Goal: Information Seeking & Learning: Learn about a topic

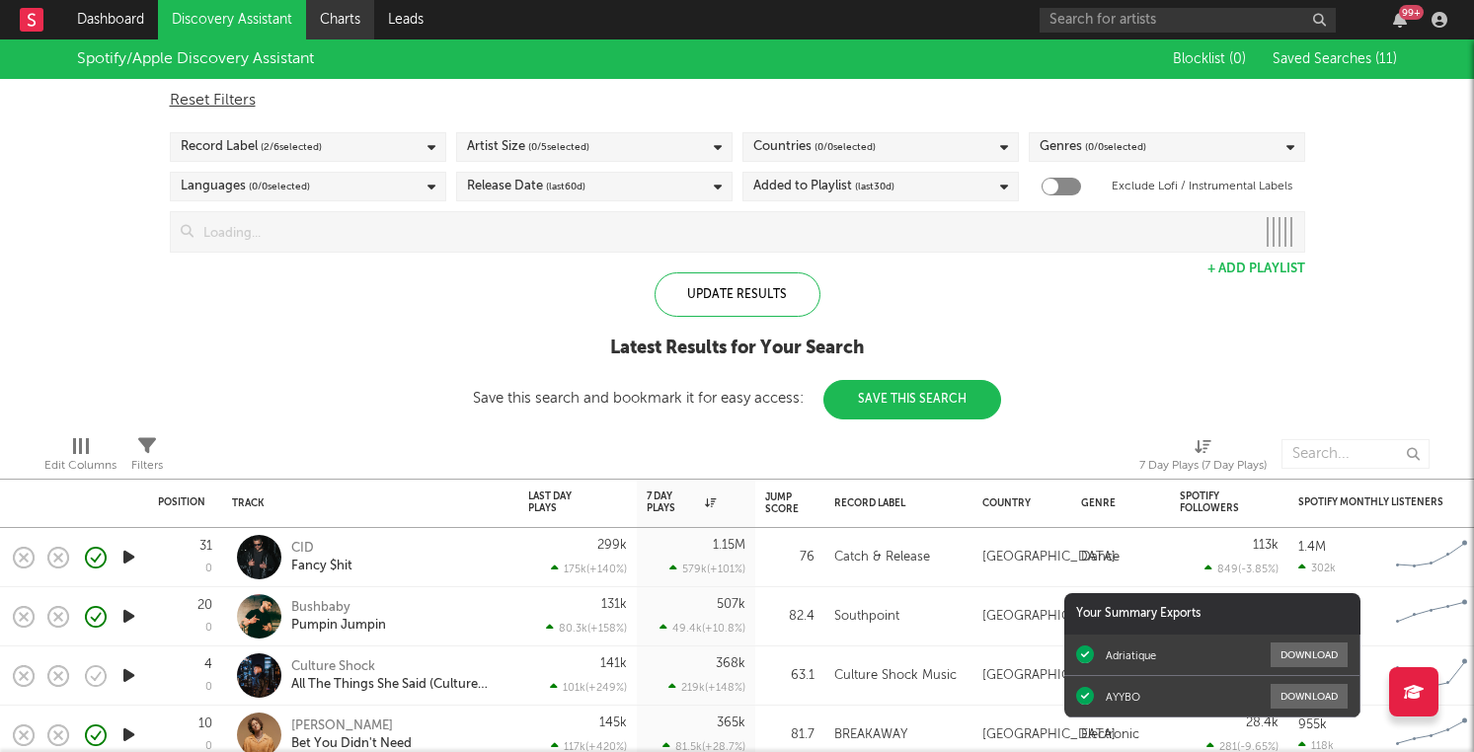
click at [347, 23] on link "Charts" at bounding box center [340, 19] width 68 height 39
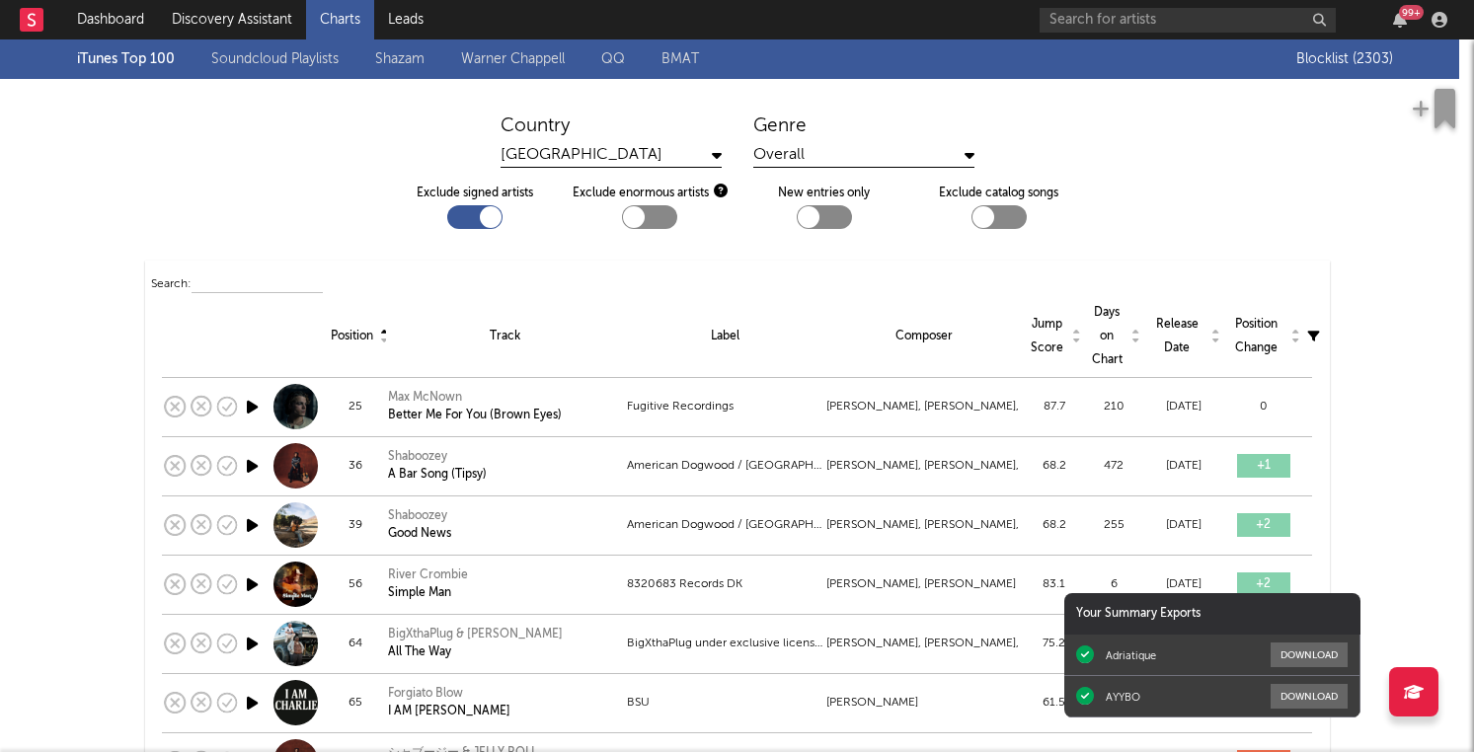
click at [403, 57] on link "Shazam" at bounding box center [399, 59] width 49 height 24
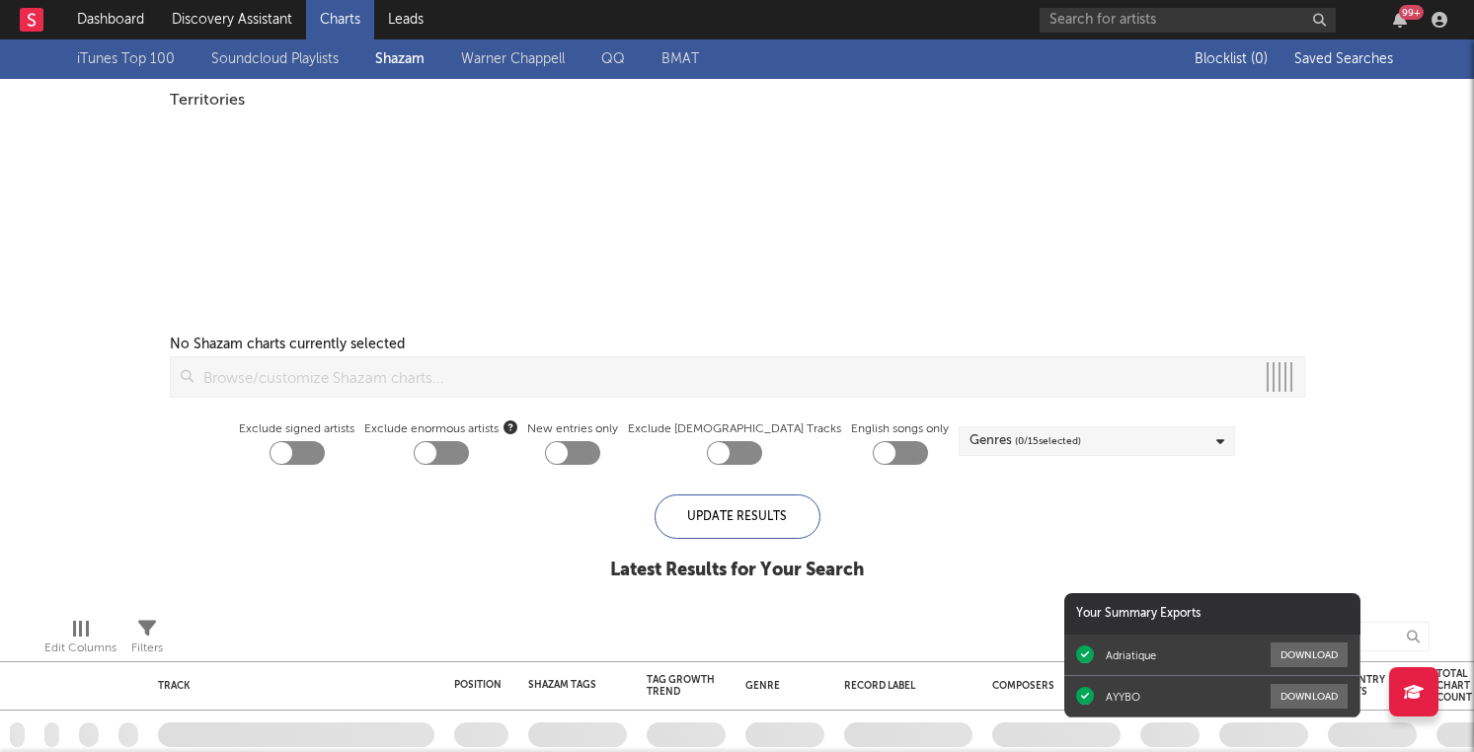
checkbox input "true"
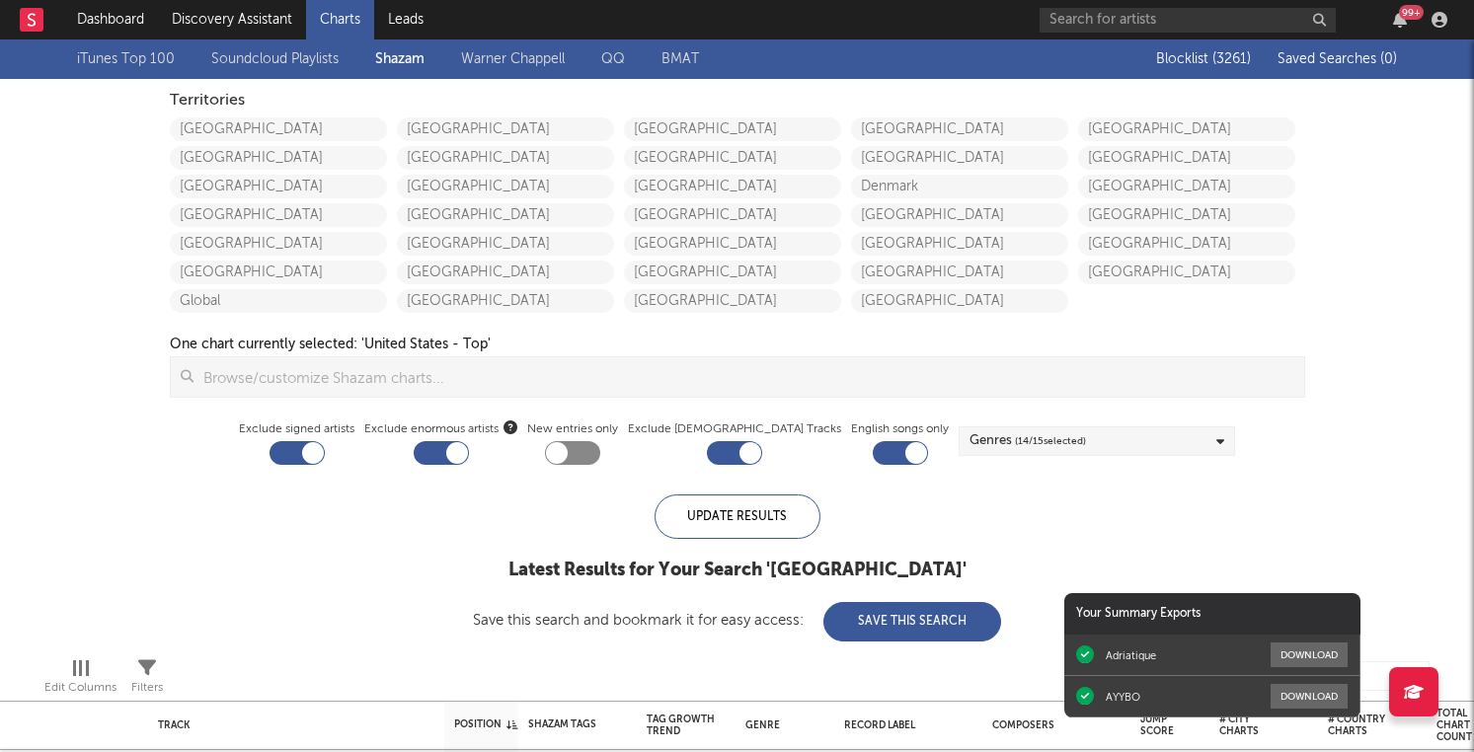
click at [327, 58] on link "Soundcloud Playlists" at bounding box center [274, 59] width 127 height 24
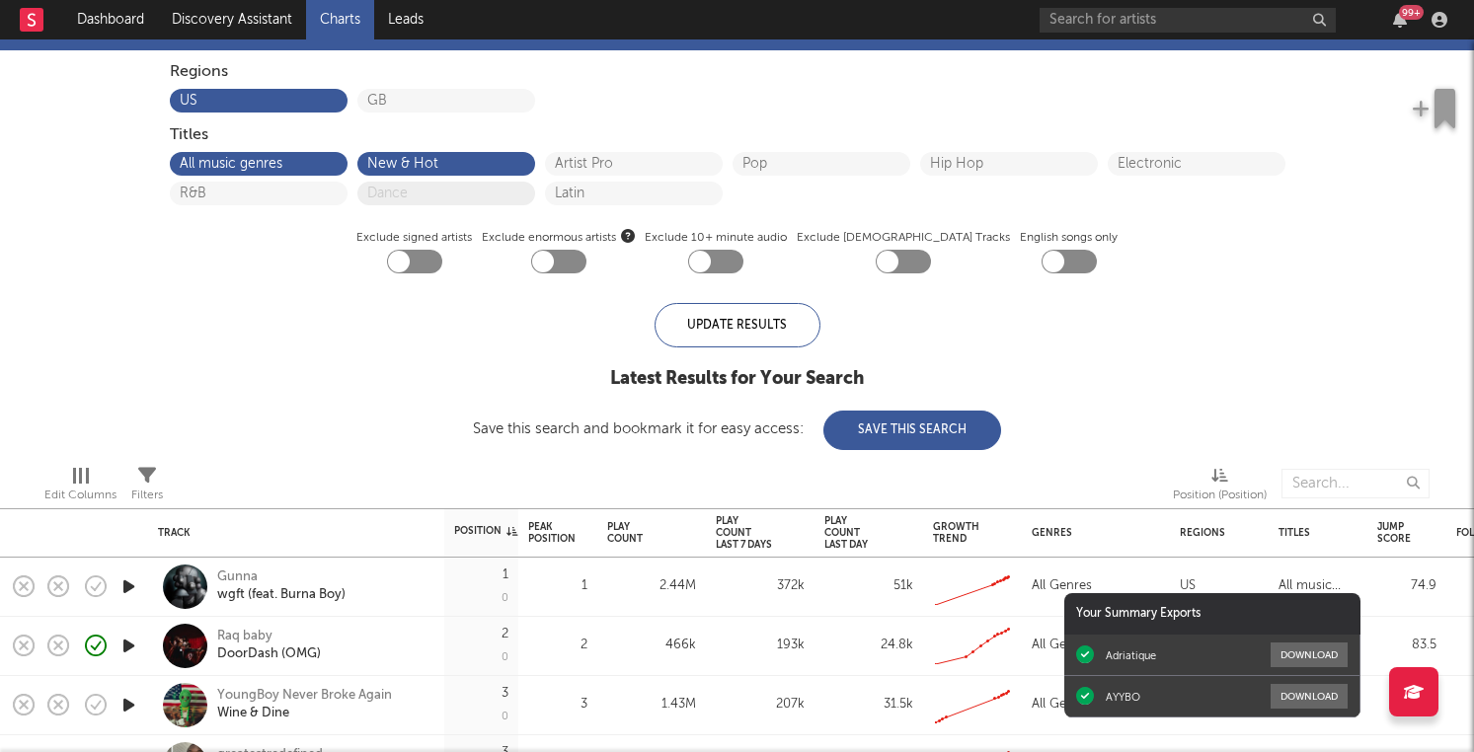
click at [468, 182] on div "Dance" at bounding box center [446, 194] width 178 height 24
click at [401, 197] on button "Dance" at bounding box center [446, 194] width 158 height 14
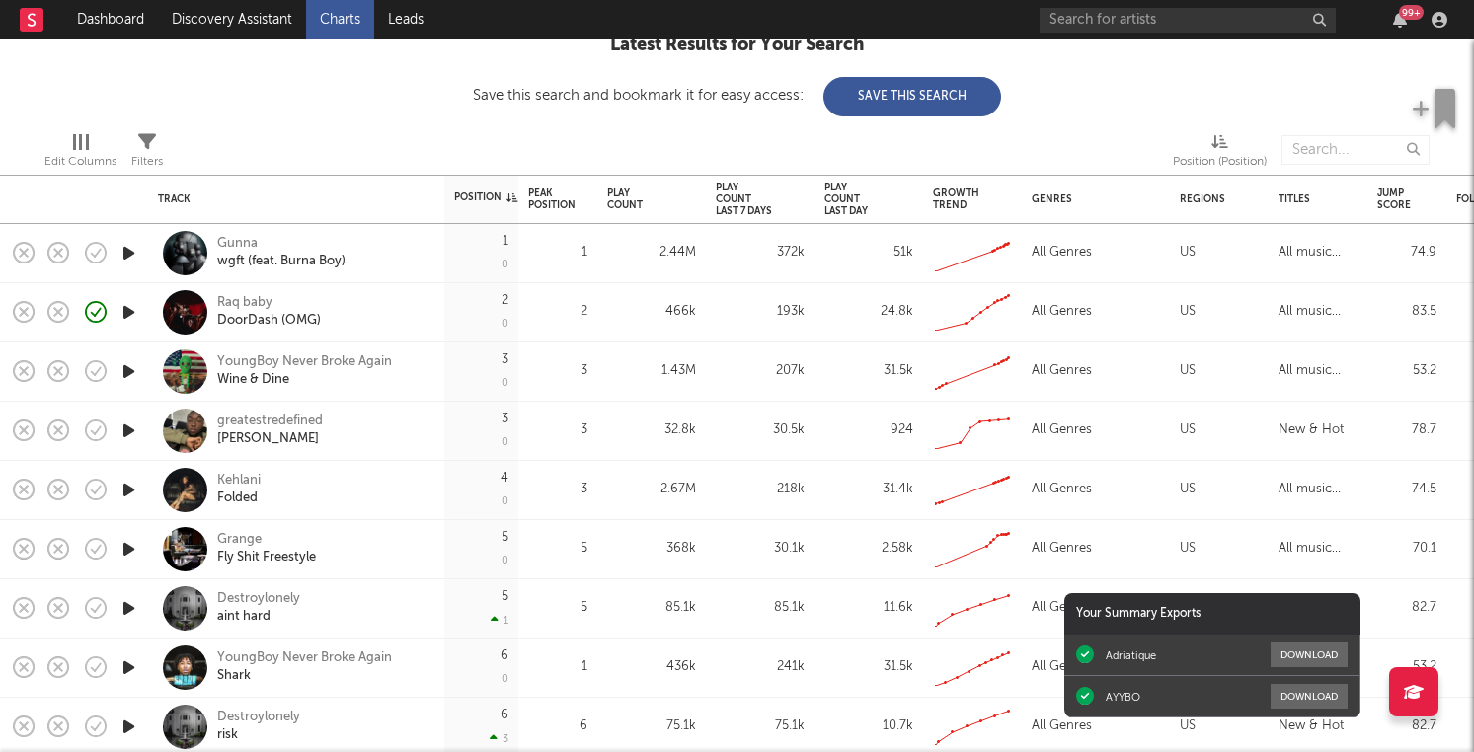
click at [135, 318] on icon "button" at bounding box center [128, 312] width 21 height 25
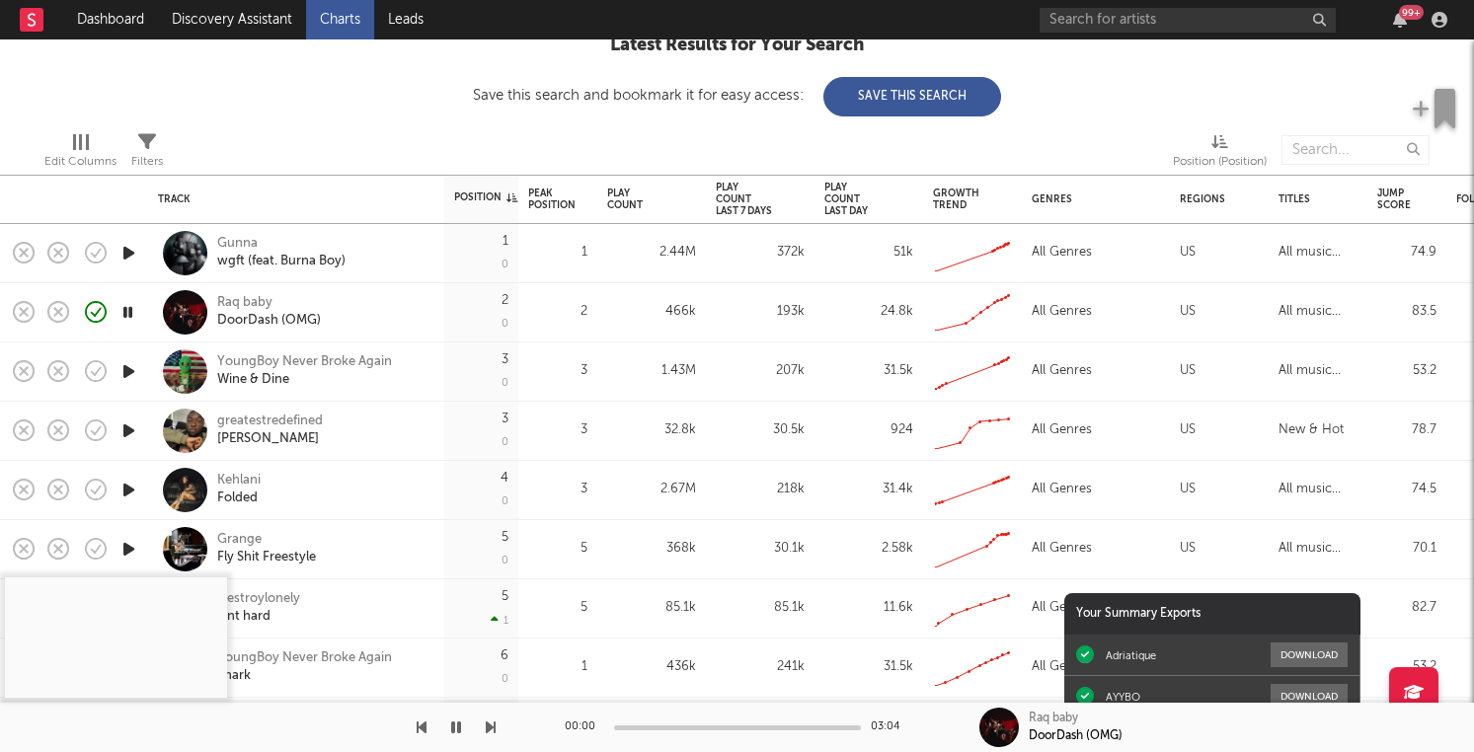
click at [134, 371] on icon "button" at bounding box center [128, 371] width 21 height 25
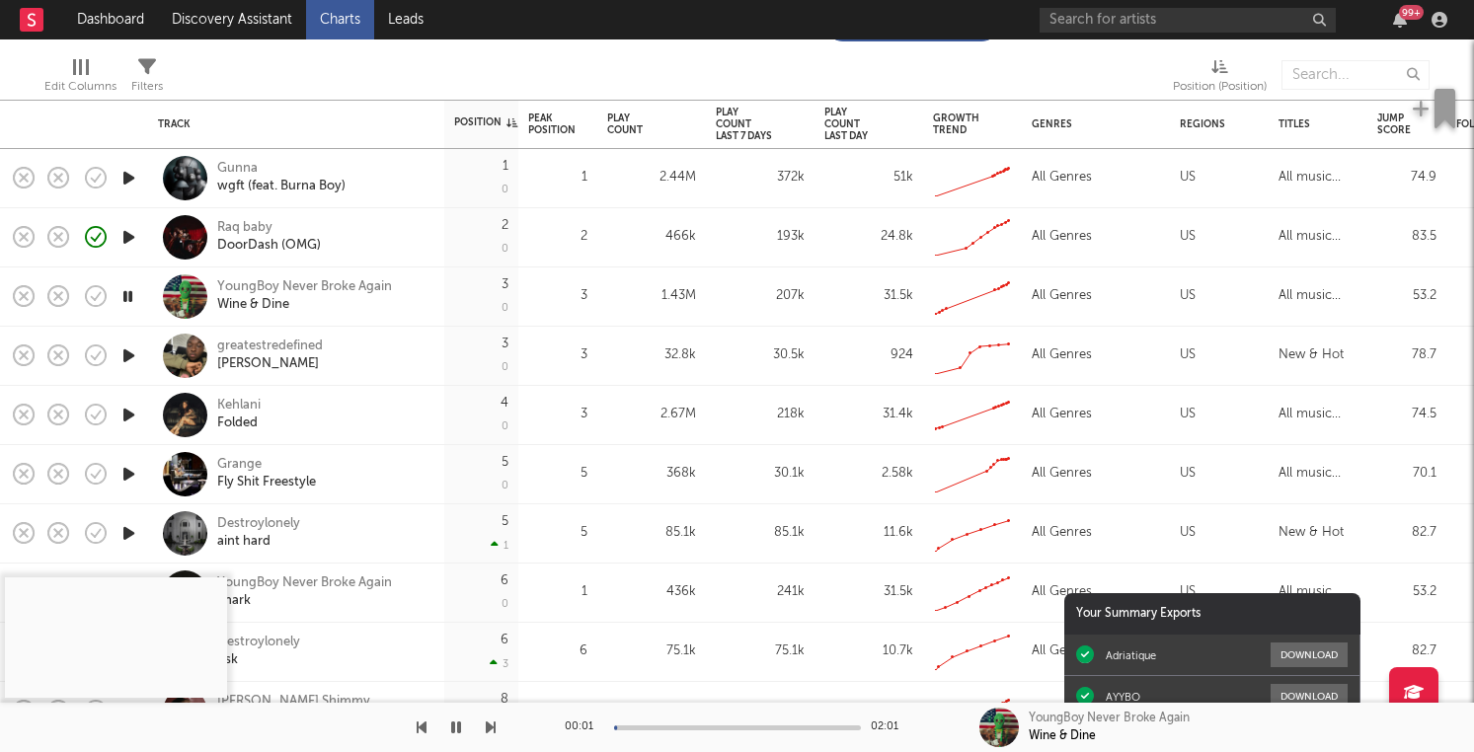
click at [639, 728] on div at bounding box center [737, 728] width 247 height 5
click at [660, 727] on div at bounding box center [737, 728] width 247 height 5
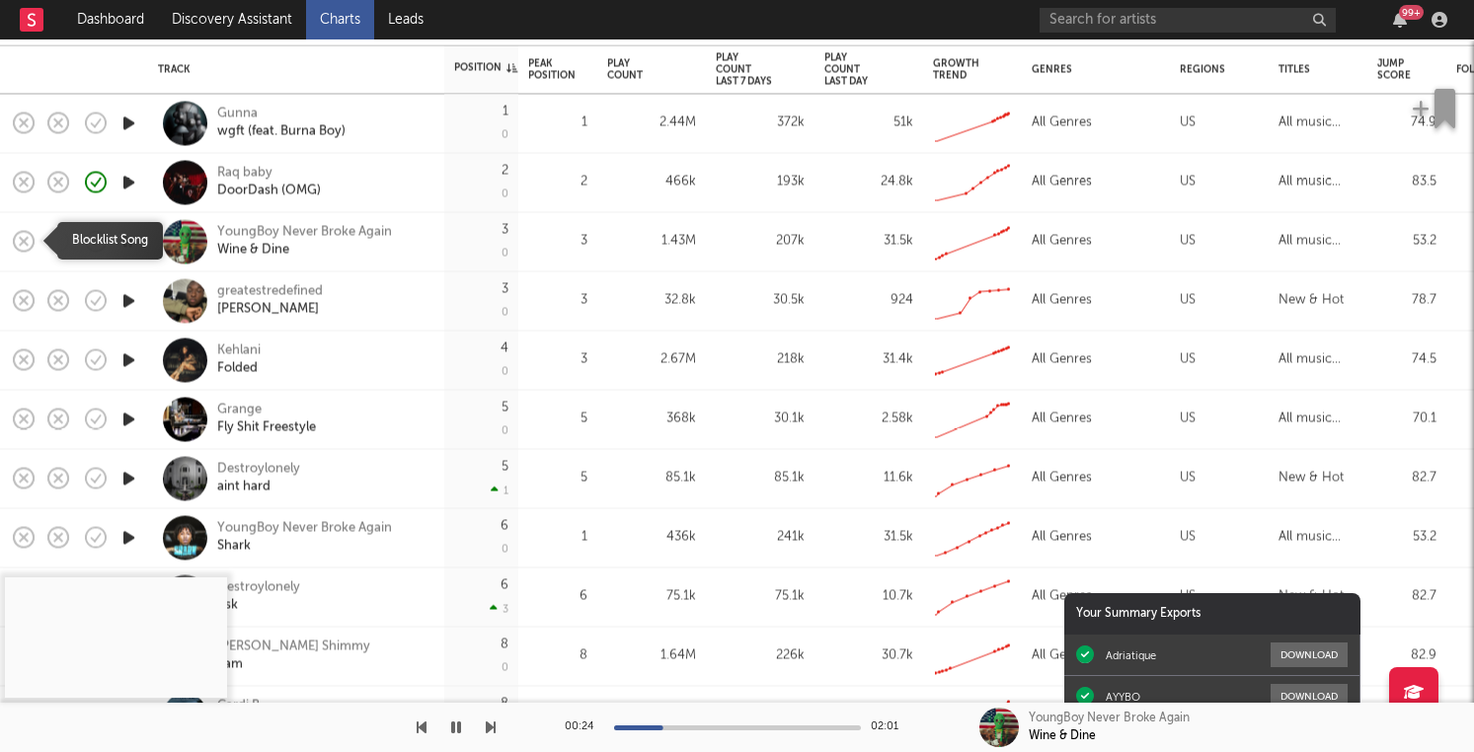
click at [22, 245] on icon "button" at bounding box center [24, 241] width 28 height 28
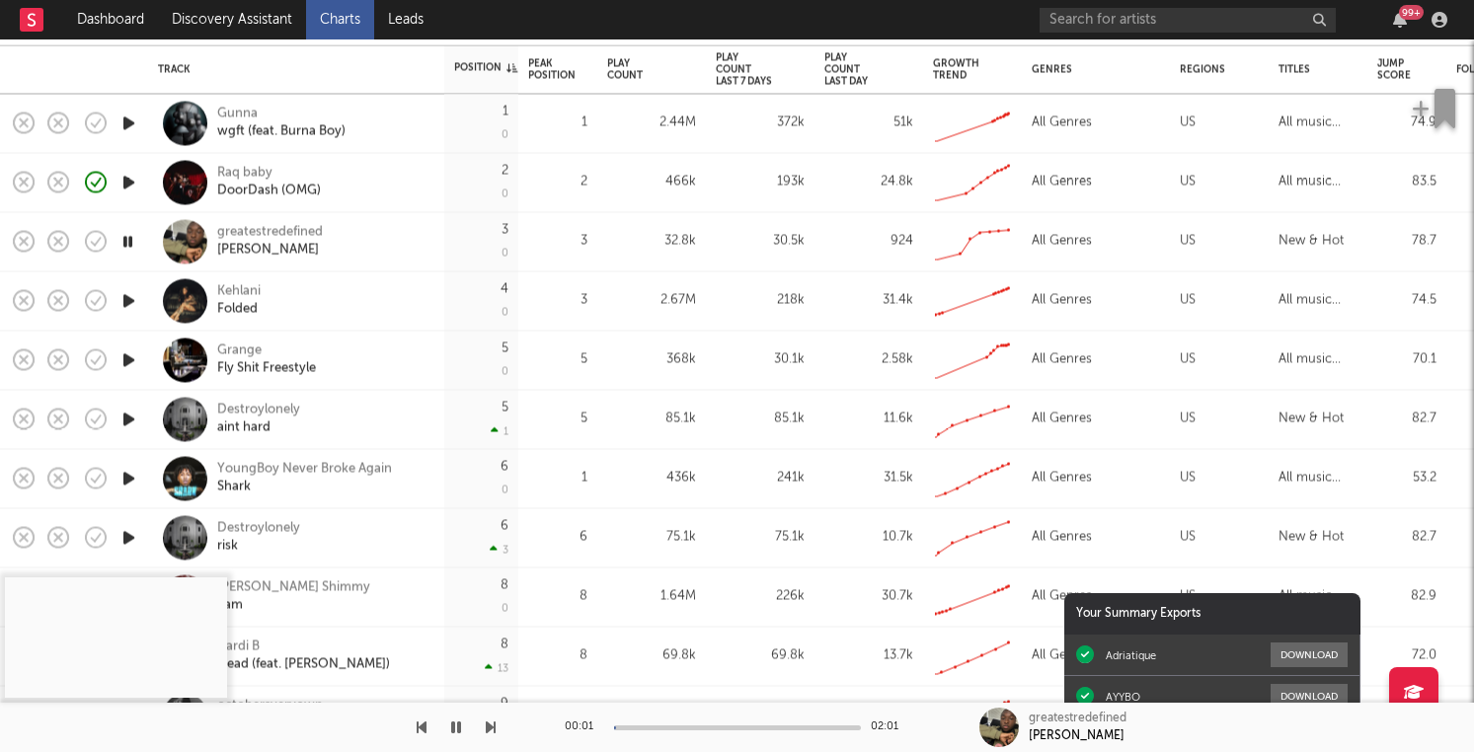
click at [657, 728] on div at bounding box center [737, 728] width 247 height 5
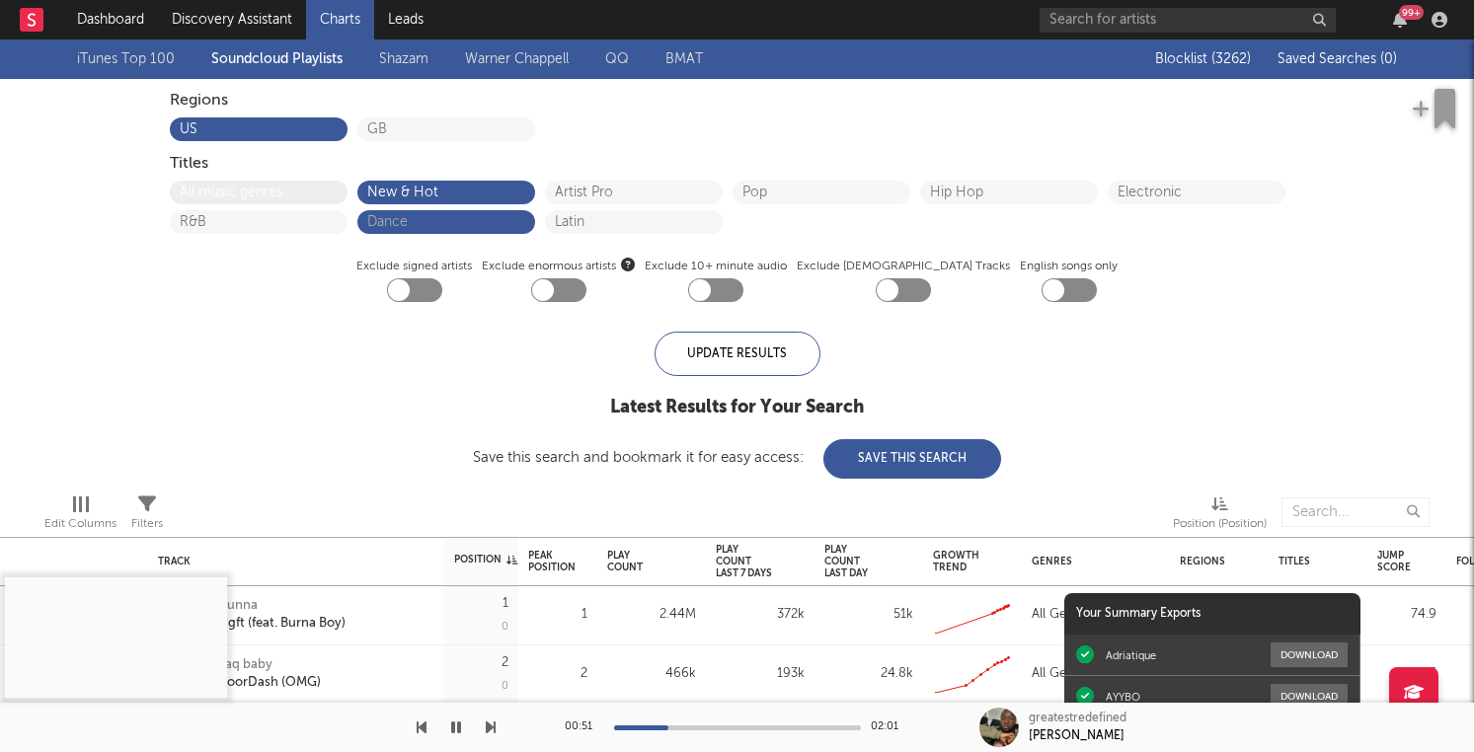
click at [290, 191] on button "All music genres" at bounding box center [259, 193] width 158 height 14
click at [403, 193] on button "New & Hot" at bounding box center [446, 193] width 158 height 14
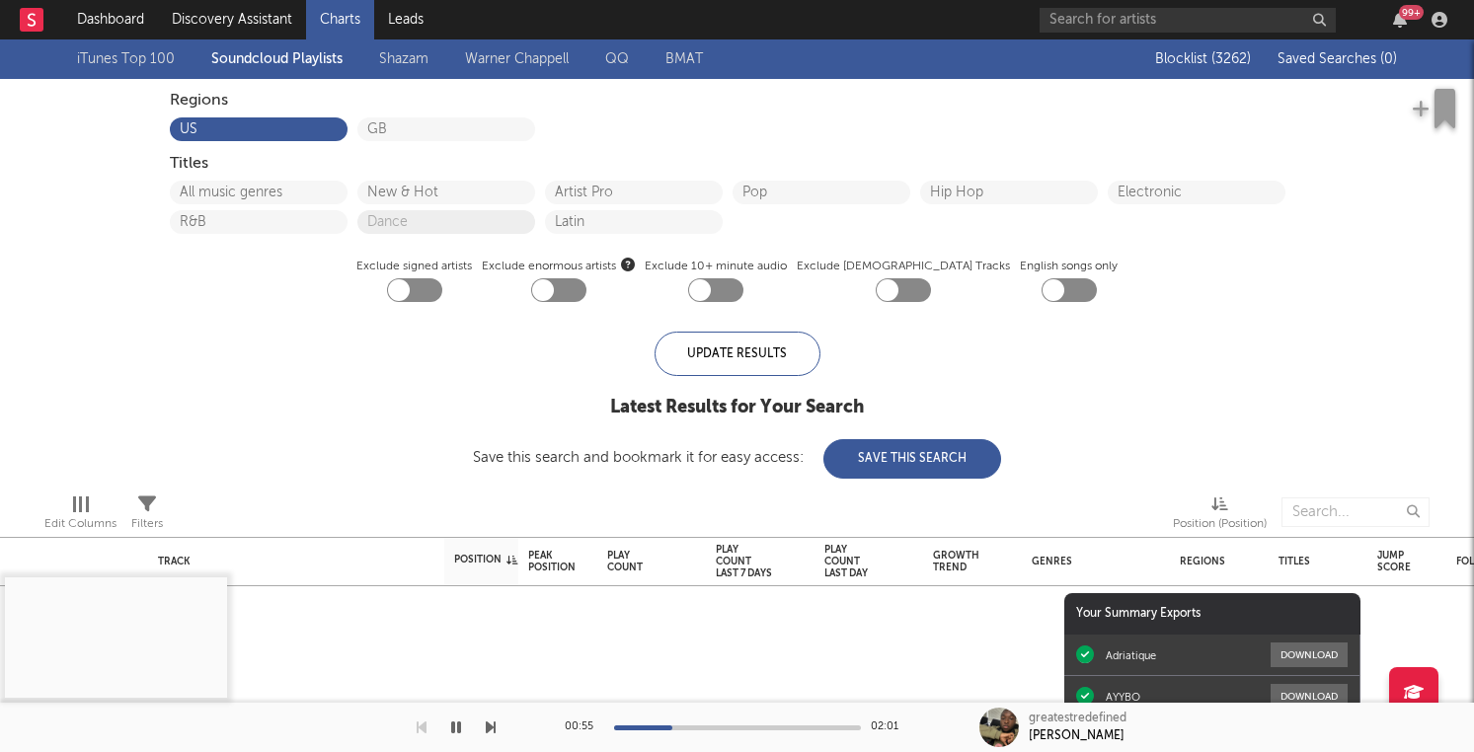
click at [400, 221] on button "Dance" at bounding box center [446, 222] width 158 height 14
click at [416, 194] on button "New & Hot" at bounding box center [446, 193] width 158 height 14
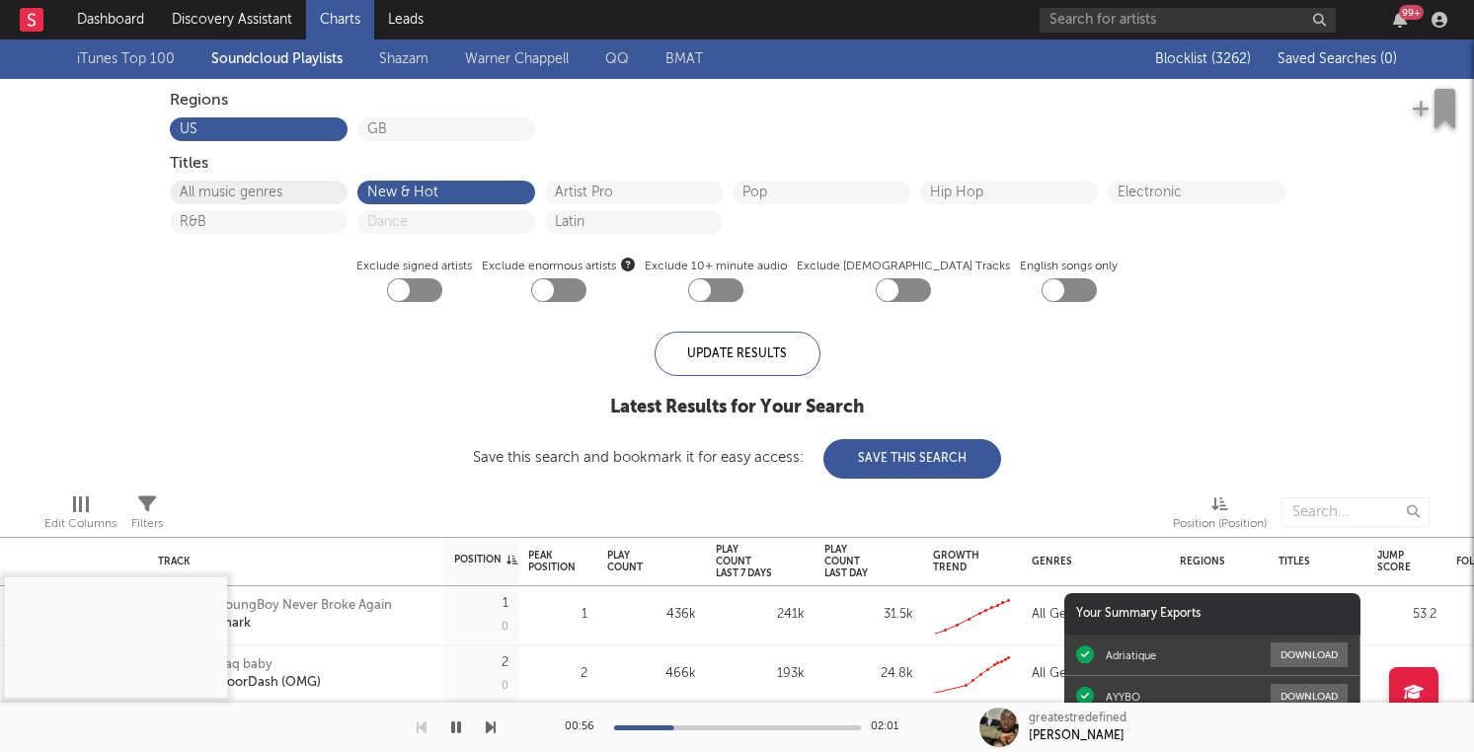
click at [312, 188] on button "All music genres" at bounding box center [259, 193] width 158 height 14
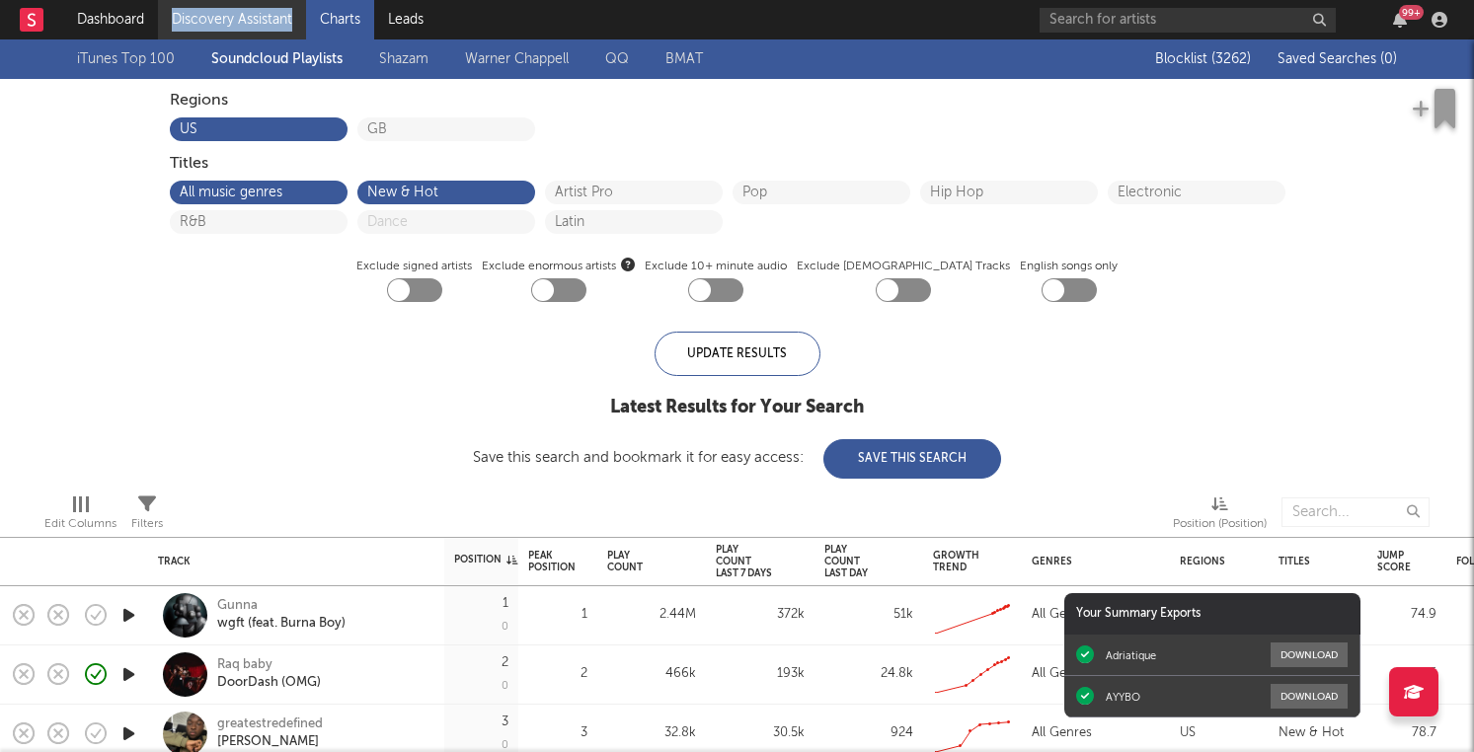
click at [216, 23] on link "Discovery Assistant" at bounding box center [232, 19] width 148 height 39
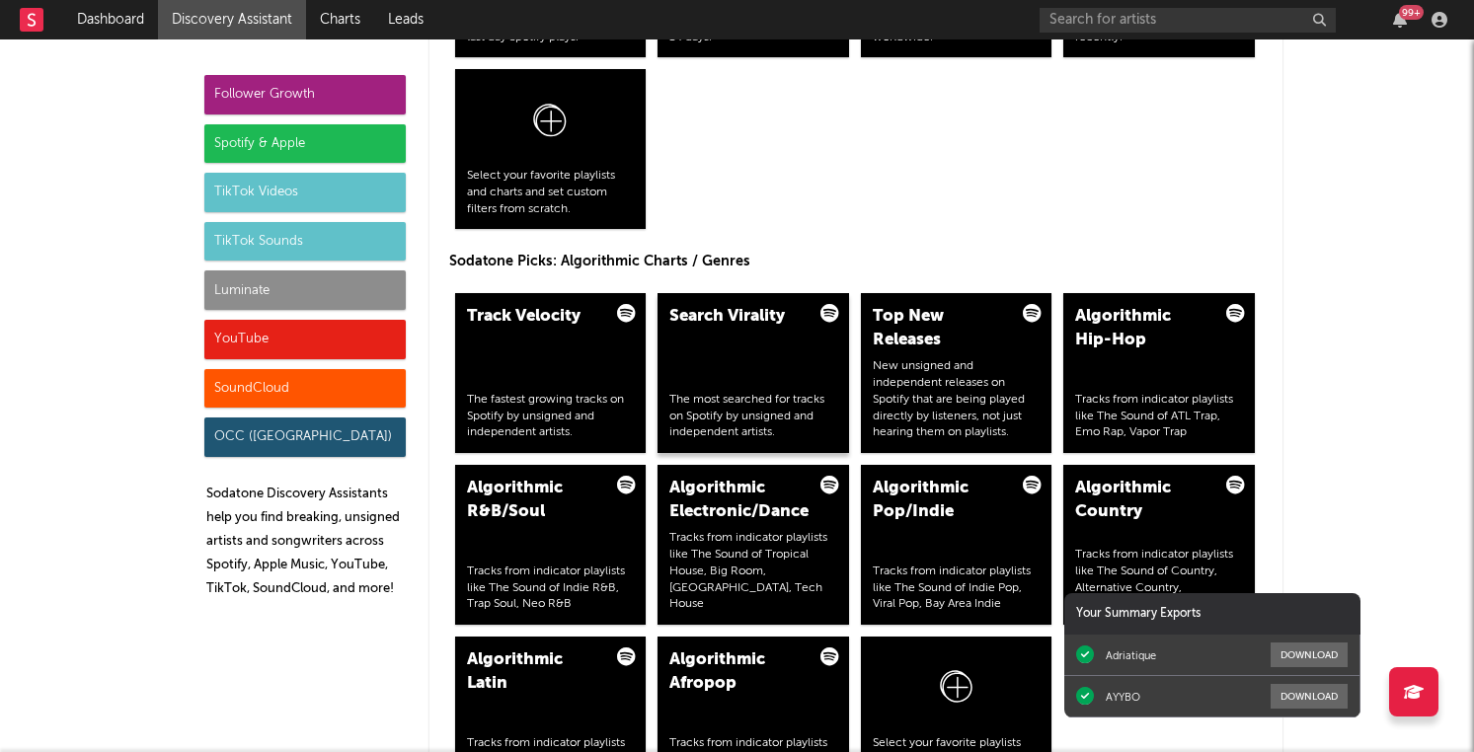
scroll to position [2322, 0]
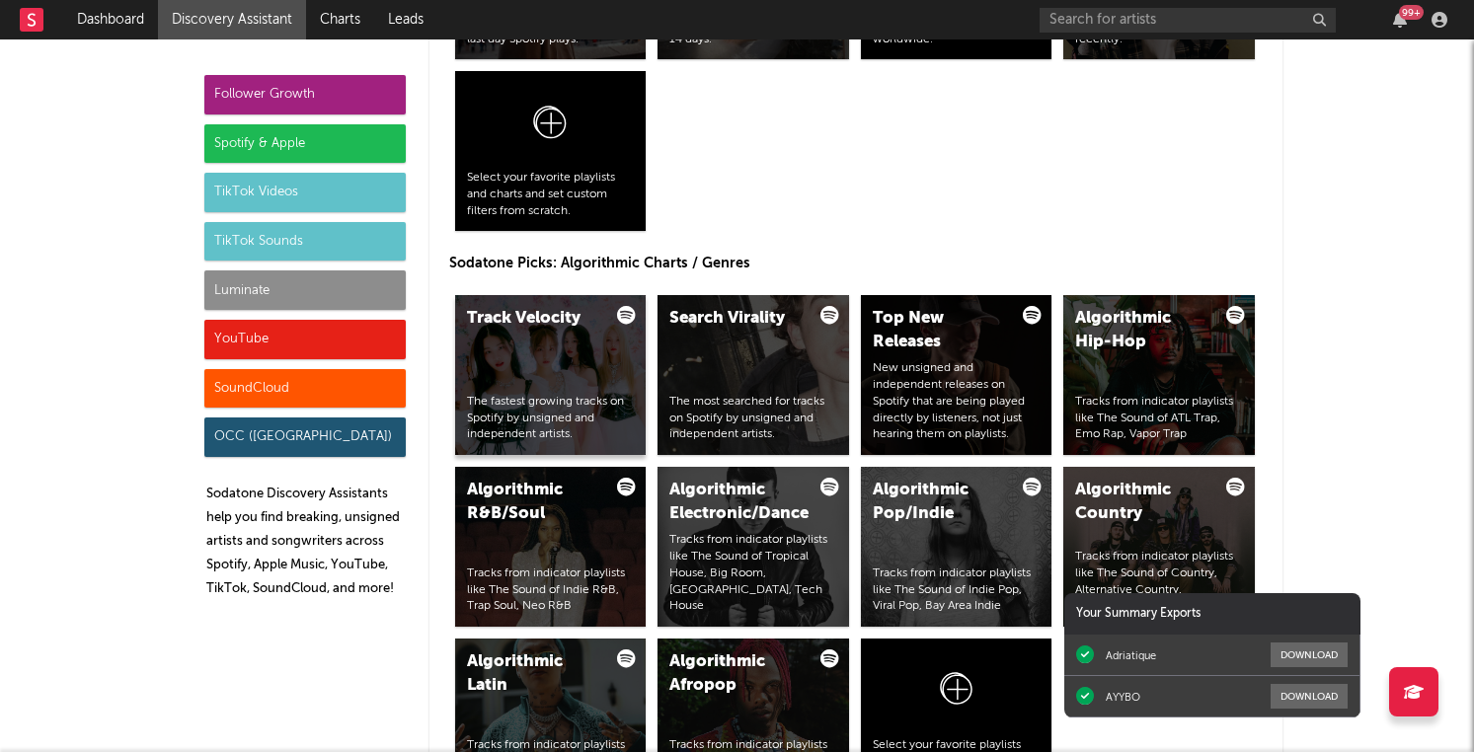
click at [598, 373] on div "Track Velocity The fastest growing tracks on Spotify by unsigned and independen…" at bounding box center [551, 375] width 192 height 160
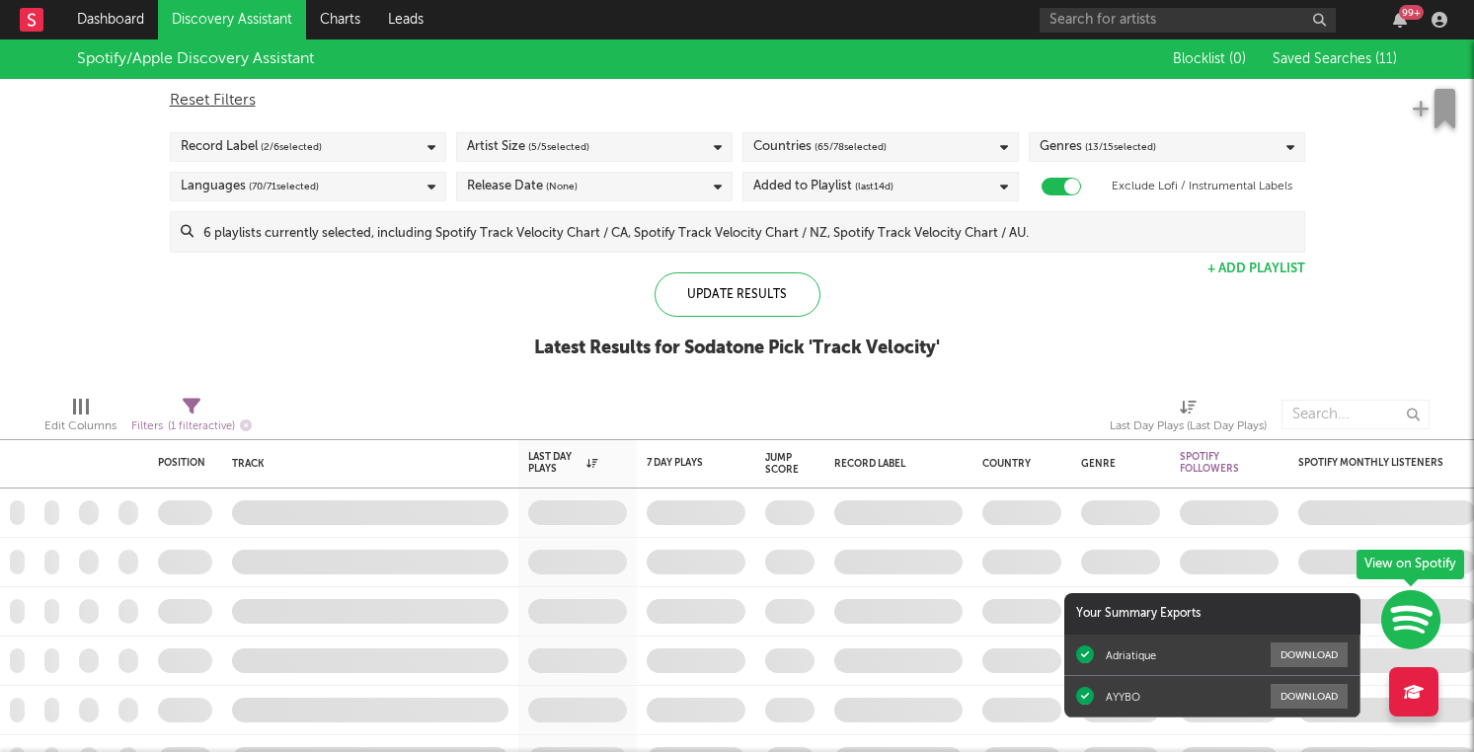
checkbox input "true"
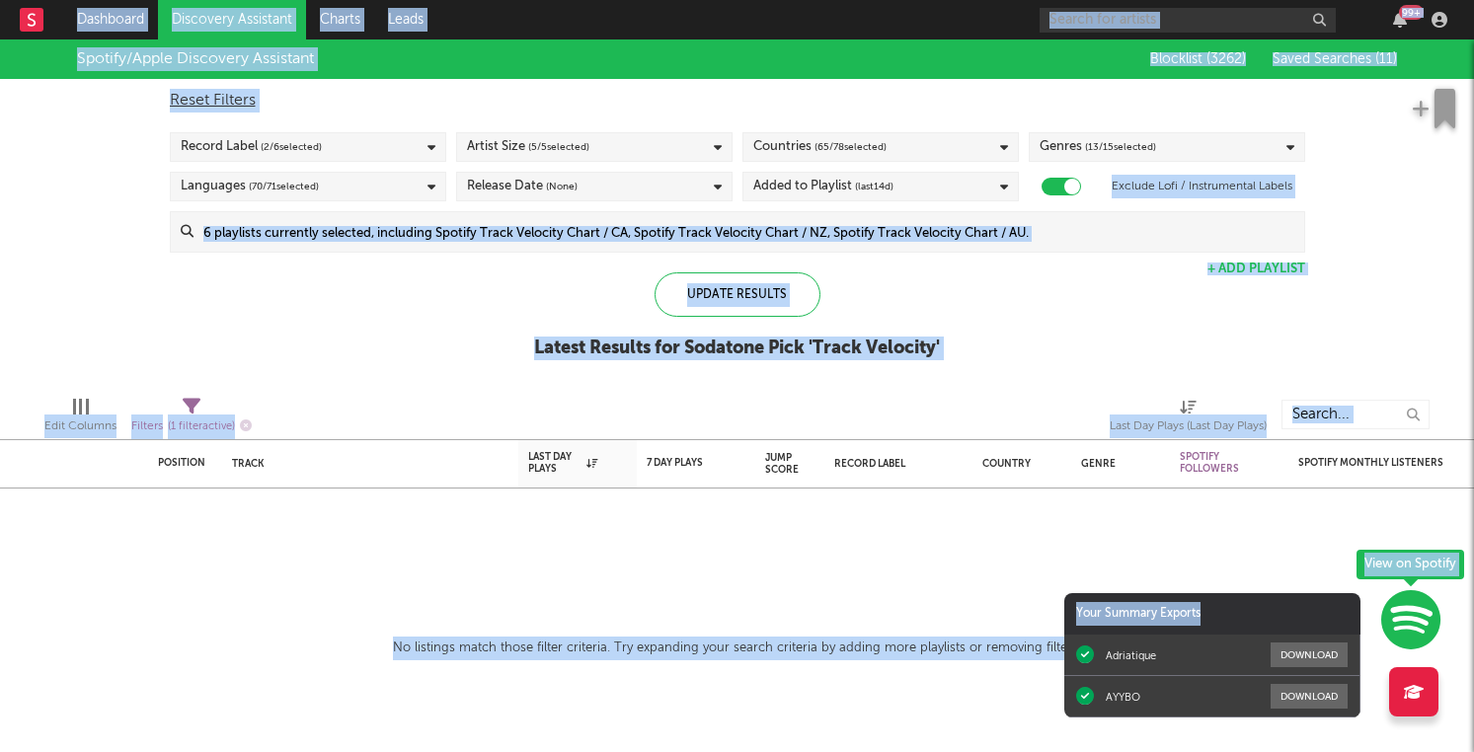
drag, startPoint x: 1206, startPoint y: 612, endPoint x: 1235, endPoint y: 799, distance: 189.0
click at [1235, 751] on html "Dashboard Discovery Assistant Charts Leads 99 + Notifications Settings Mark all…" at bounding box center [737, 376] width 1474 height 752
click at [1059, 232] on input at bounding box center [749, 231] width 1111 height 39
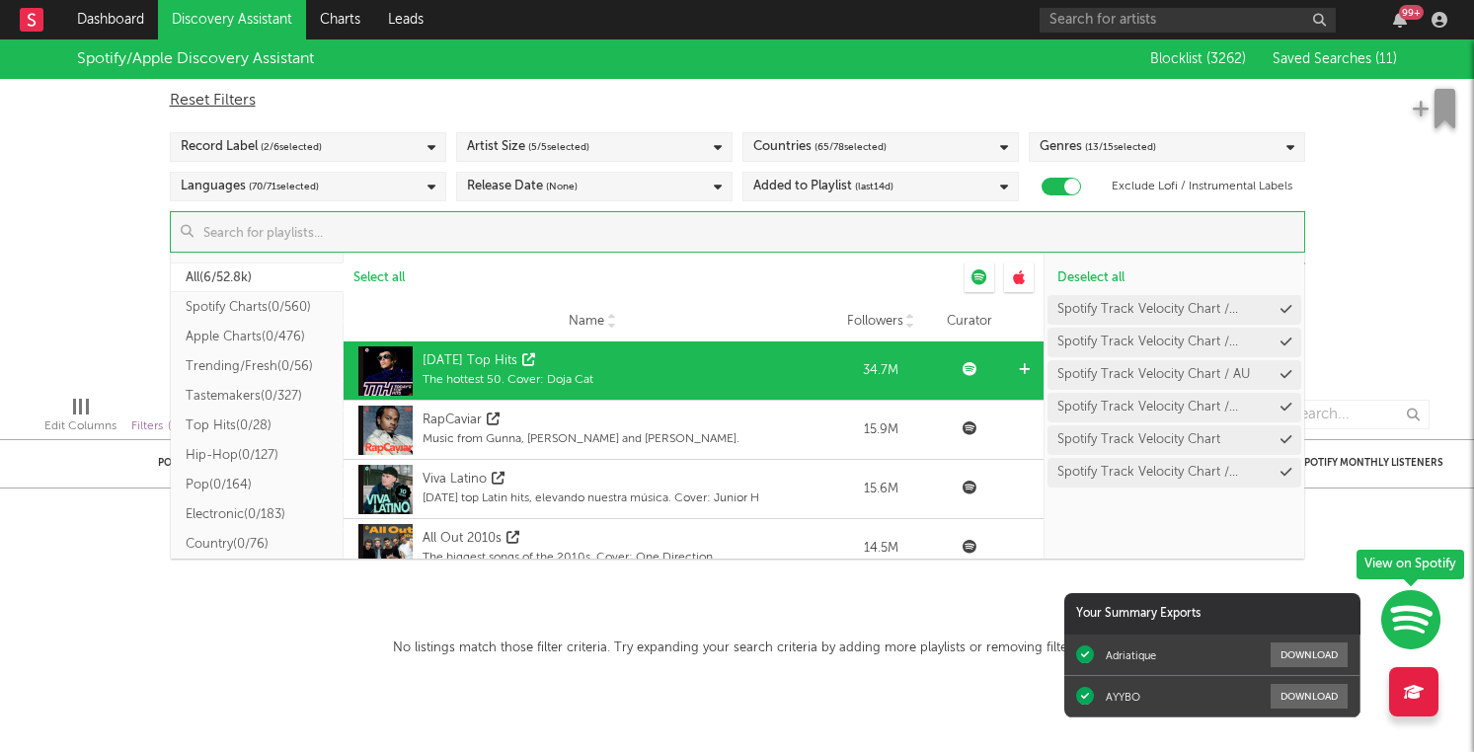
click at [1026, 369] on icon at bounding box center [1024, 369] width 11 height 13
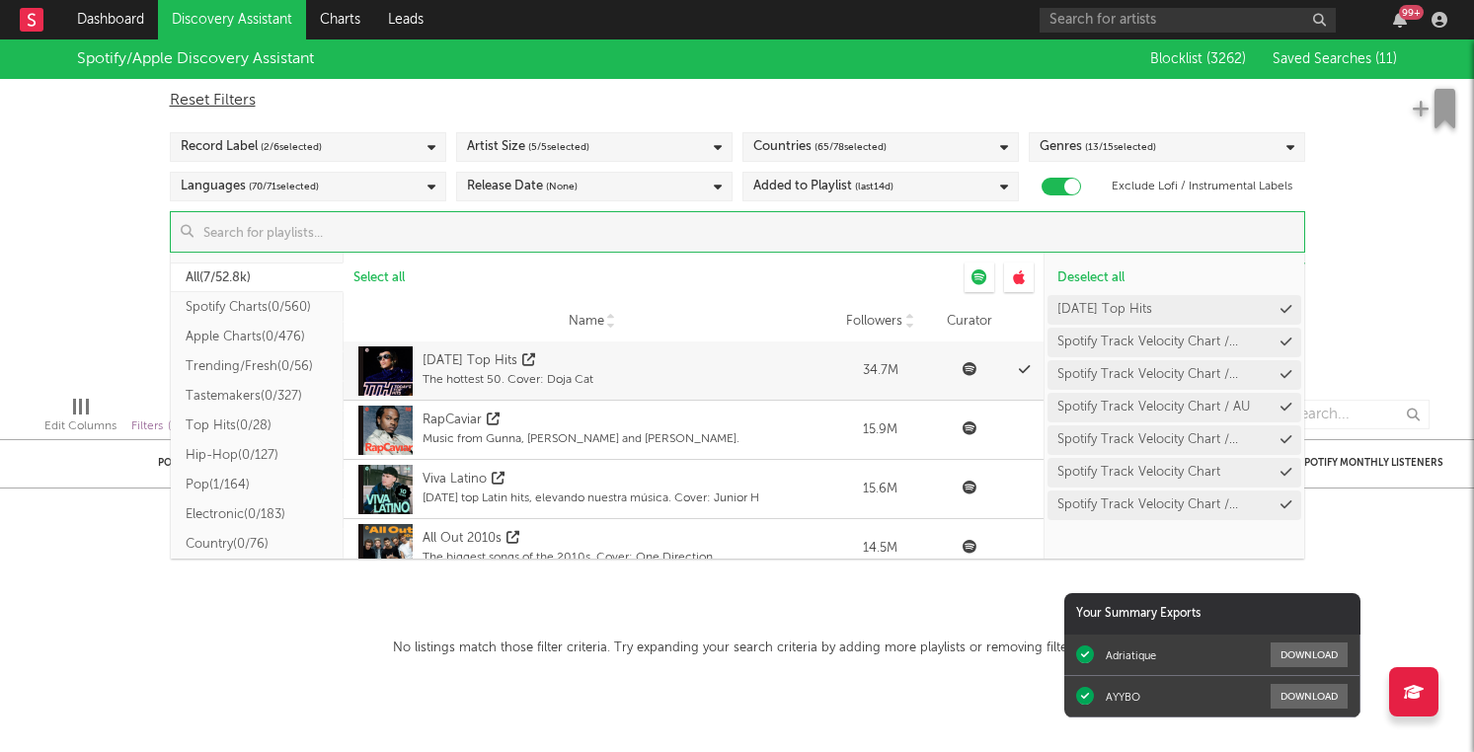
click at [257, 364] on button "Trending/Fresh ( 0/56 )" at bounding box center [257, 367] width 173 height 30
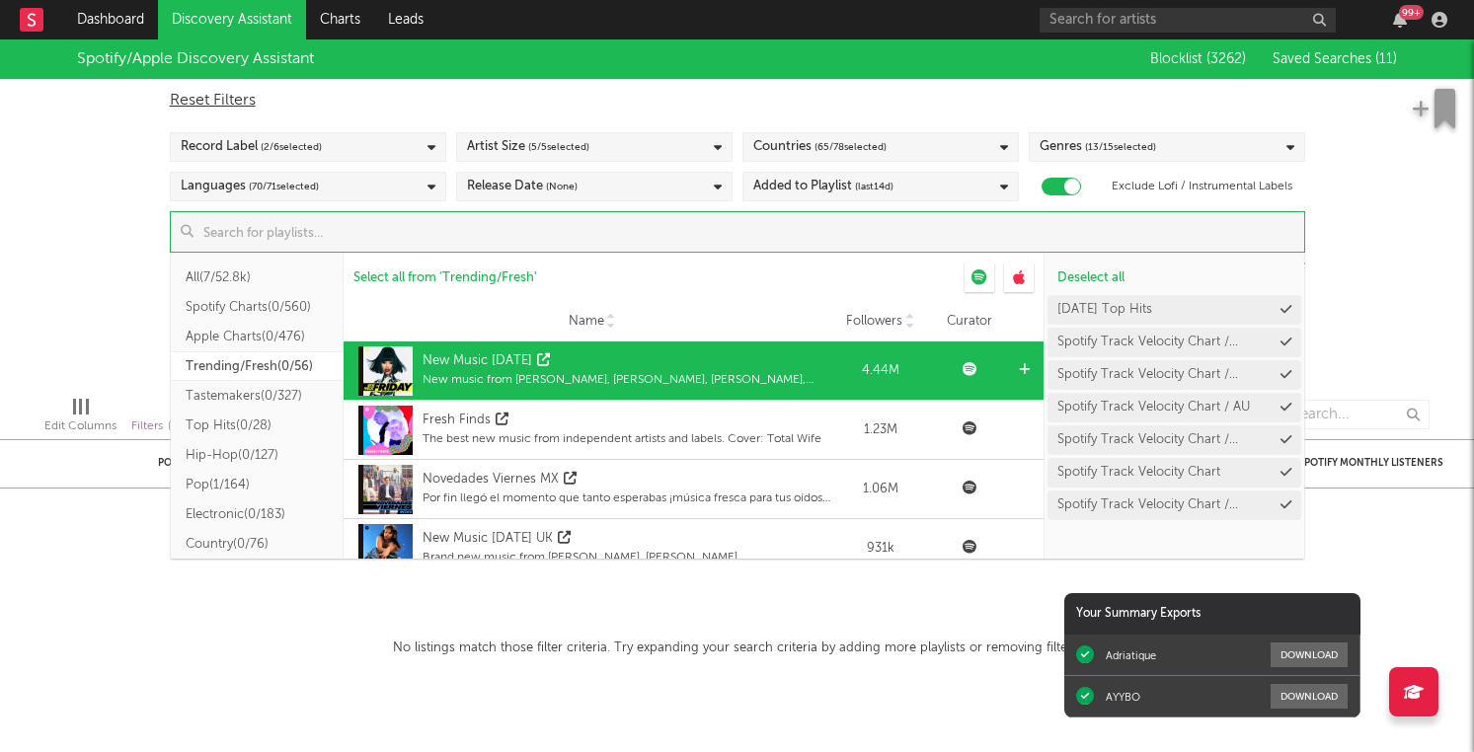
click at [1025, 369] on icon at bounding box center [1024, 369] width 11 height 13
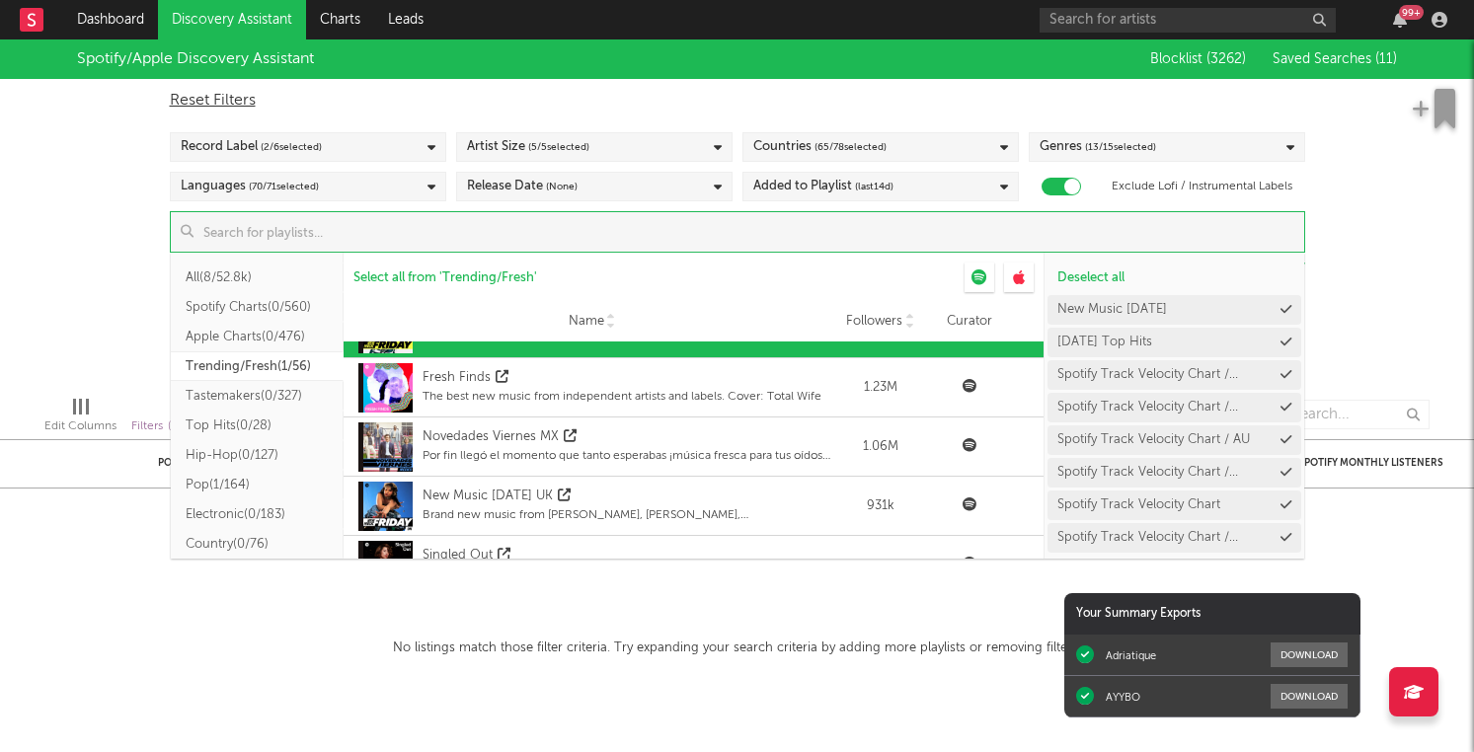
scroll to position [47, 0]
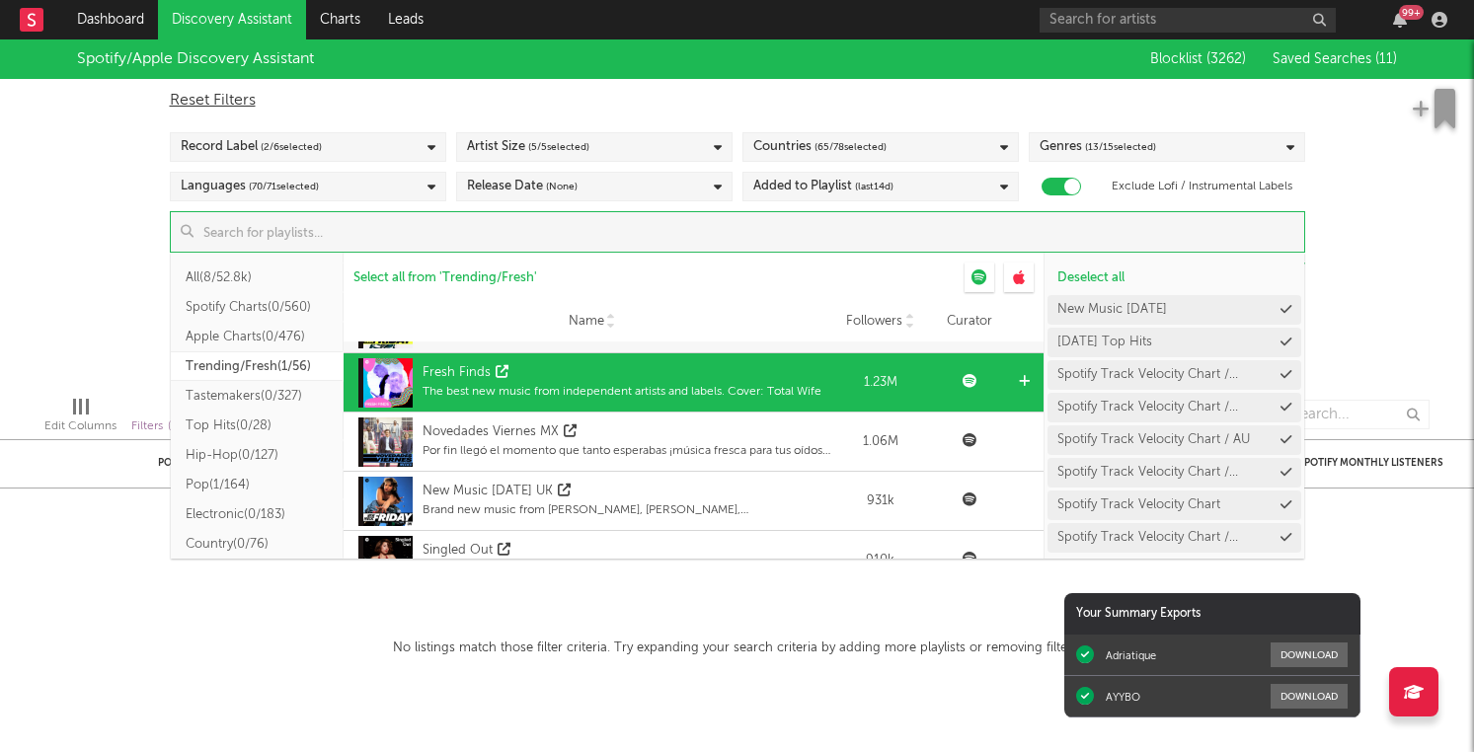
click at [1025, 386] on icon at bounding box center [1024, 381] width 11 height 13
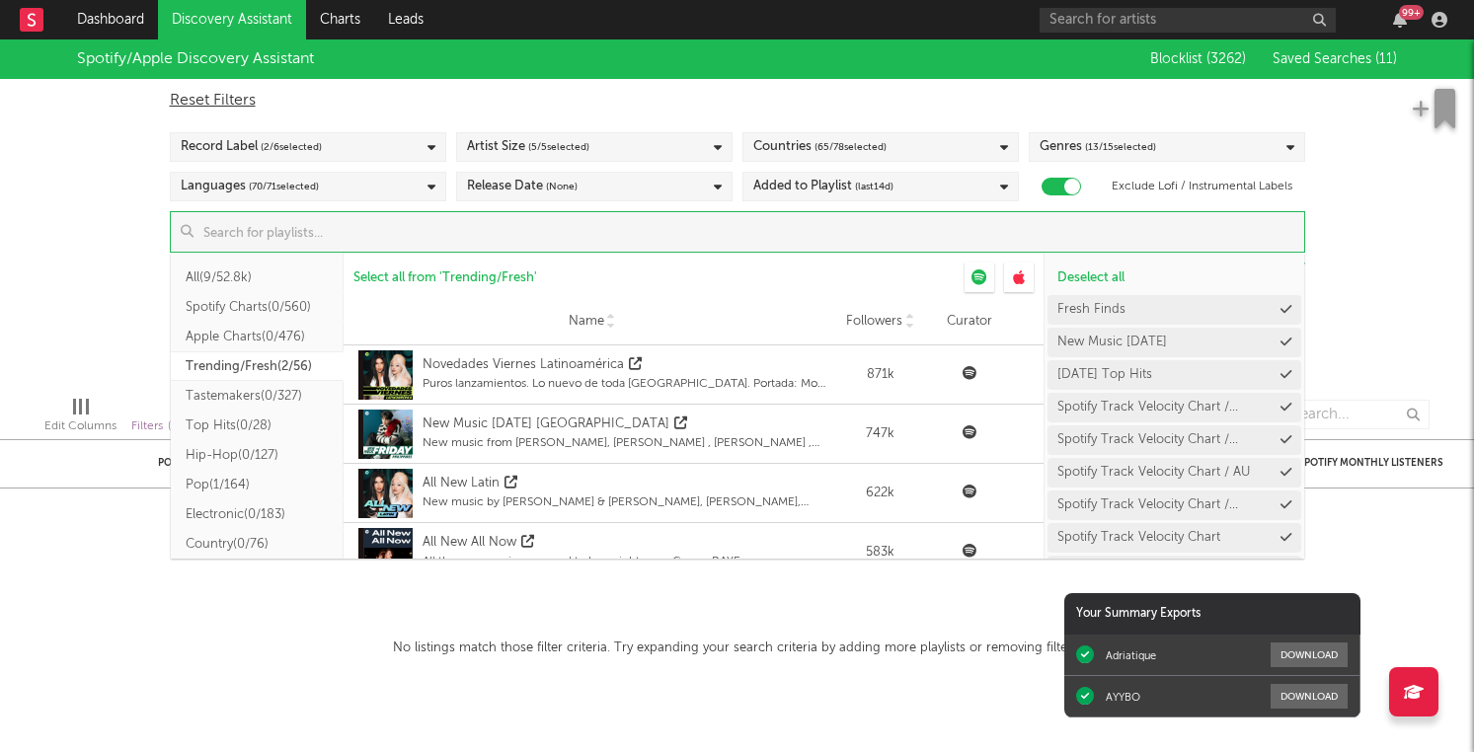
scroll to position [405, 0]
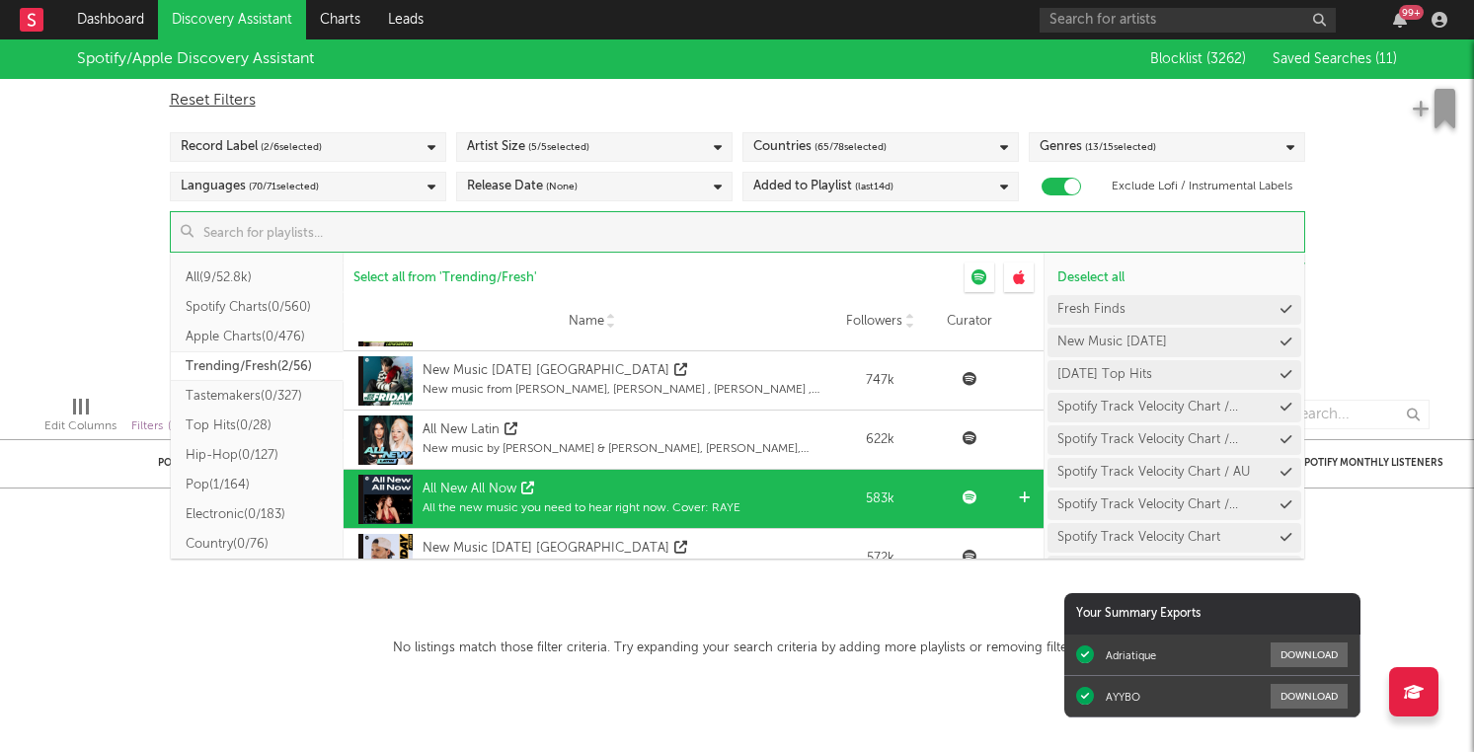
click at [1021, 500] on icon at bounding box center [1024, 498] width 11 height 13
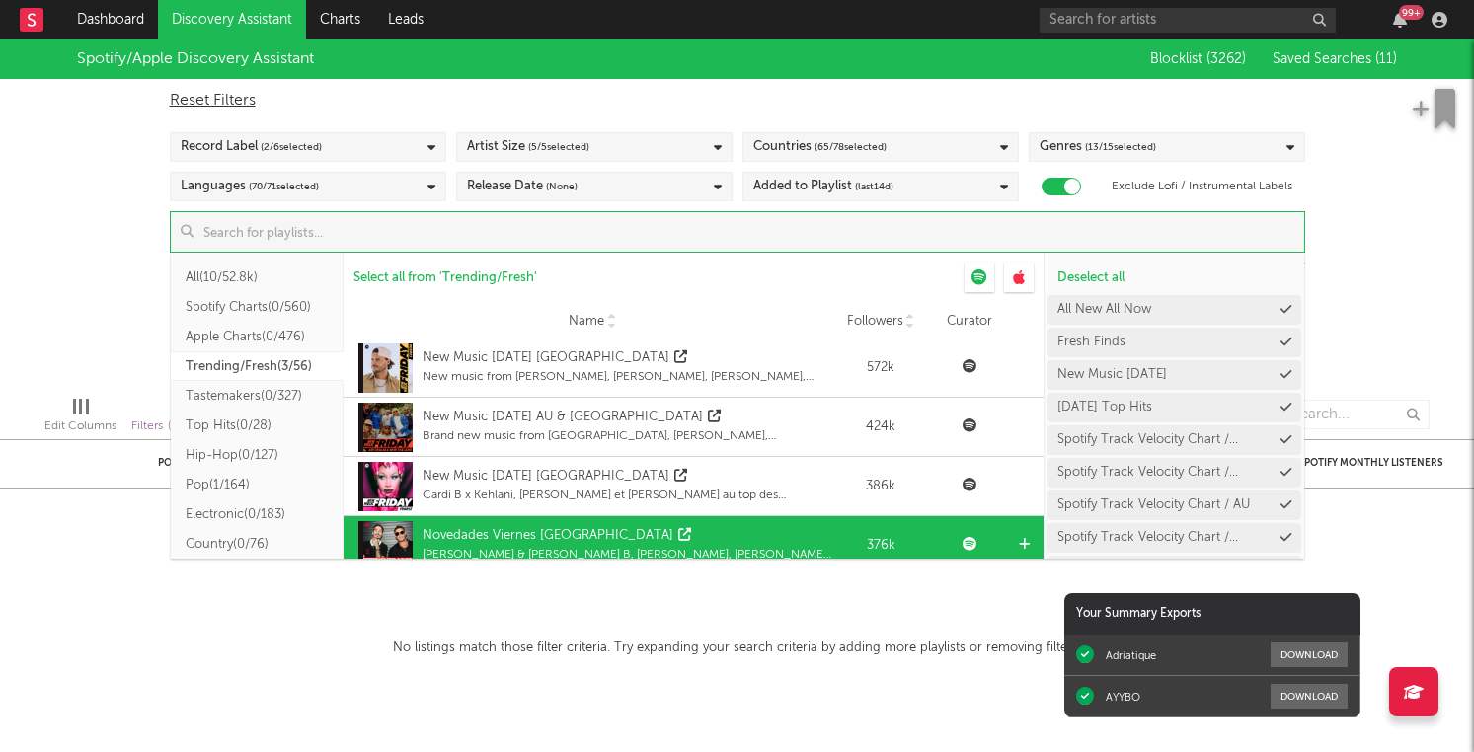
scroll to position [589, 0]
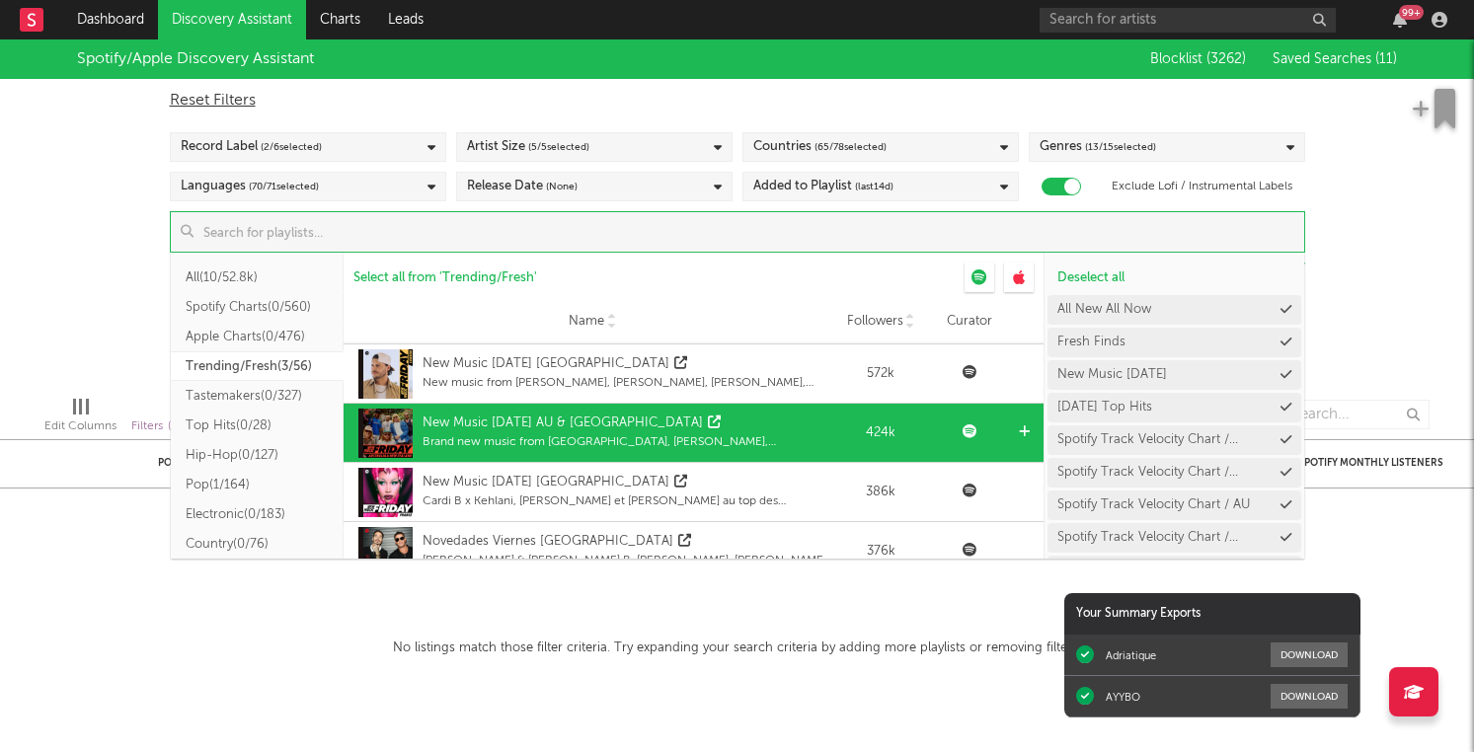
click at [1022, 431] on icon at bounding box center [1024, 432] width 11 height 13
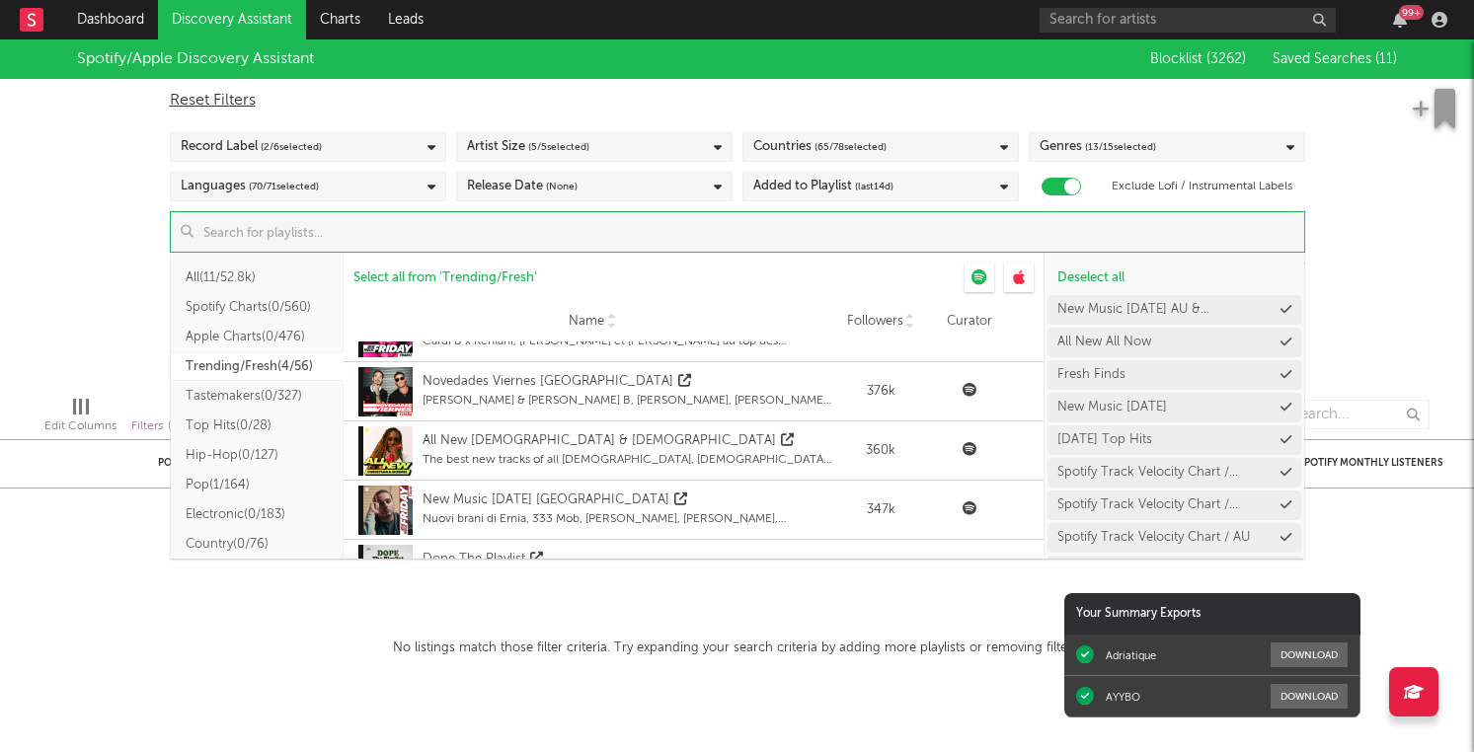
scroll to position [775, 0]
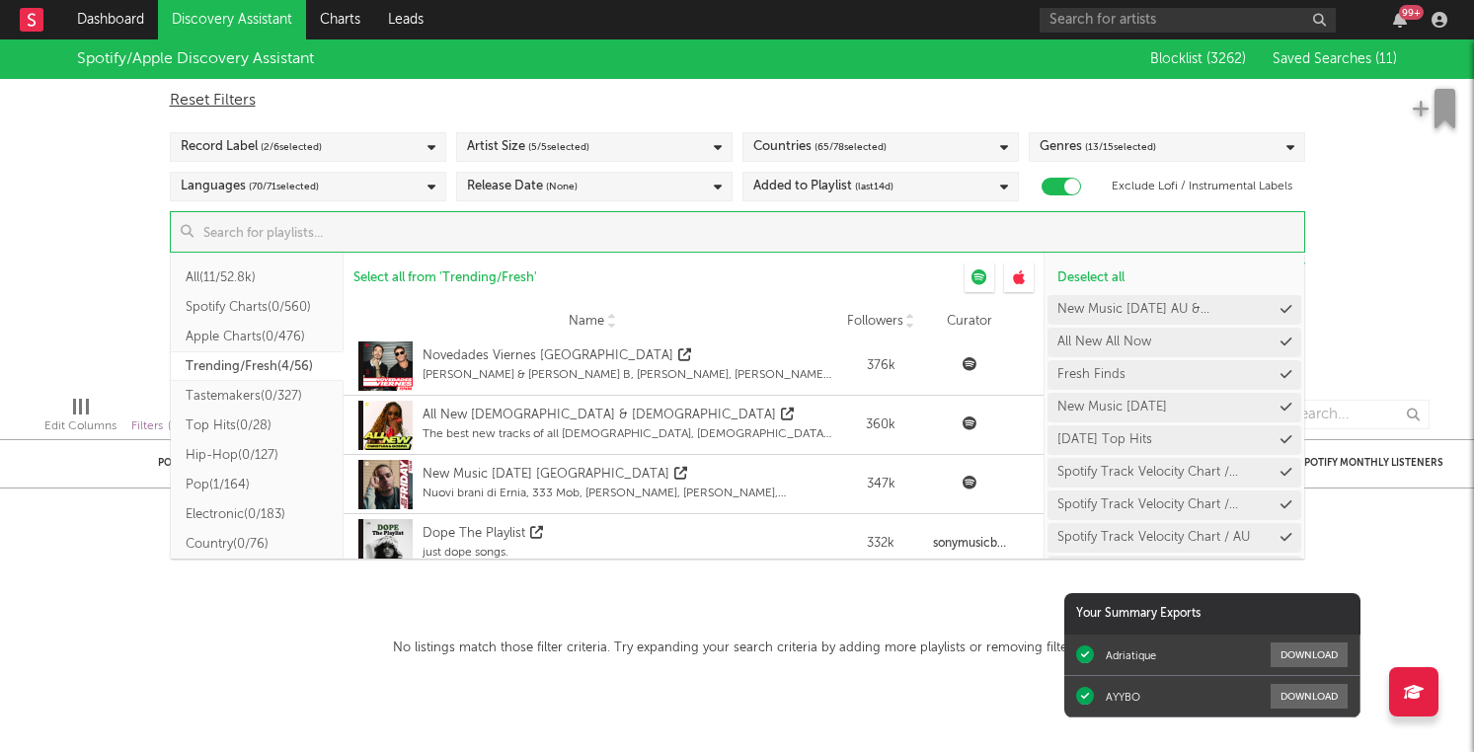
click at [248, 514] on button "Electronic ( 0/183 )" at bounding box center [257, 515] width 173 height 30
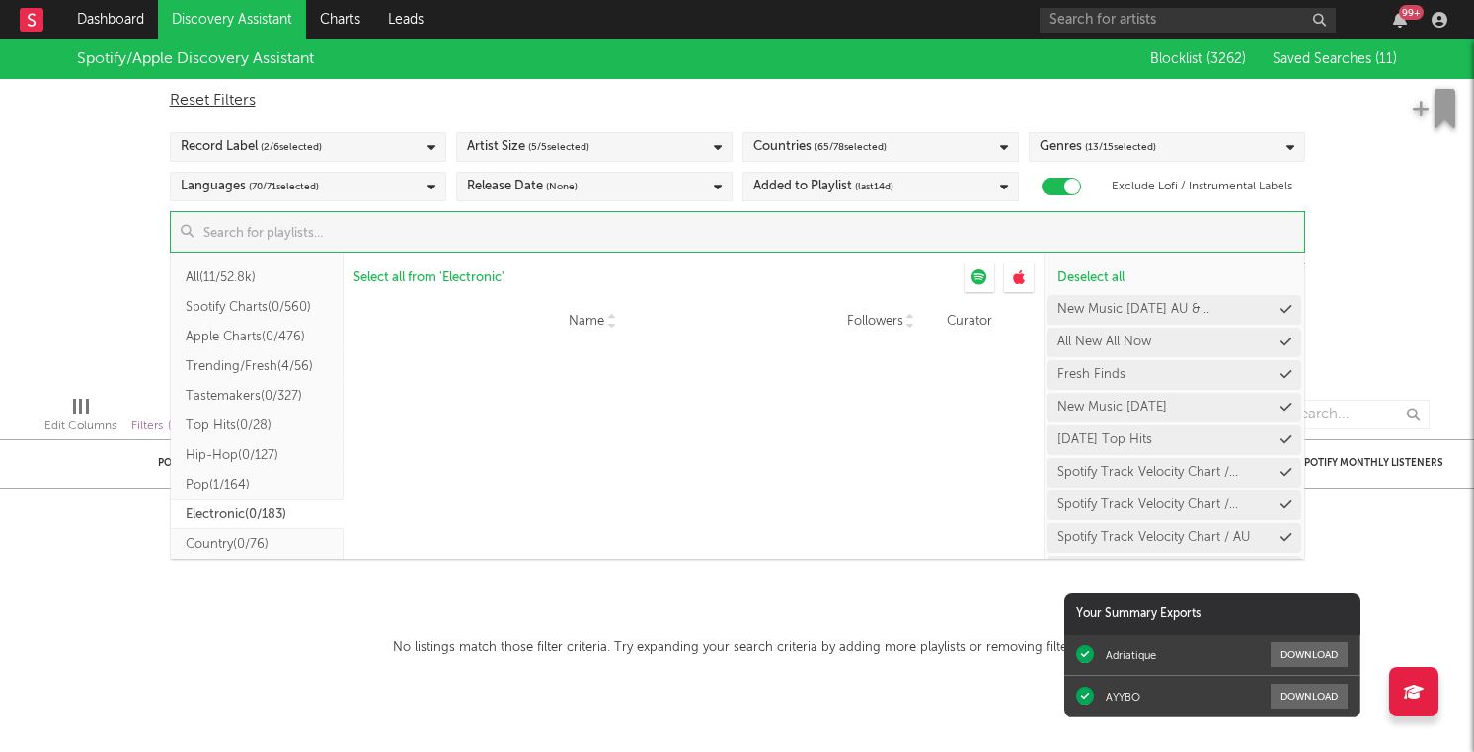
scroll to position [0, 0]
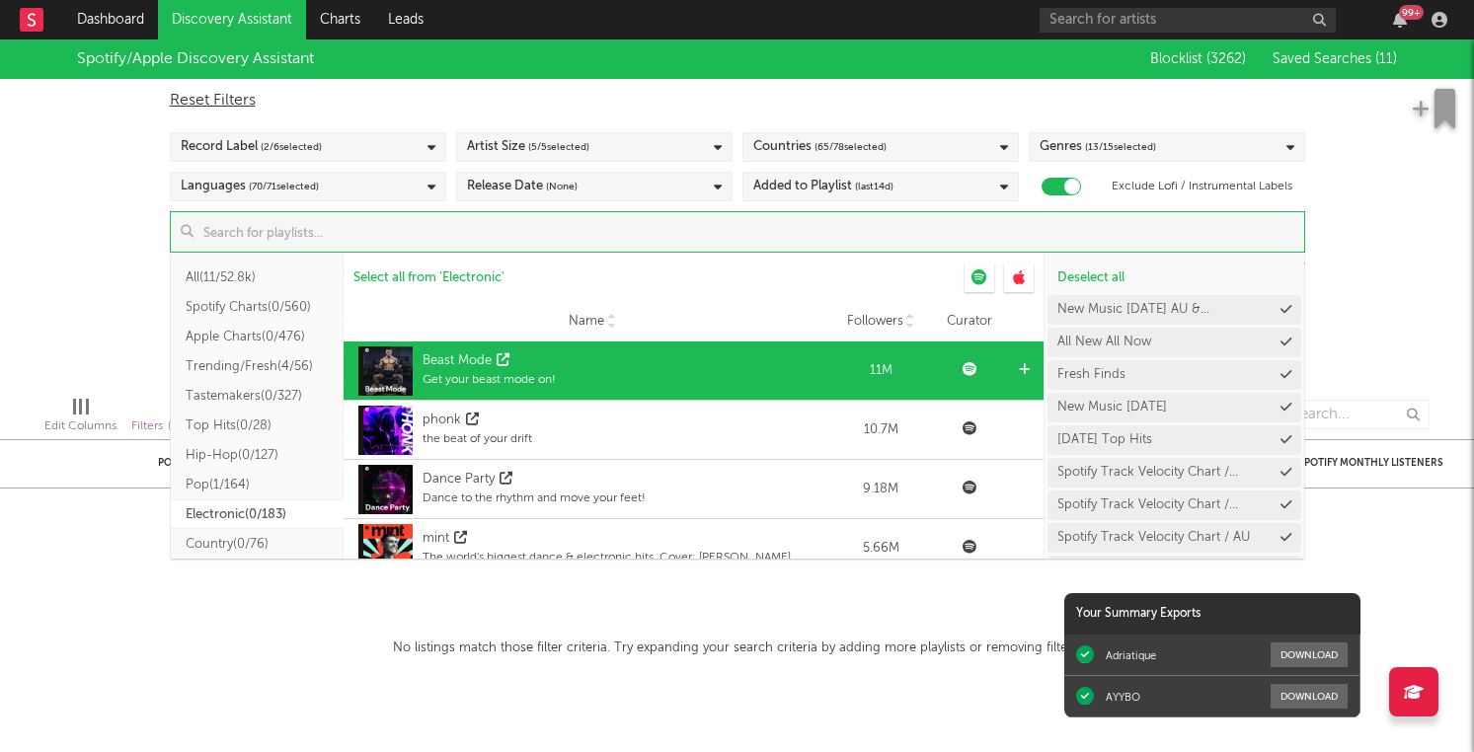
click at [1021, 371] on icon at bounding box center [1024, 369] width 11 height 13
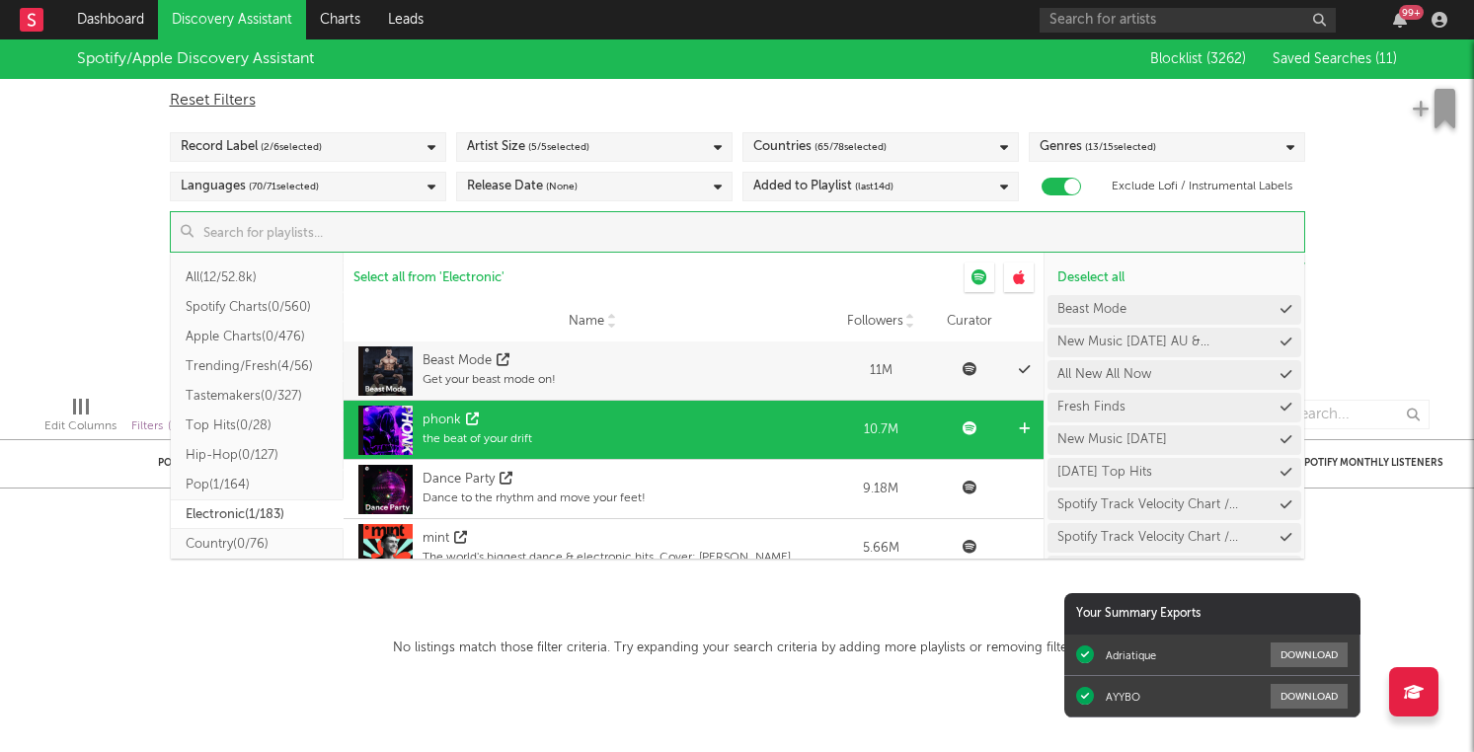
click at [1024, 426] on icon at bounding box center [1024, 429] width 11 height 13
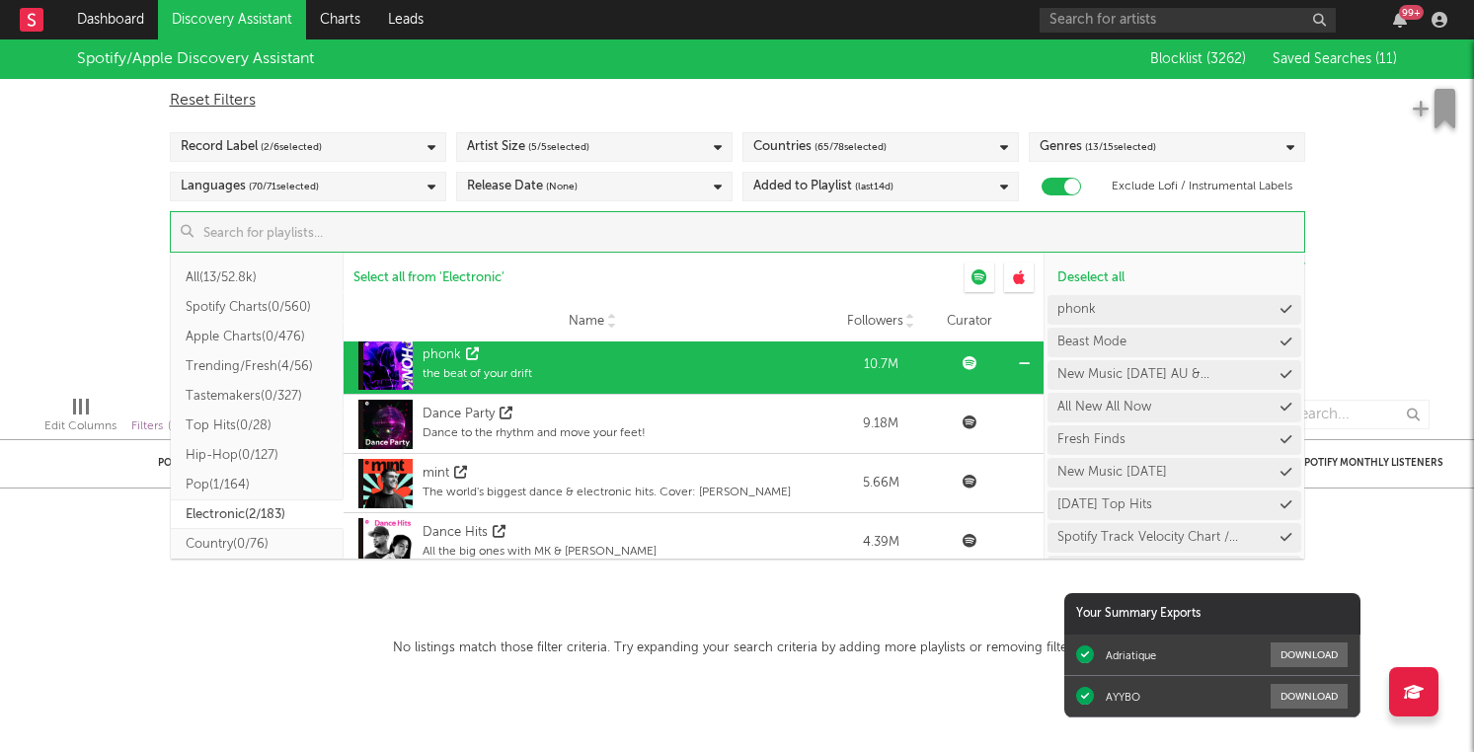
scroll to position [73, 0]
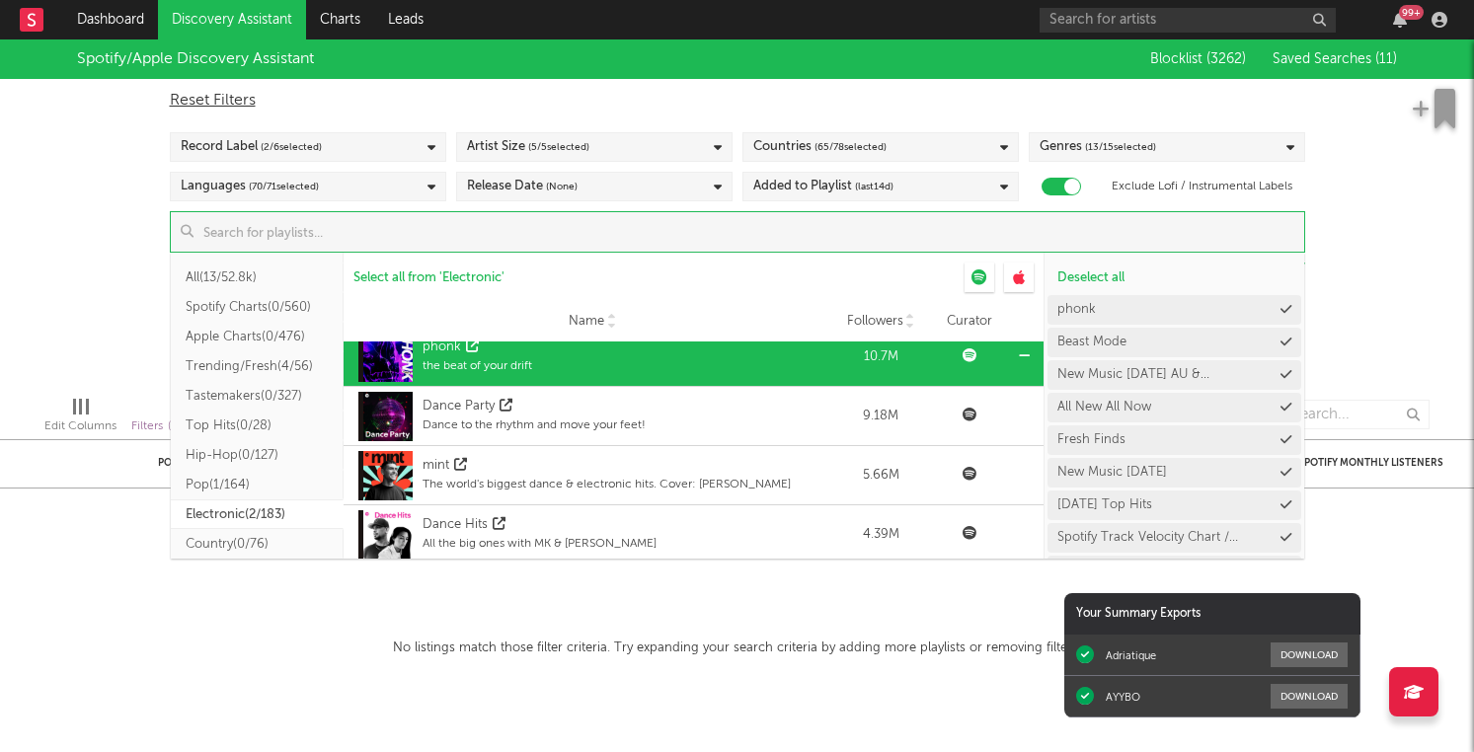
click at [1024, 350] on icon at bounding box center [1024, 356] width 11 height 13
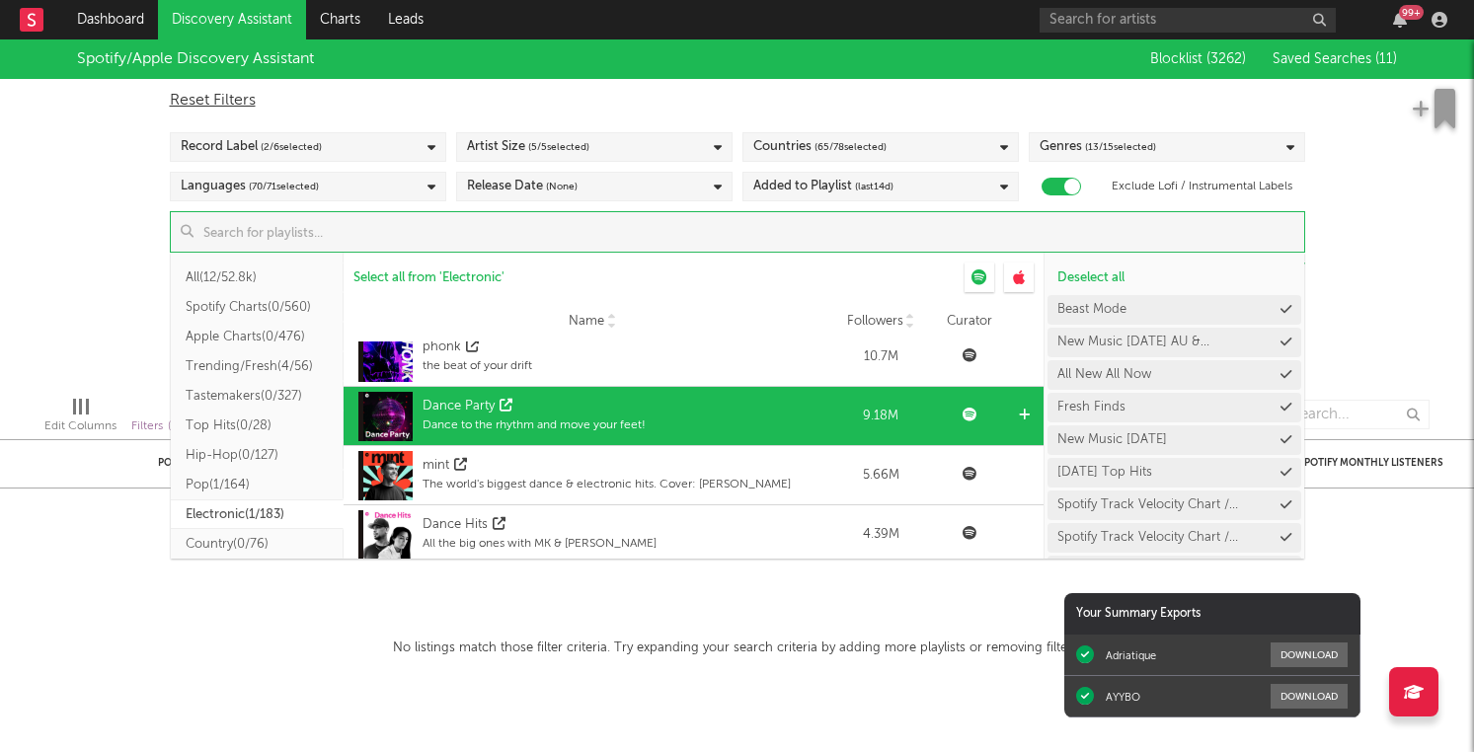
click at [1027, 417] on icon at bounding box center [1024, 415] width 11 height 13
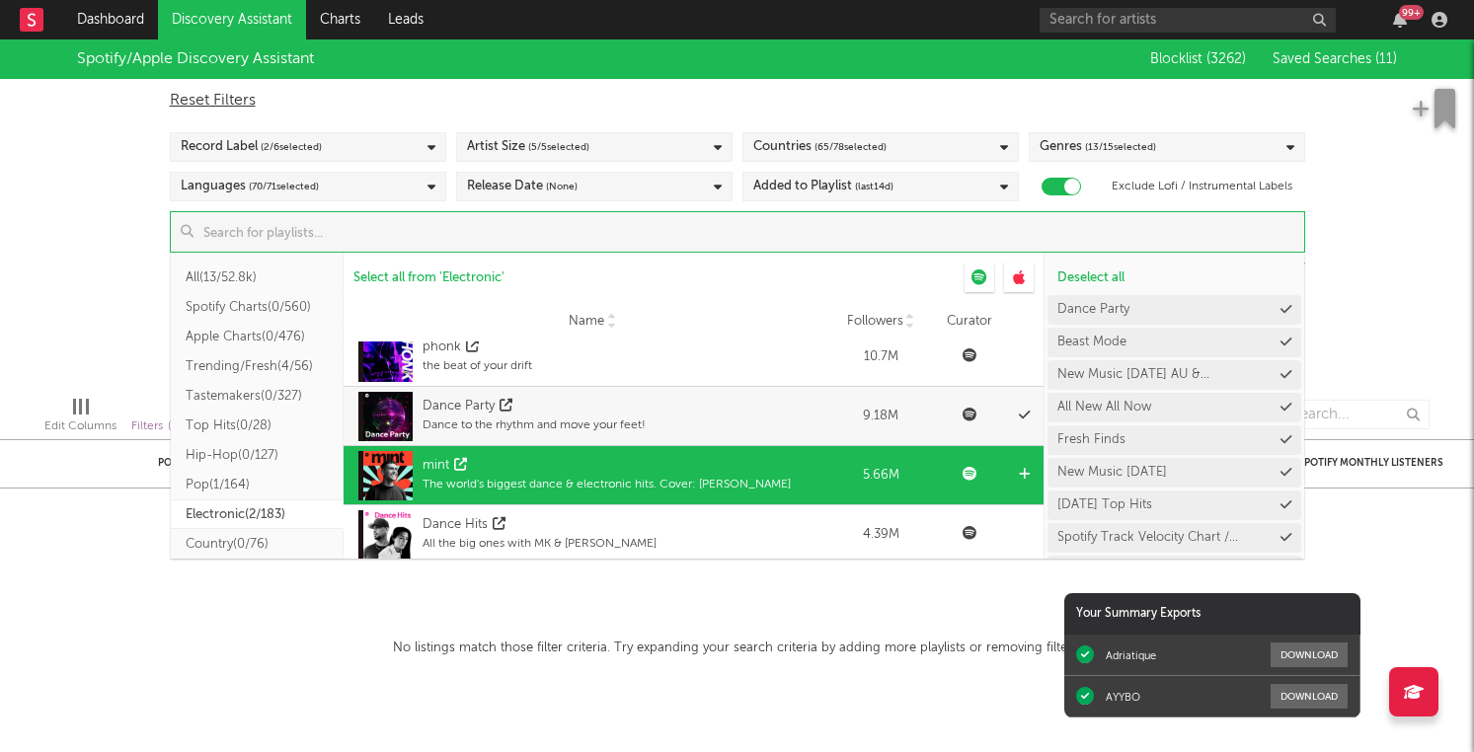
click at [1026, 474] on icon at bounding box center [1024, 474] width 11 height 13
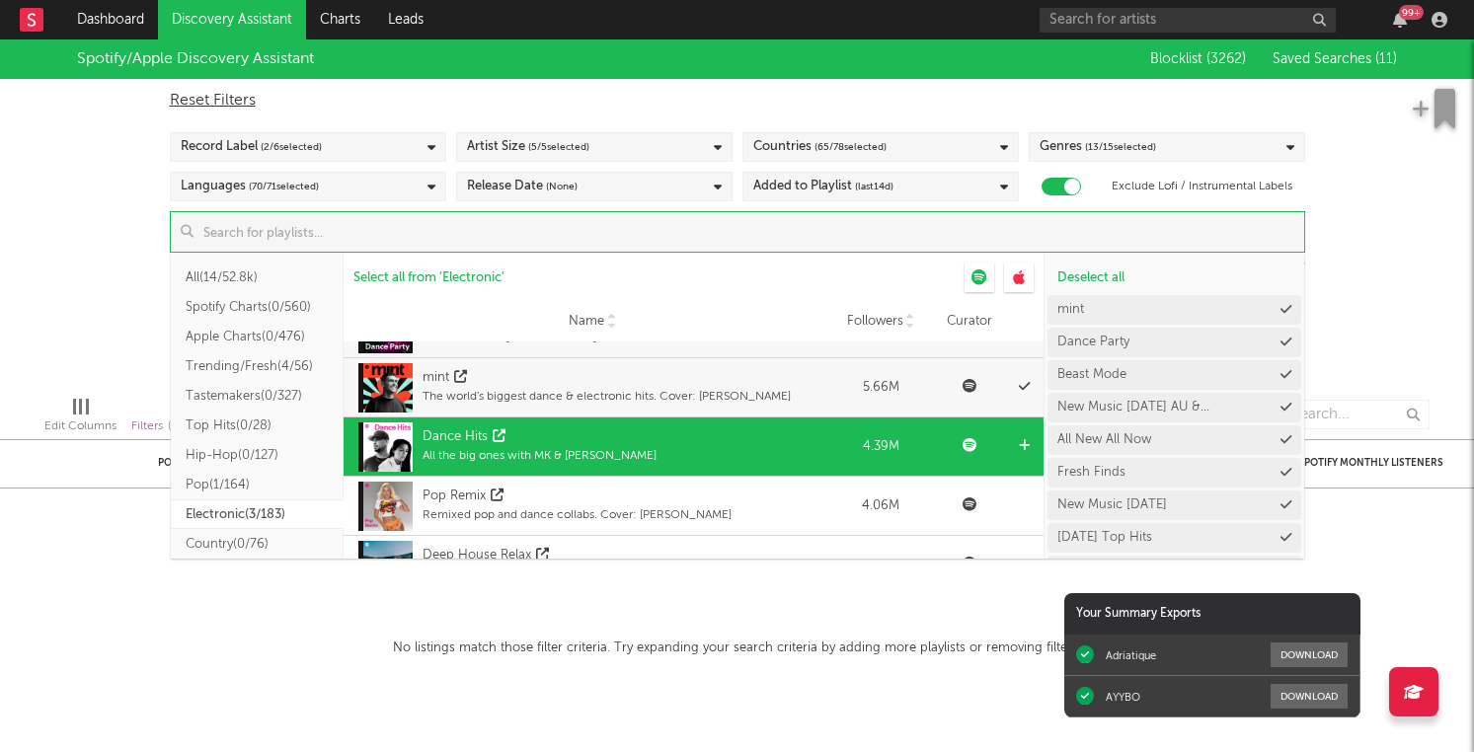
click at [1026, 452] on div at bounding box center [1026, 447] width 15 height 59
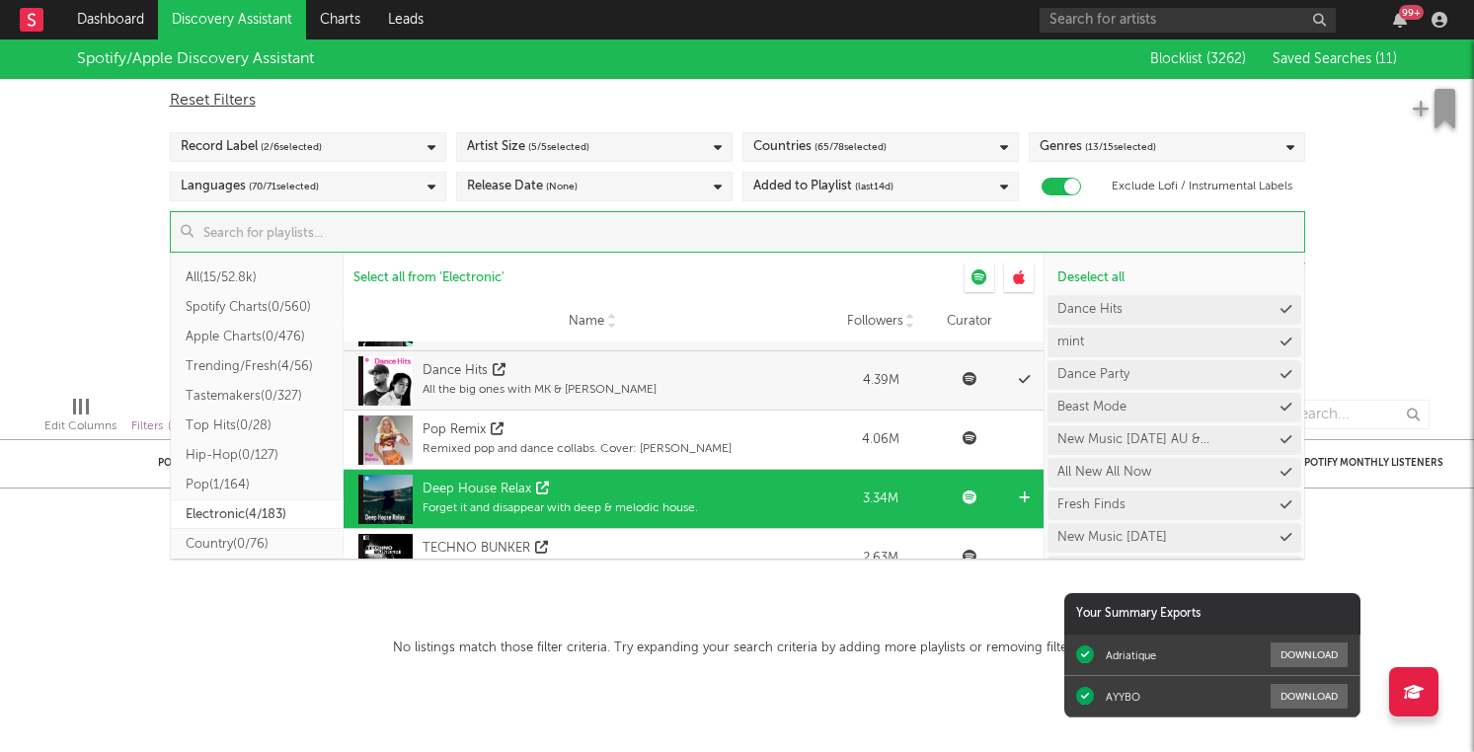
scroll to position [311, 0]
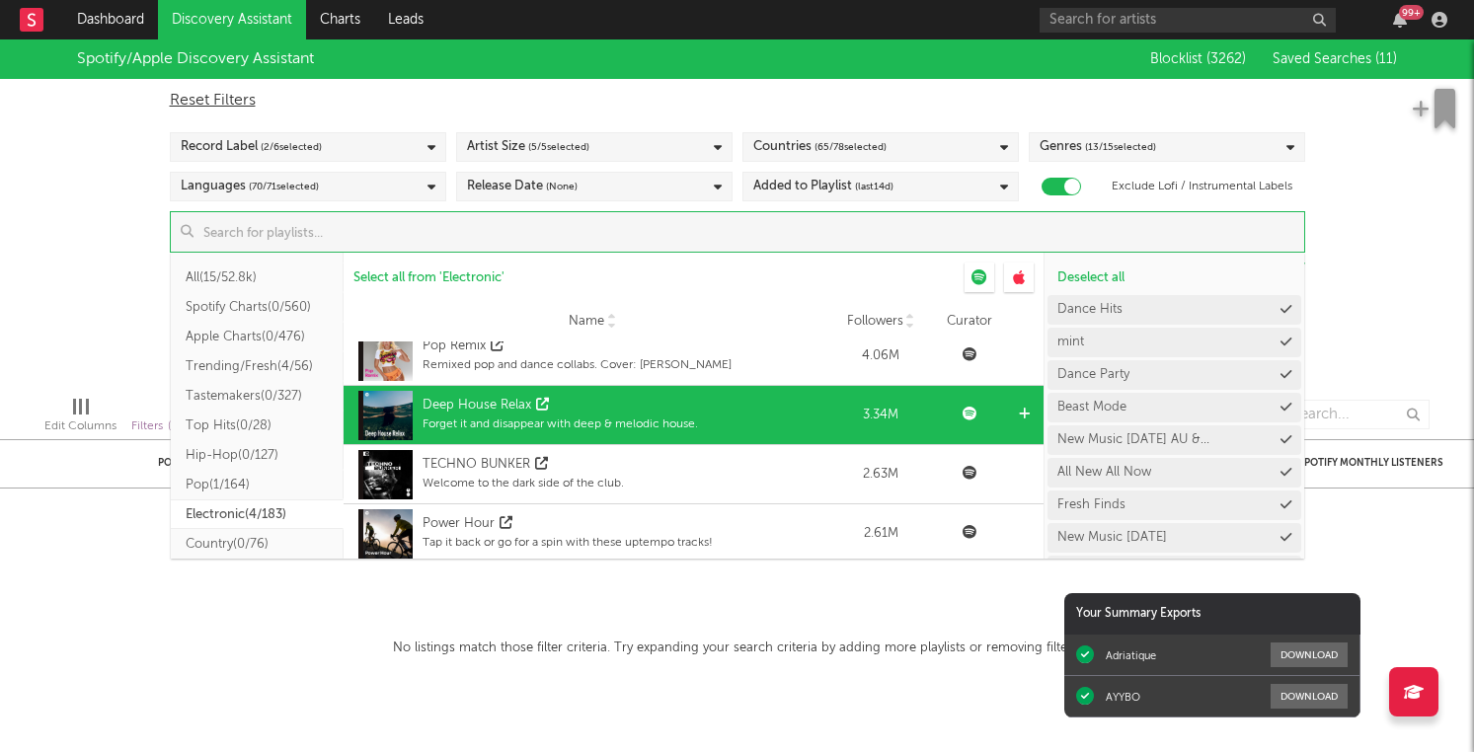
click at [1024, 413] on icon at bounding box center [1024, 414] width 11 height 13
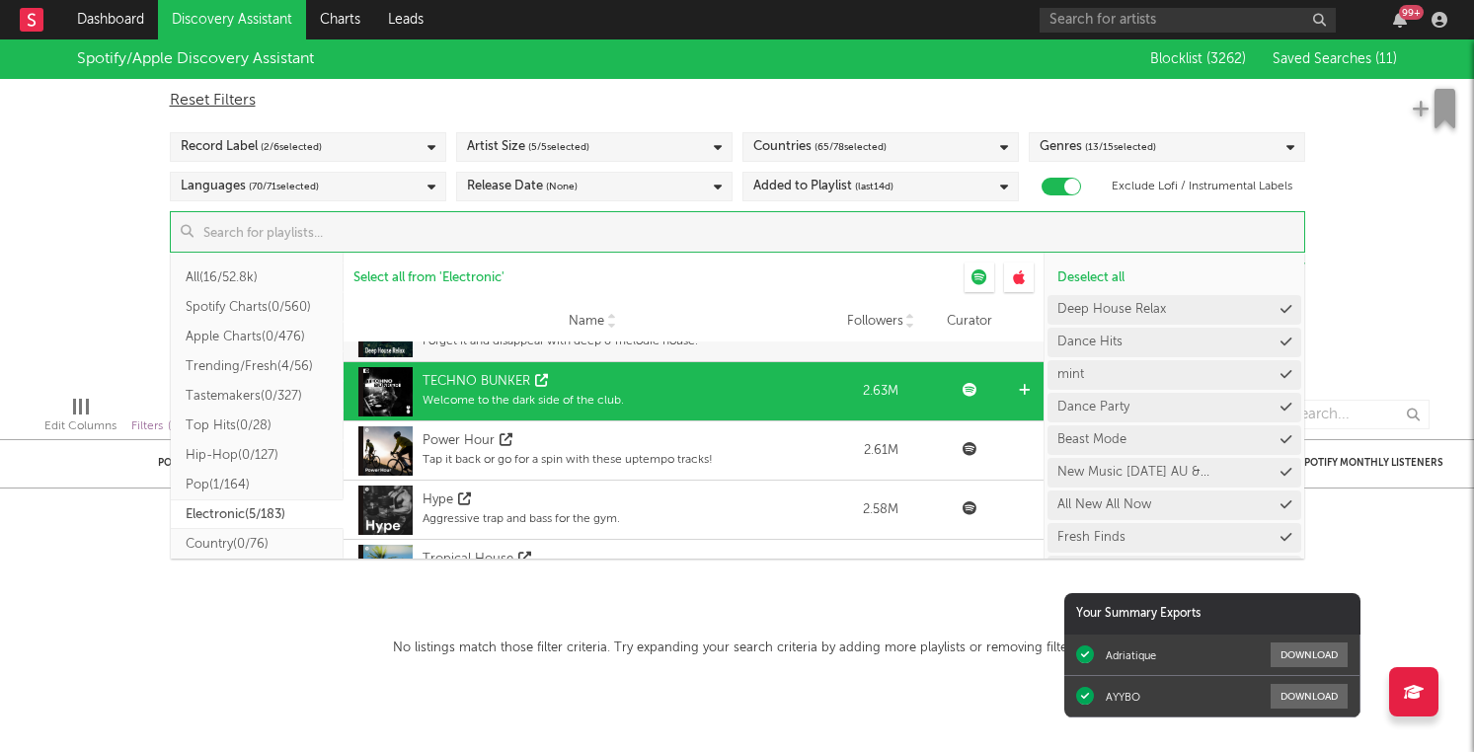
scroll to position [397, 0]
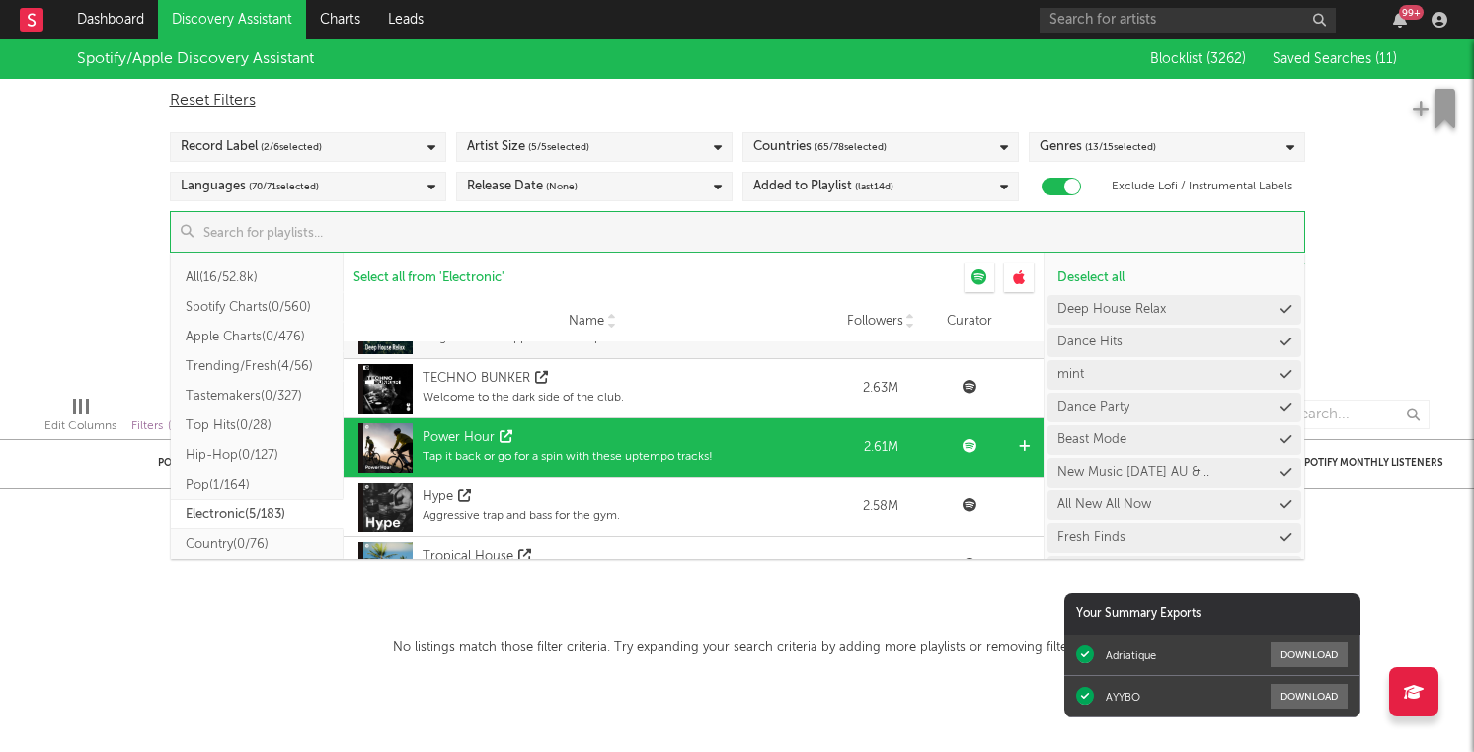
click at [1025, 442] on icon at bounding box center [1024, 446] width 11 height 13
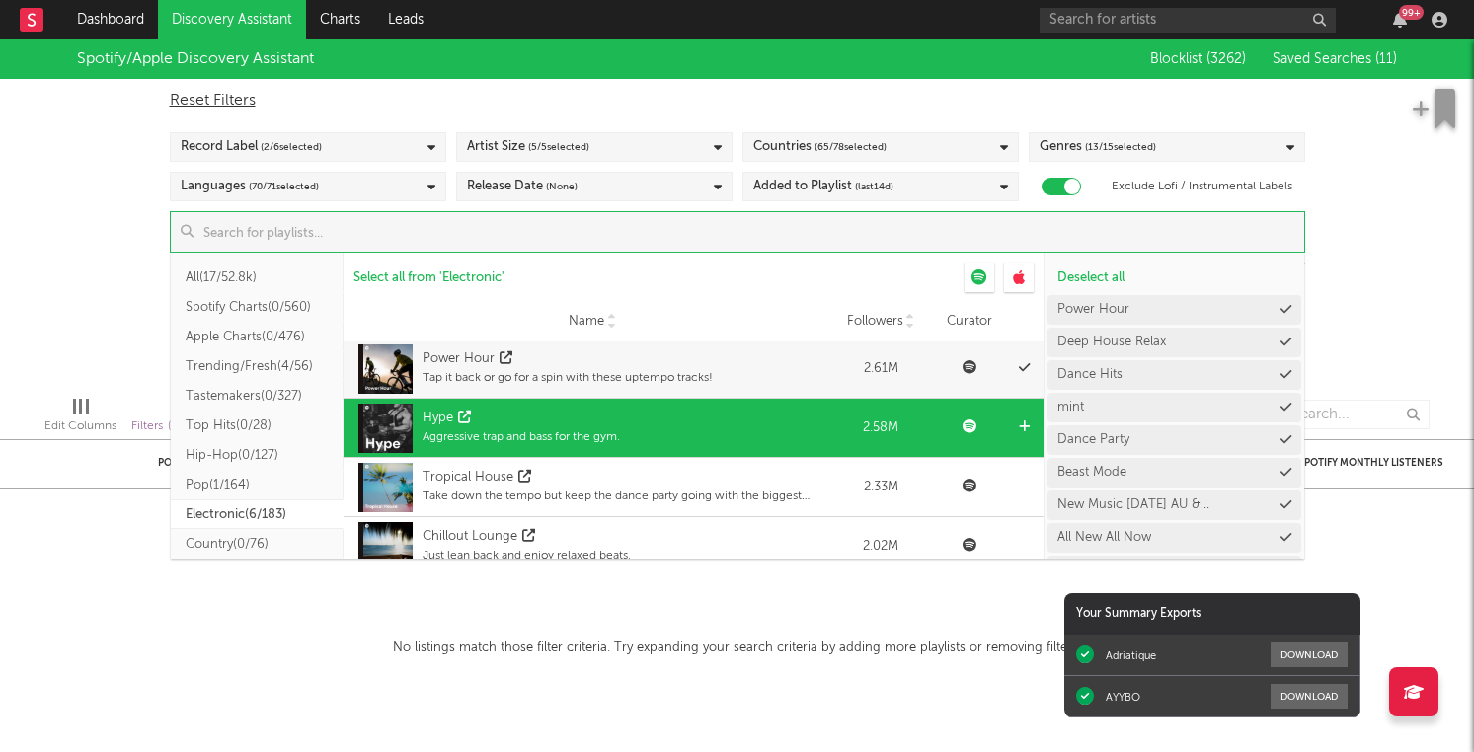
click at [1024, 432] on icon at bounding box center [1024, 427] width 11 height 13
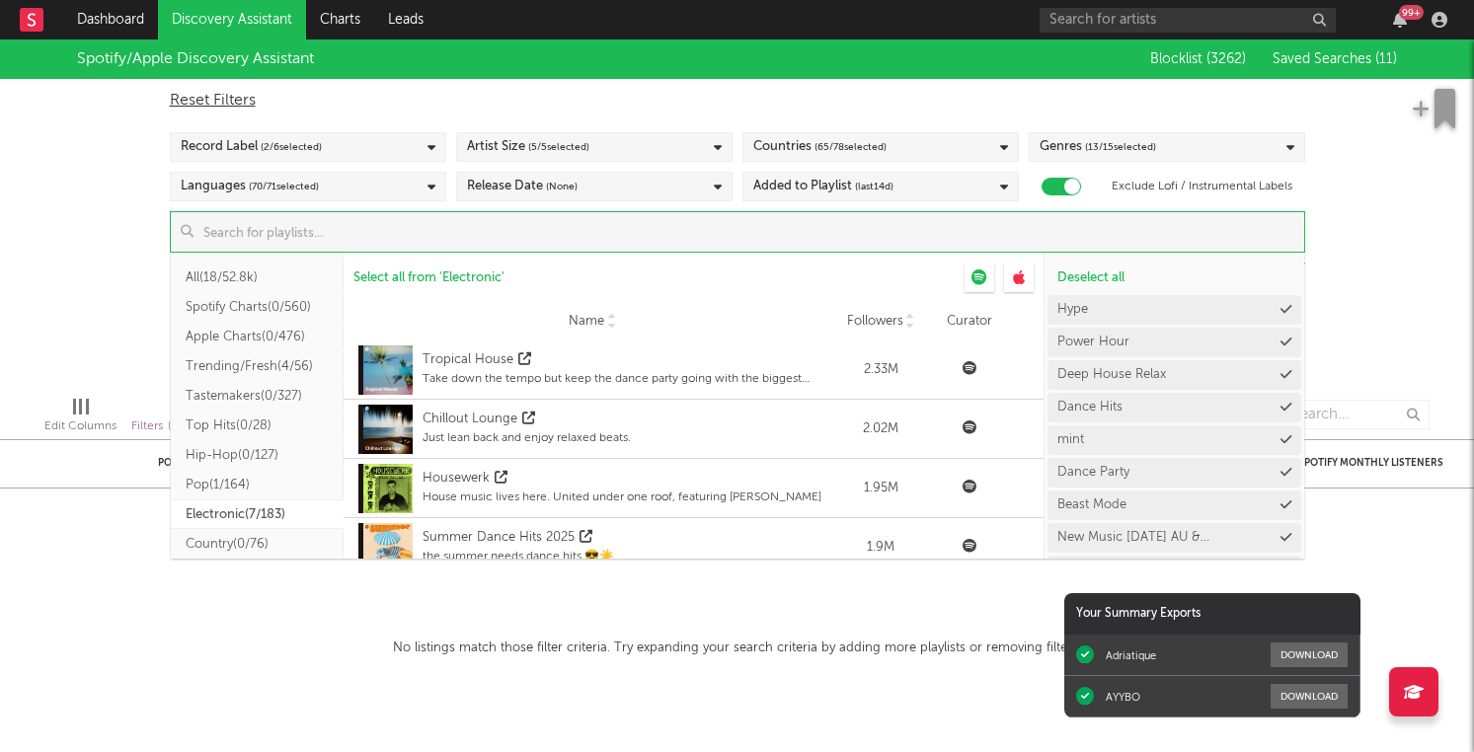
scroll to position [636, 0]
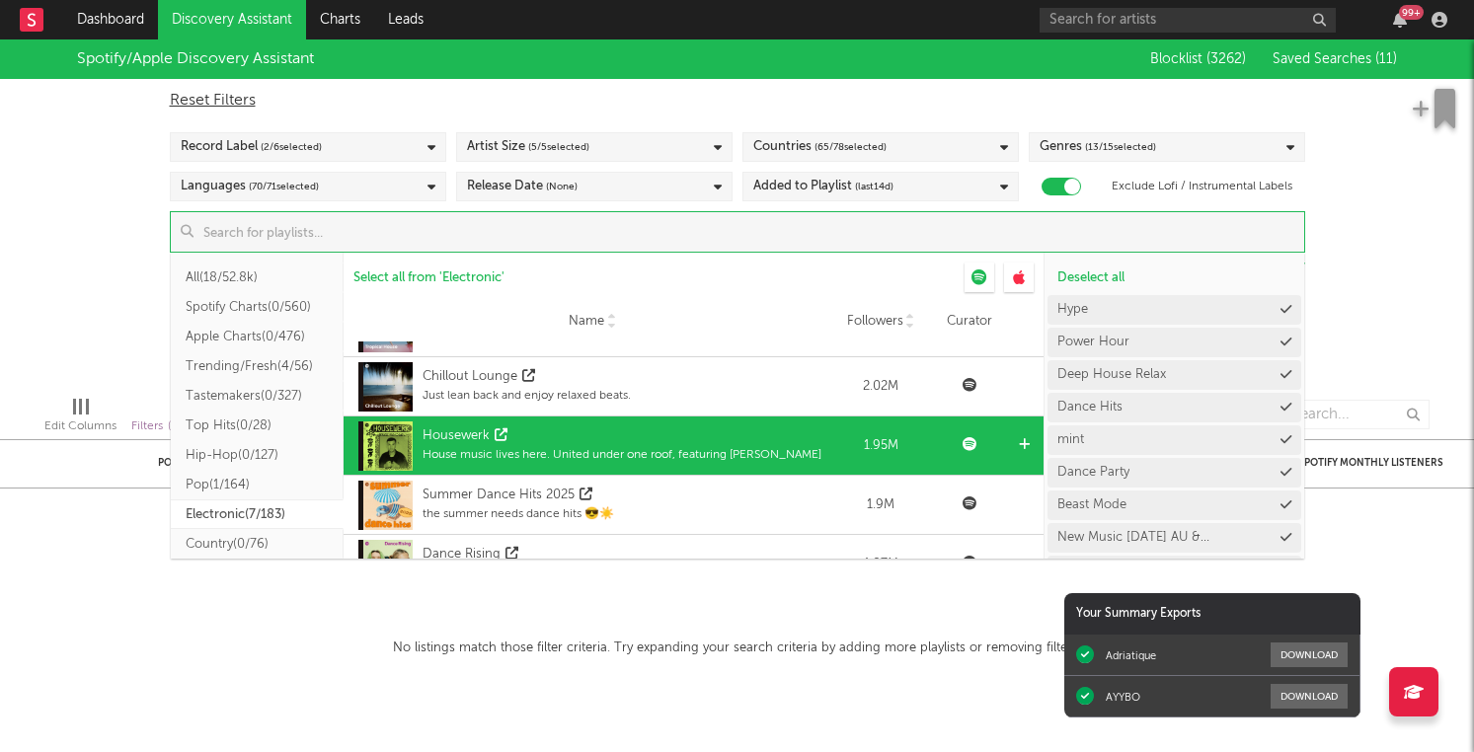
click at [1025, 446] on icon at bounding box center [1024, 444] width 11 height 13
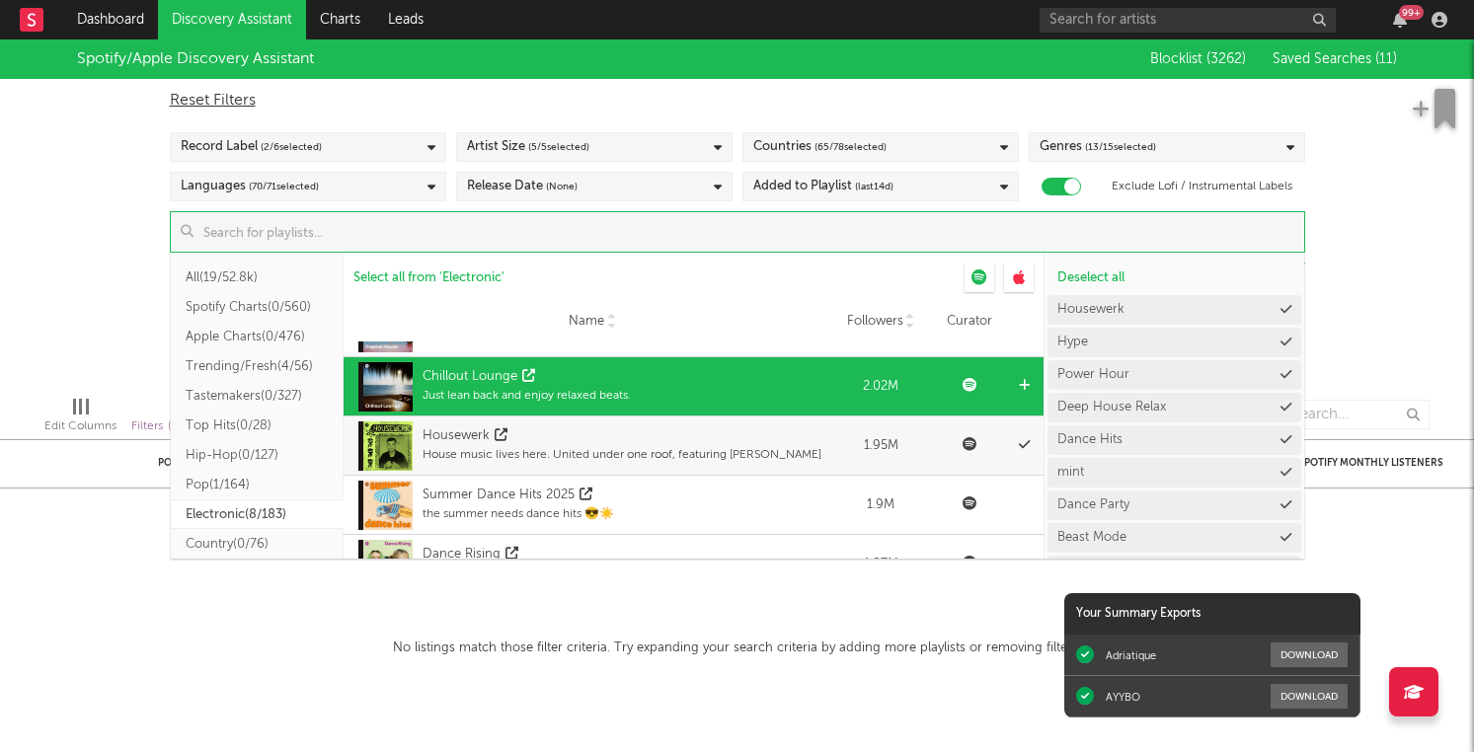
click at [1022, 386] on icon at bounding box center [1024, 385] width 11 height 13
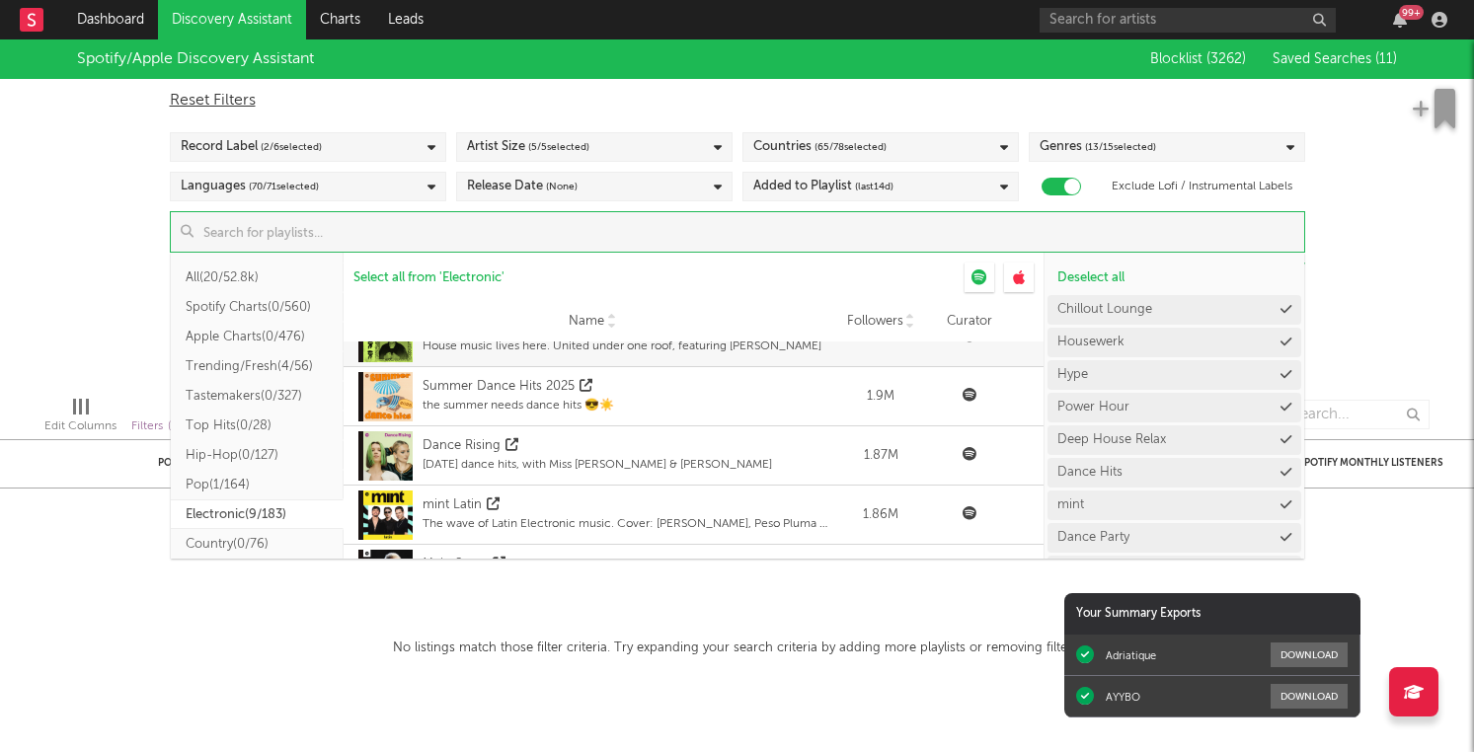
scroll to position [745, 0]
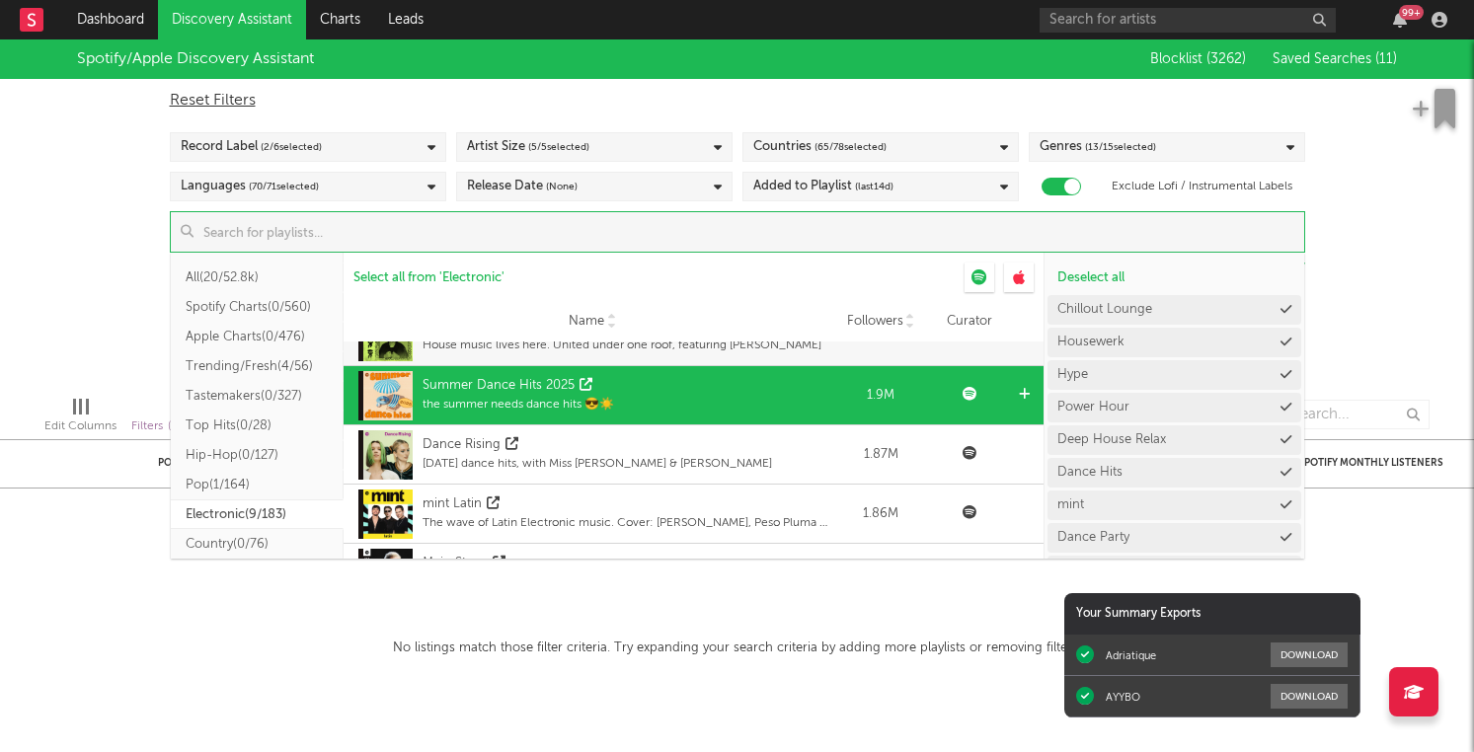
click at [1023, 388] on icon at bounding box center [1024, 394] width 11 height 13
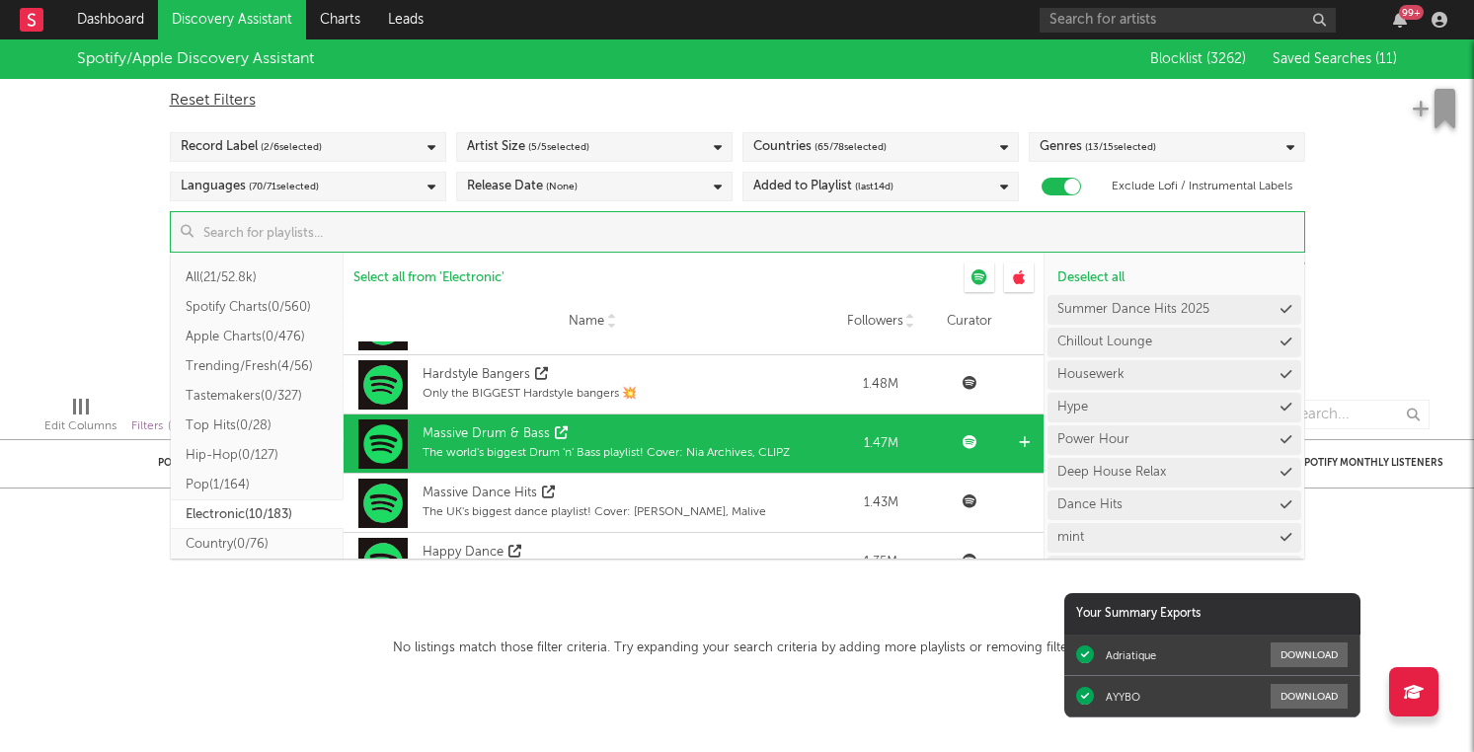
scroll to position [1181, 0]
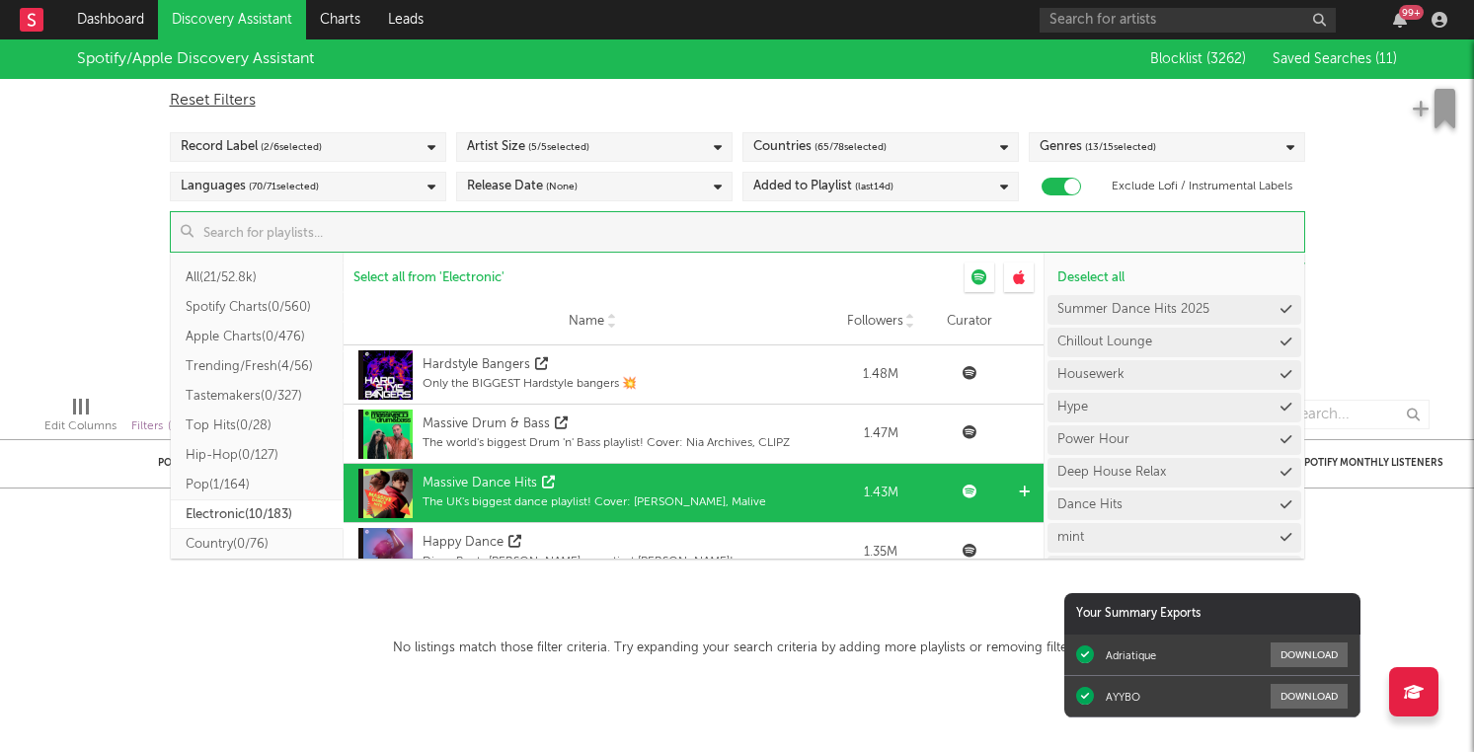
click at [1027, 492] on icon at bounding box center [1024, 492] width 11 height 13
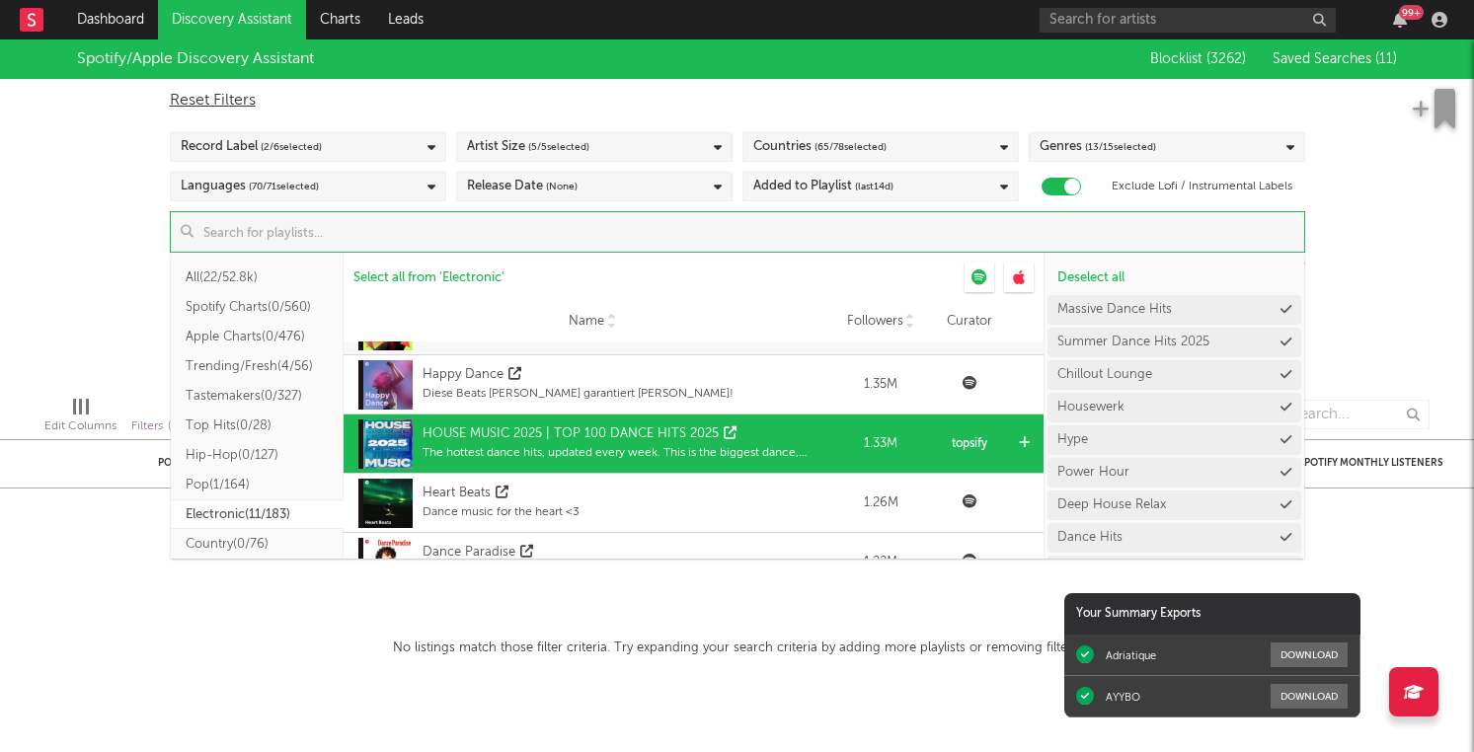
scroll to position [1350, 0]
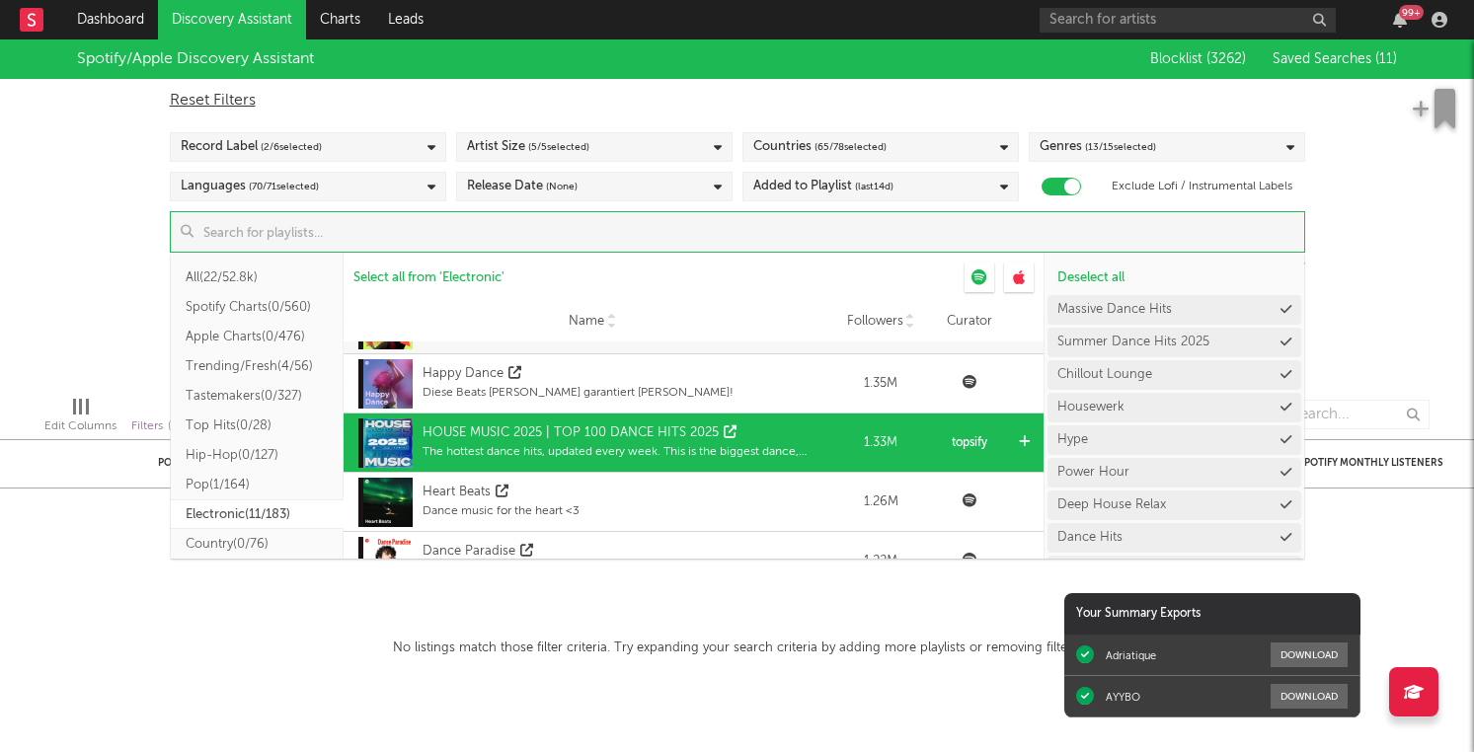
click at [0, 0] on icon at bounding box center [0, 0] width 0 height 0
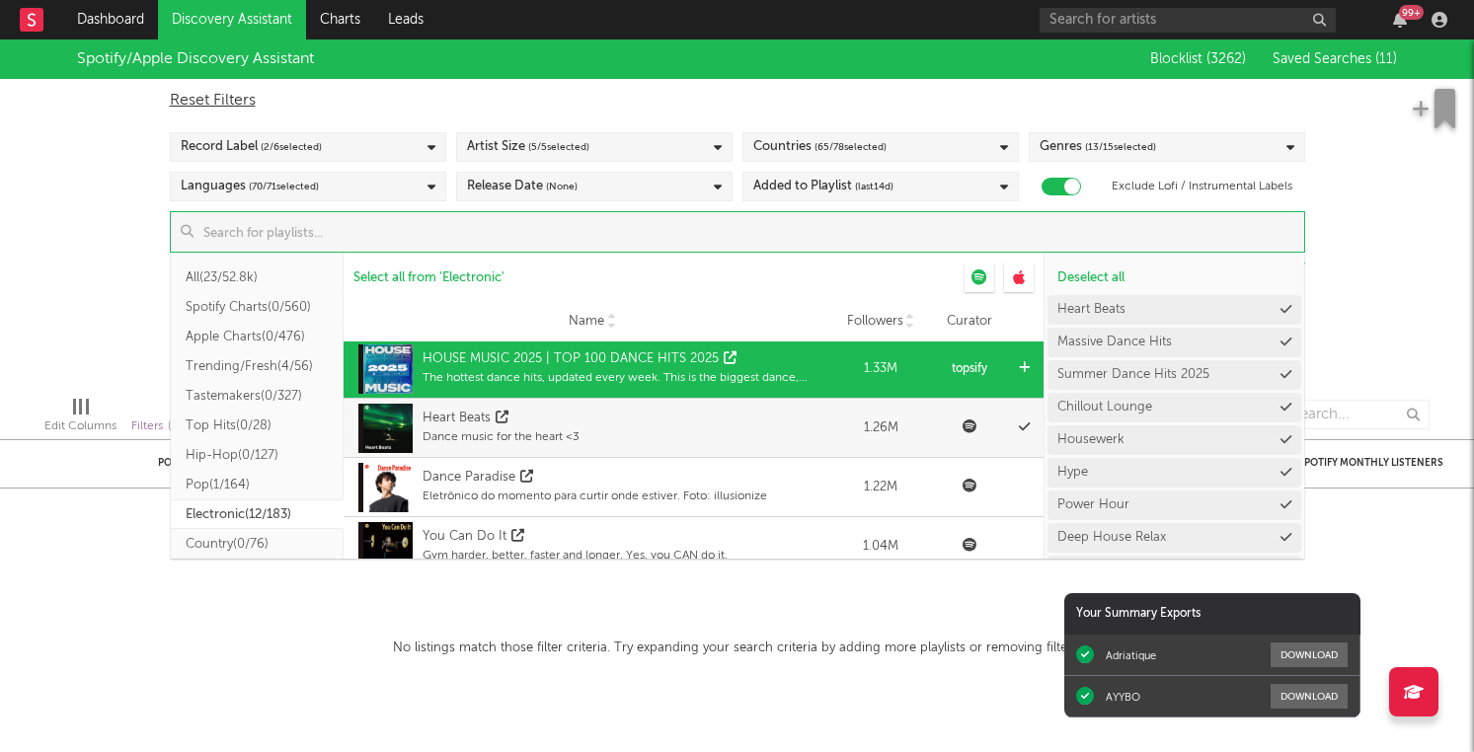
scroll to position [1425, 0]
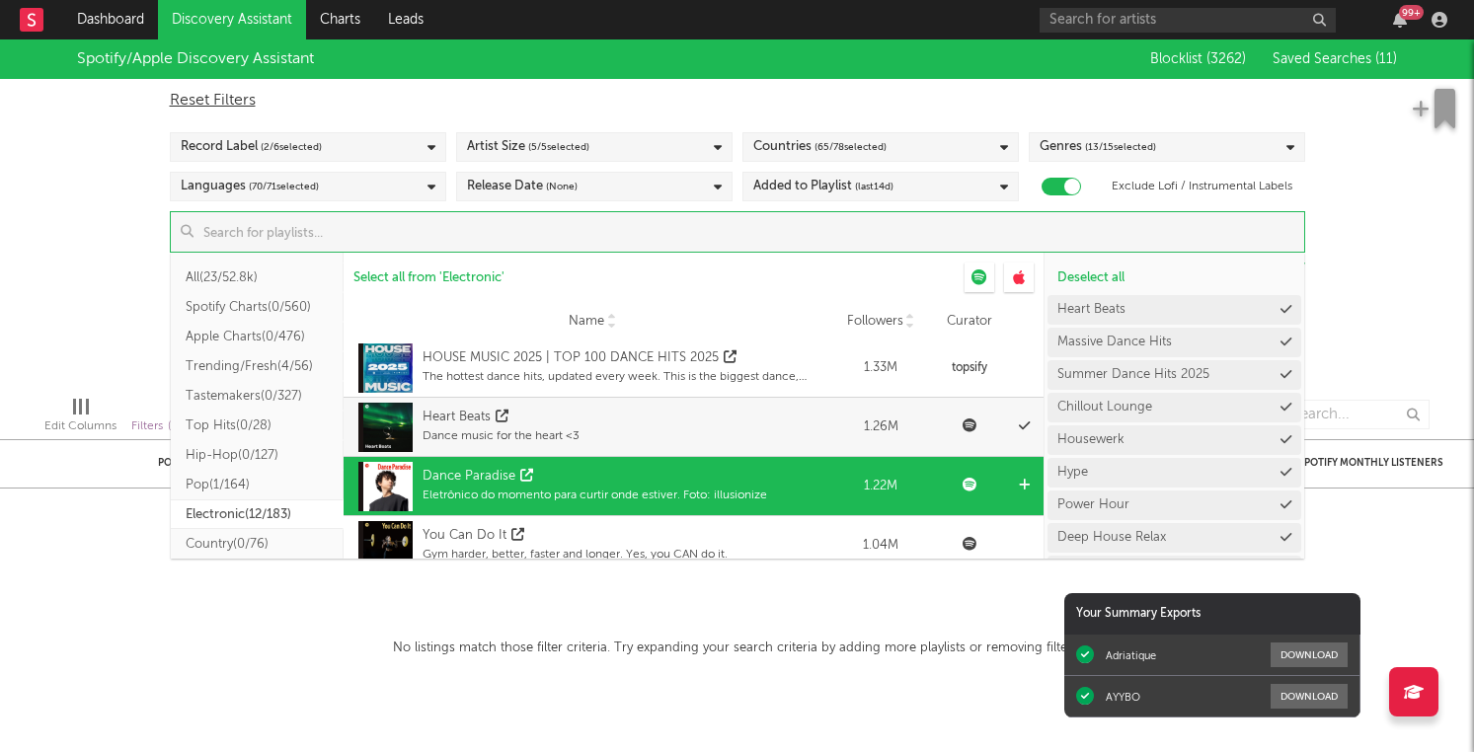
click at [1026, 486] on icon at bounding box center [1024, 485] width 11 height 13
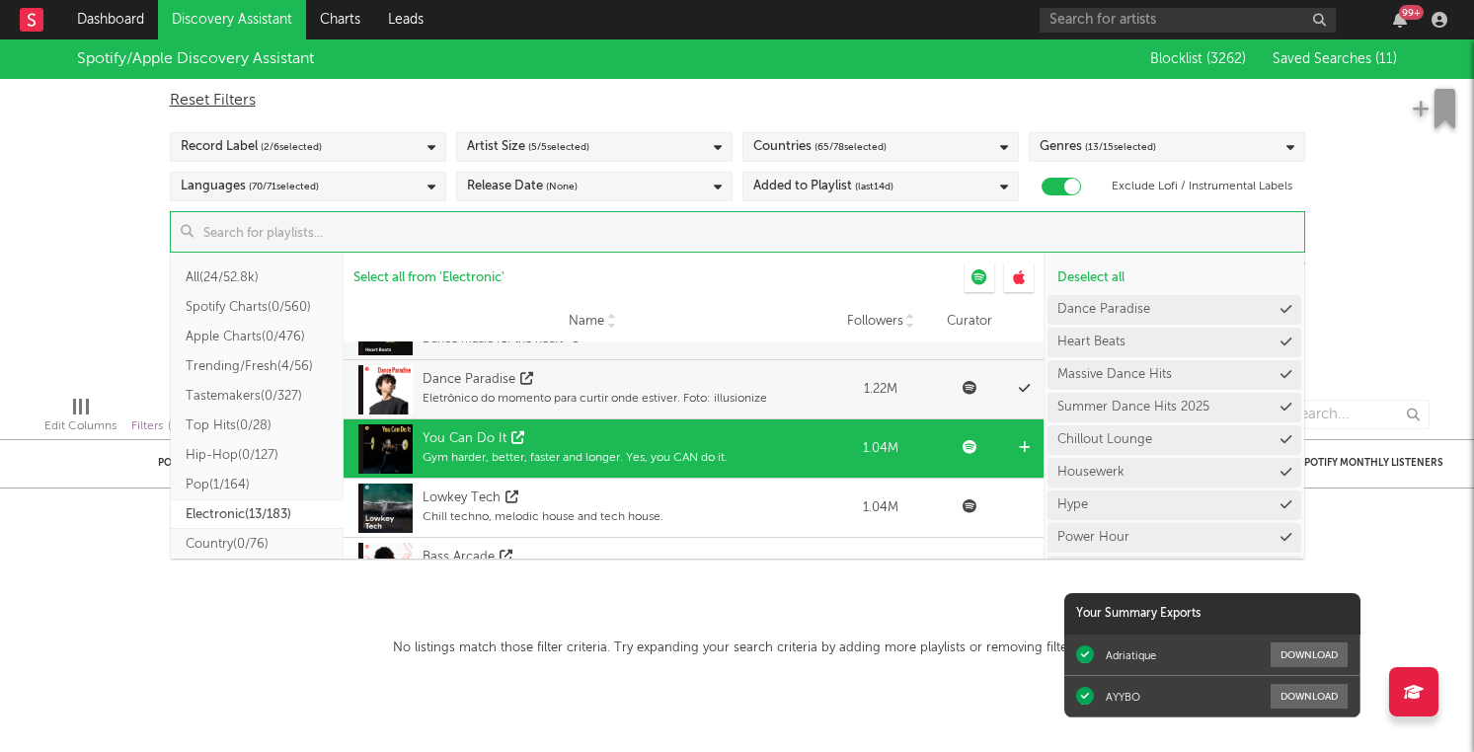
click at [1024, 451] on icon at bounding box center [1024, 447] width 11 height 13
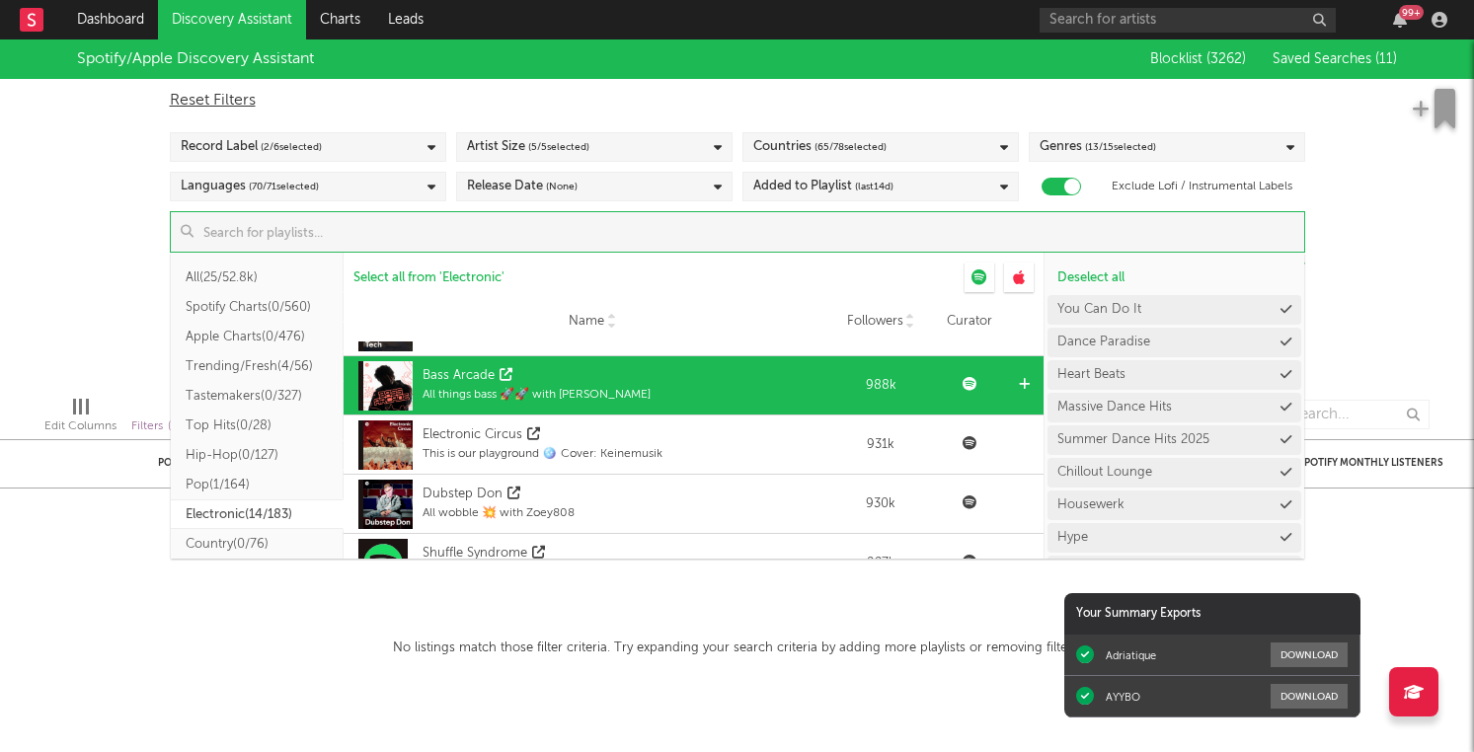
scroll to position [1705, 0]
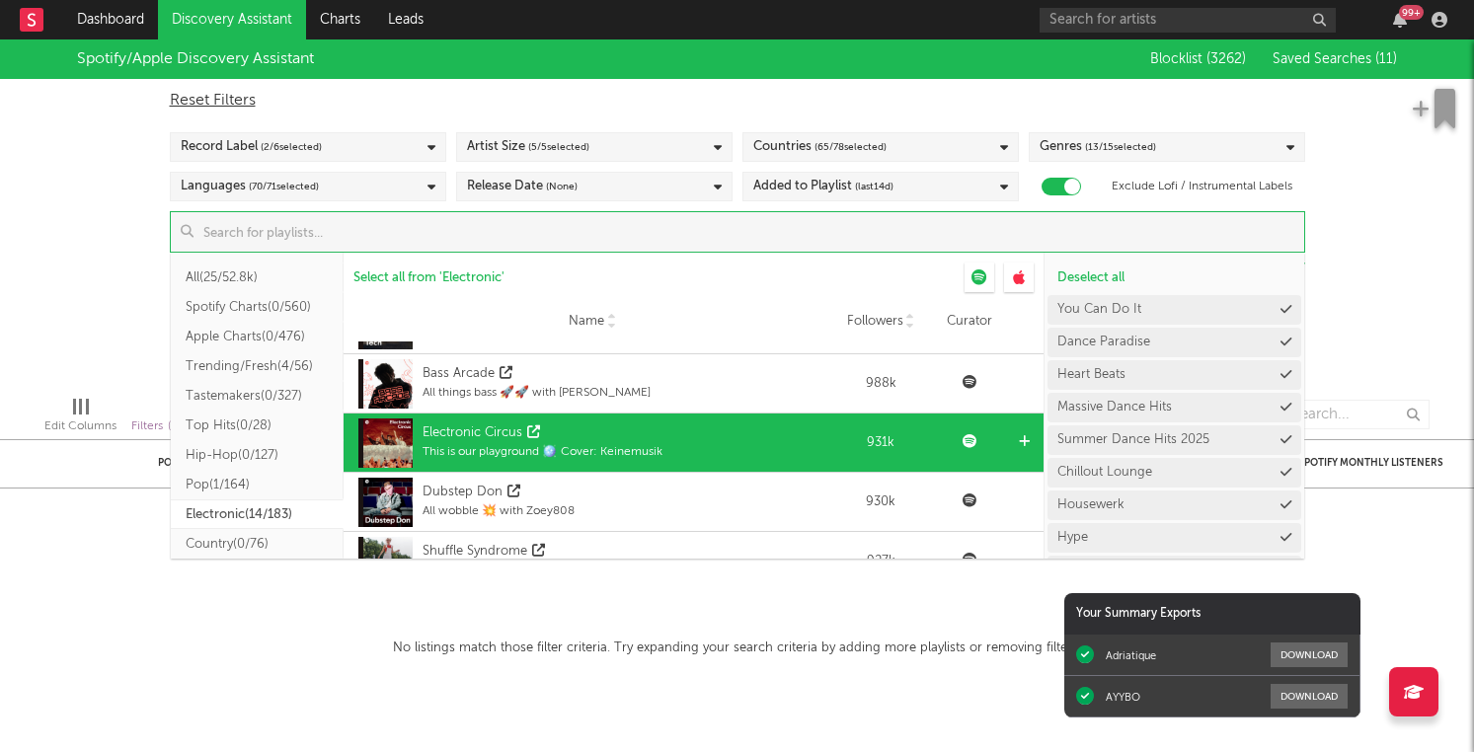
click at [1025, 439] on icon at bounding box center [1024, 441] width 11 height 13
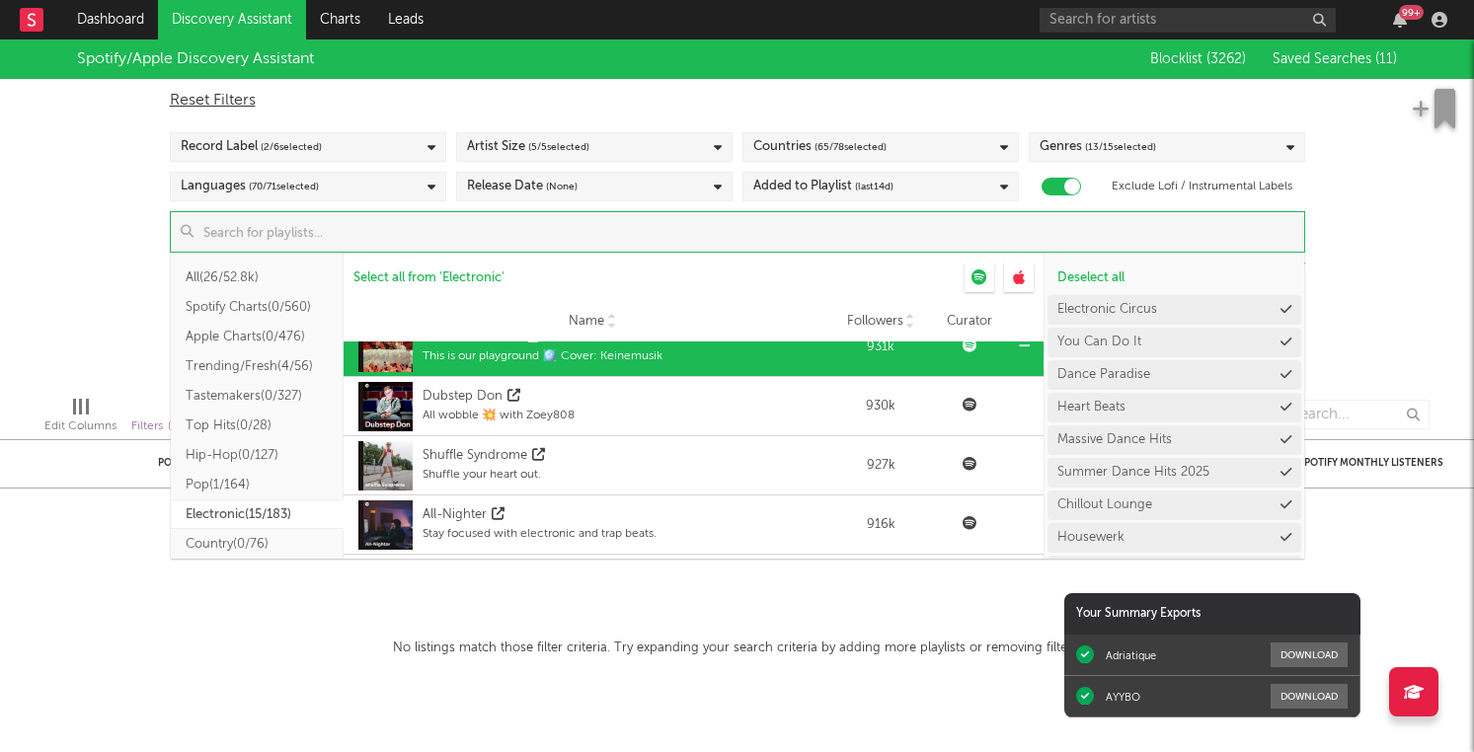
scroll to position [1805, 0]
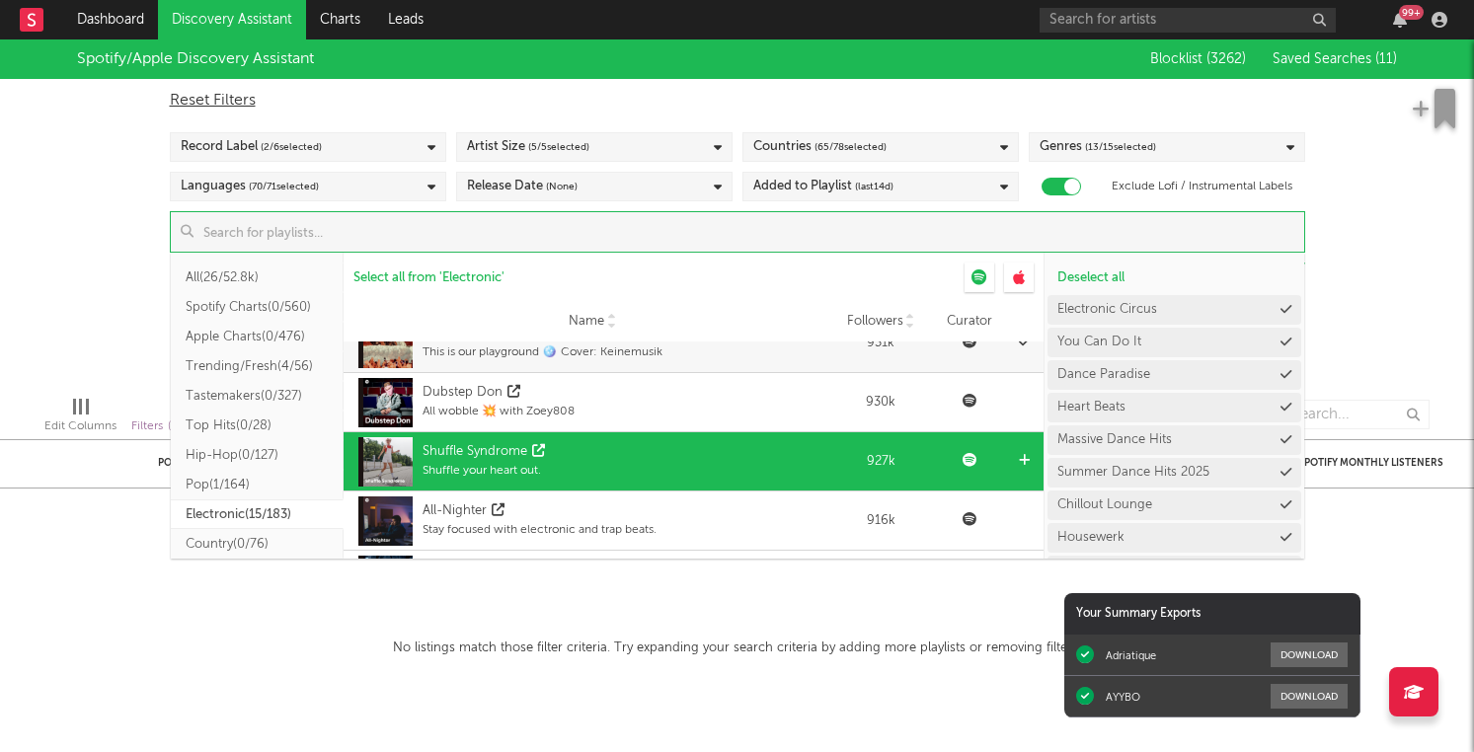
click at [1025, 467] on div at bounding box center [1026, 461] width 15 height 59
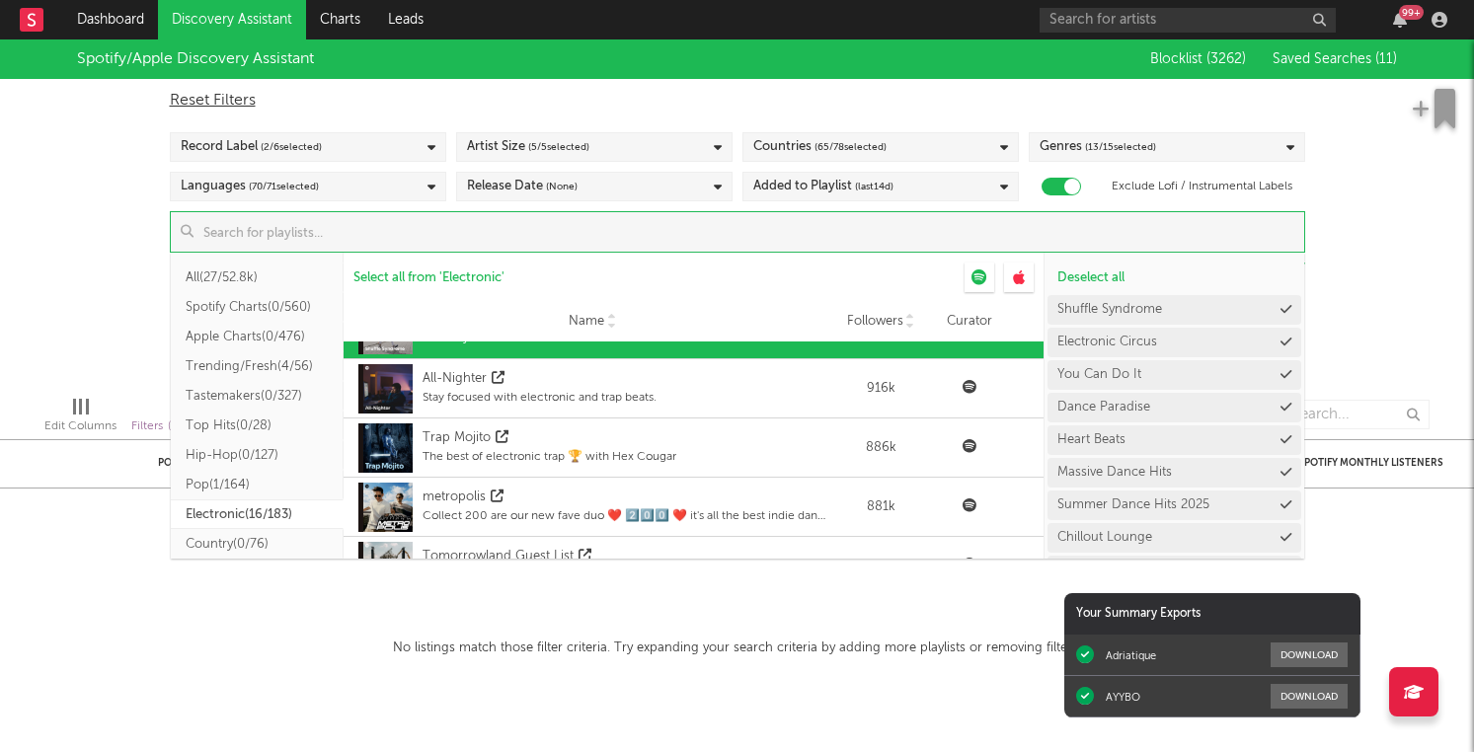
scroll to position [1985, 0]
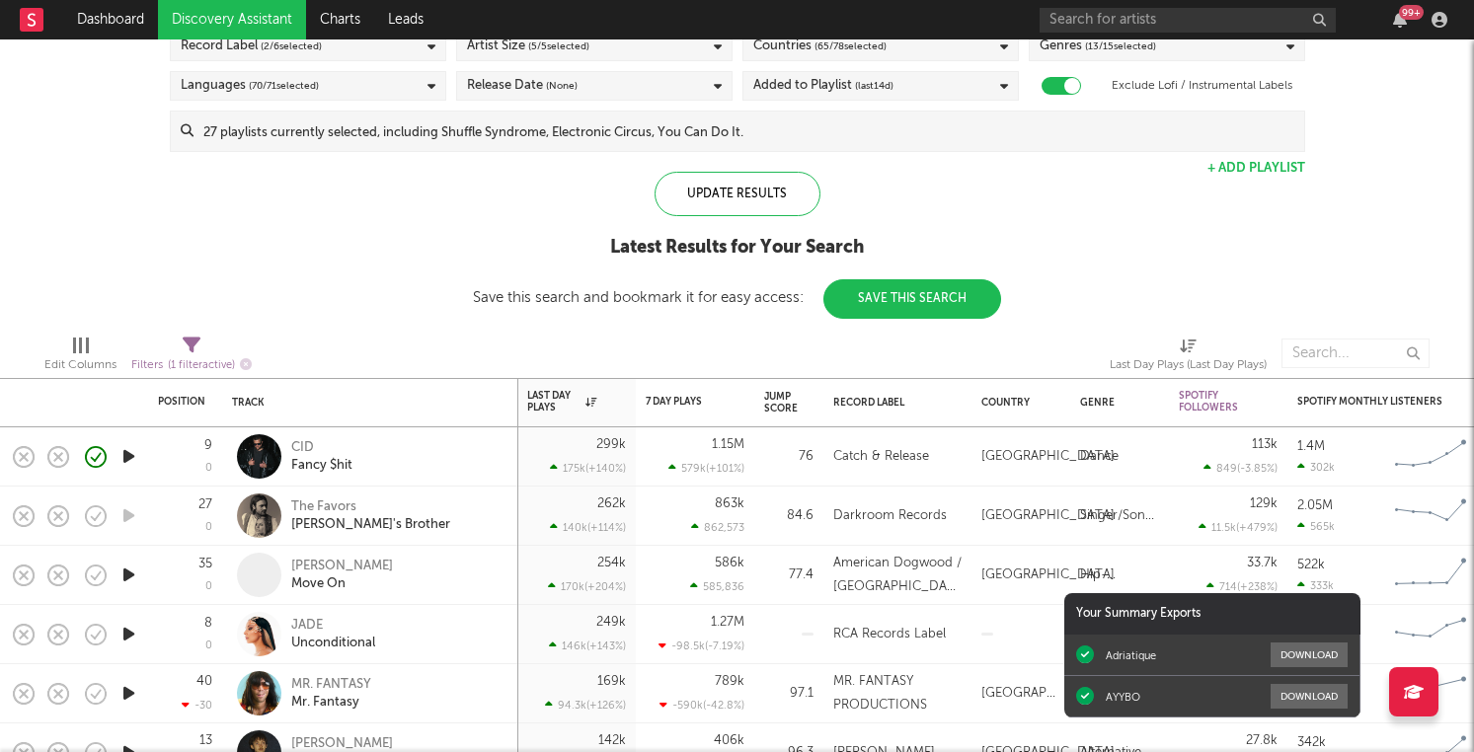
click at [714, 334] on div at bounding box center [896, 353] width 400 height 49
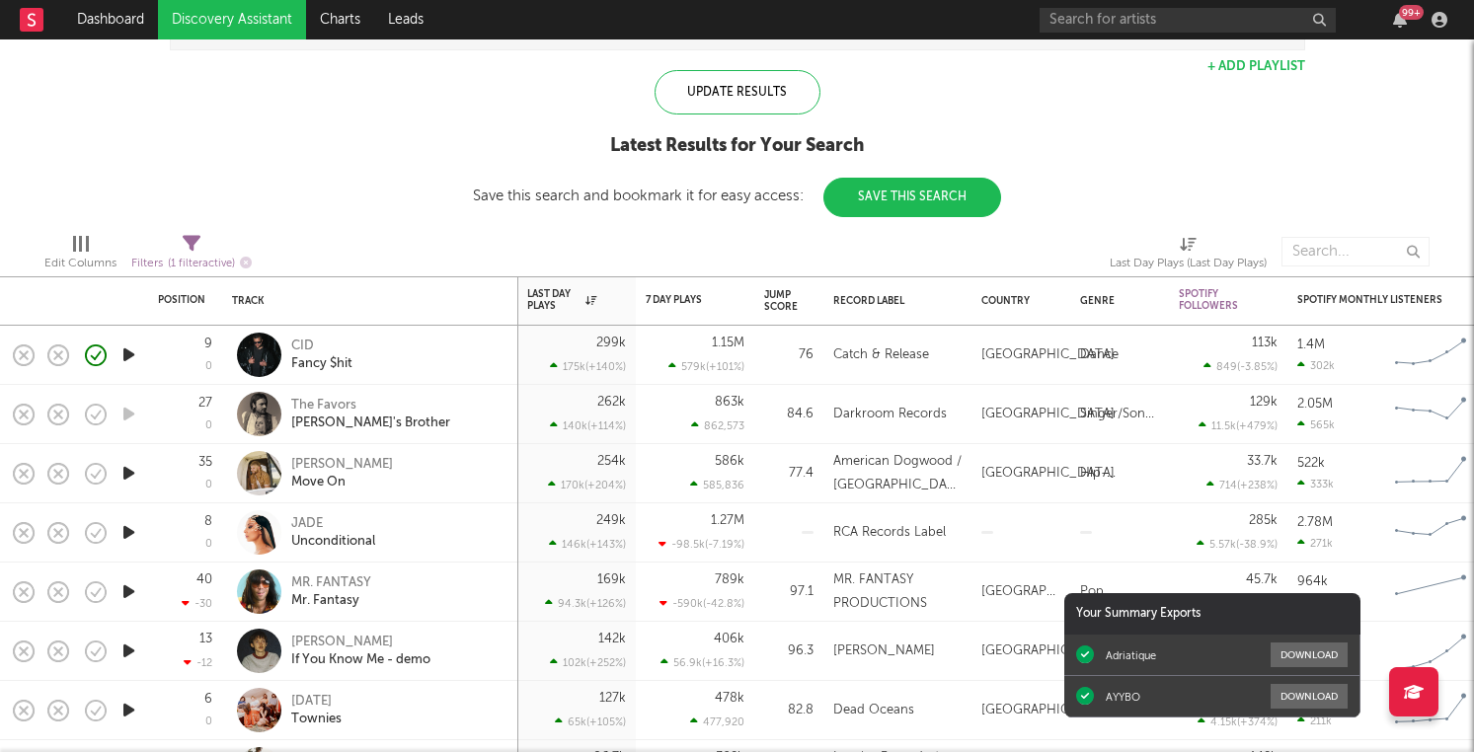
click at [420, 181] on div "Spotify/Apple Discovery Assistant Blocklist ( 3262 ) Saved Searches ( 11 ) Rese…" at bounding box center [737, 27] width 1474 height 380
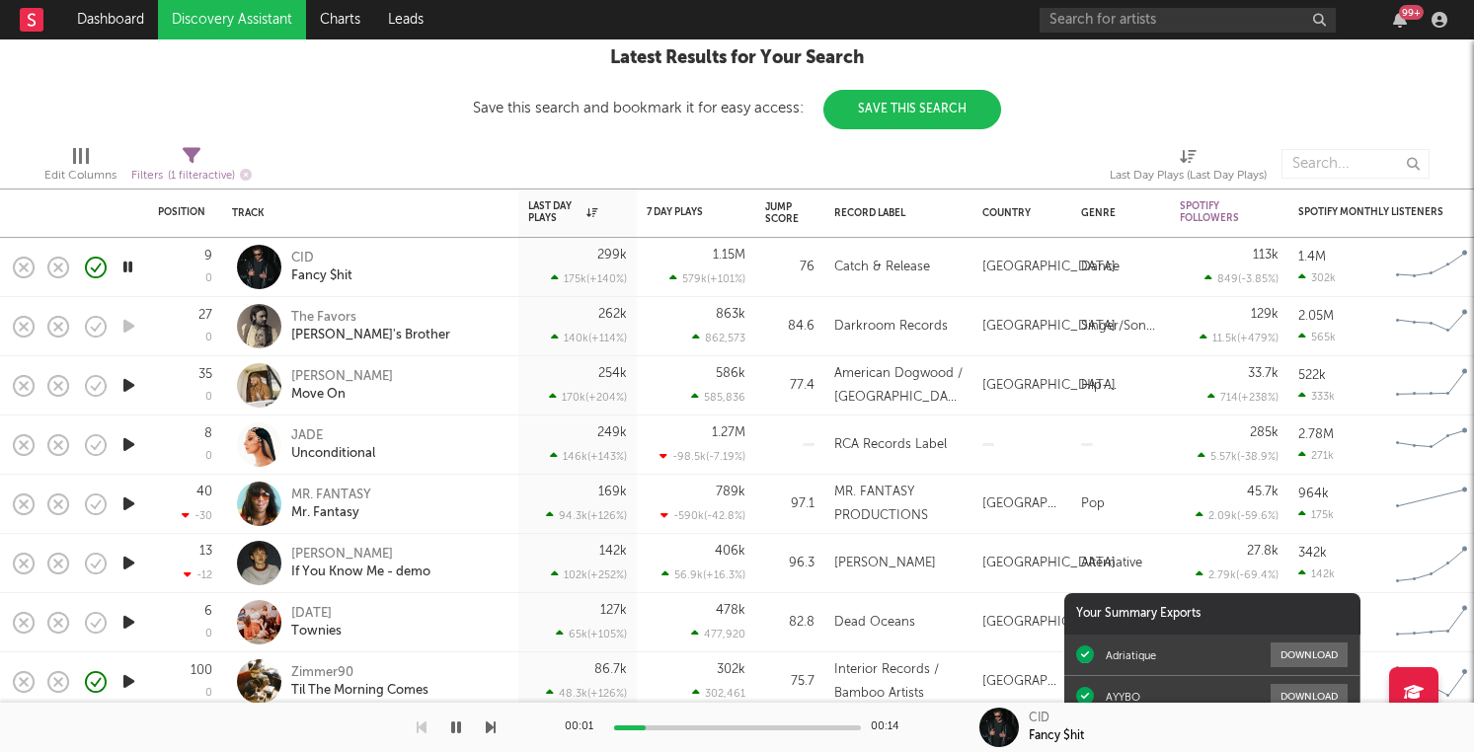
click at [117, 374] on div at bounding box center [128, 385] width 39 height 59
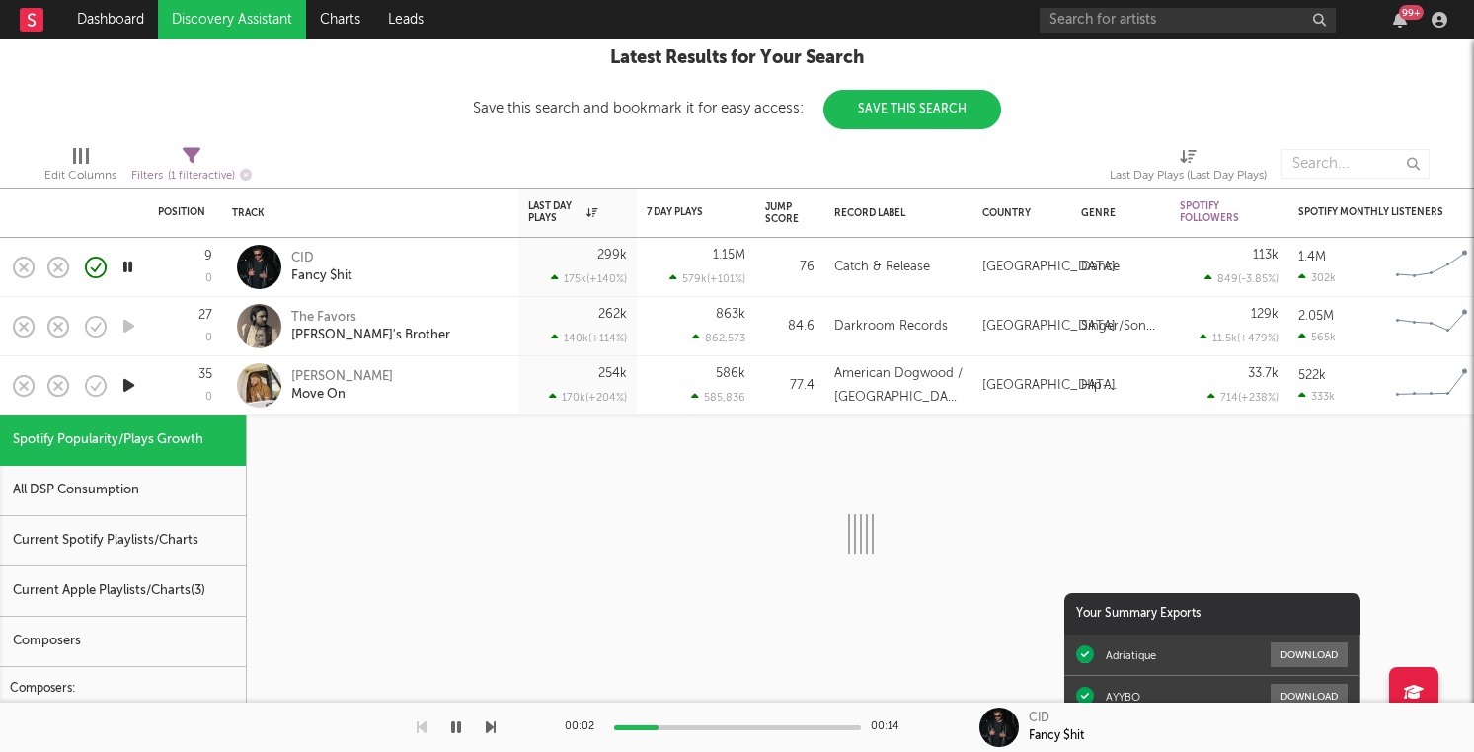
click at [142, 383] on div at bounding box center [128, 385] width 39 height 59
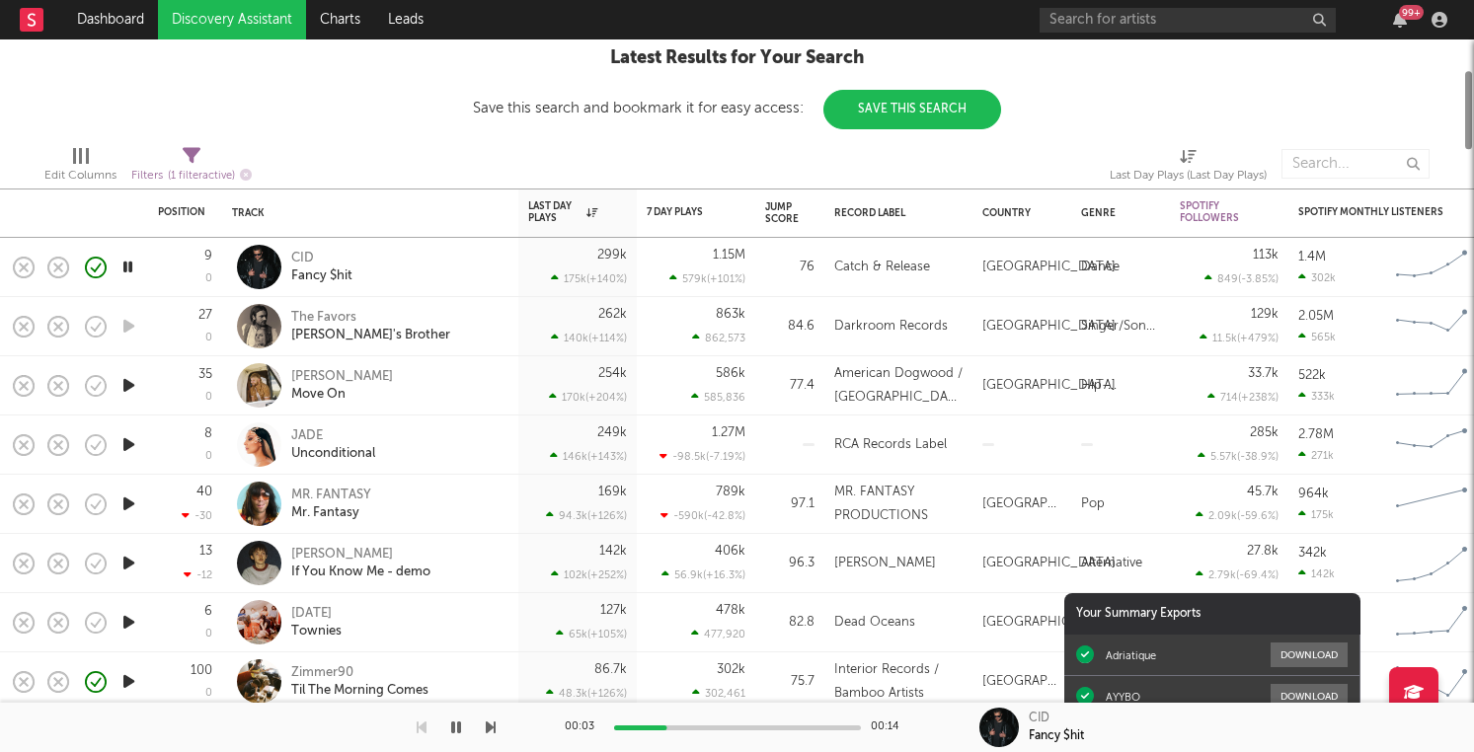
click at [125, 383] on icon "button" at bounding box center [128, 385] width 21 height 25
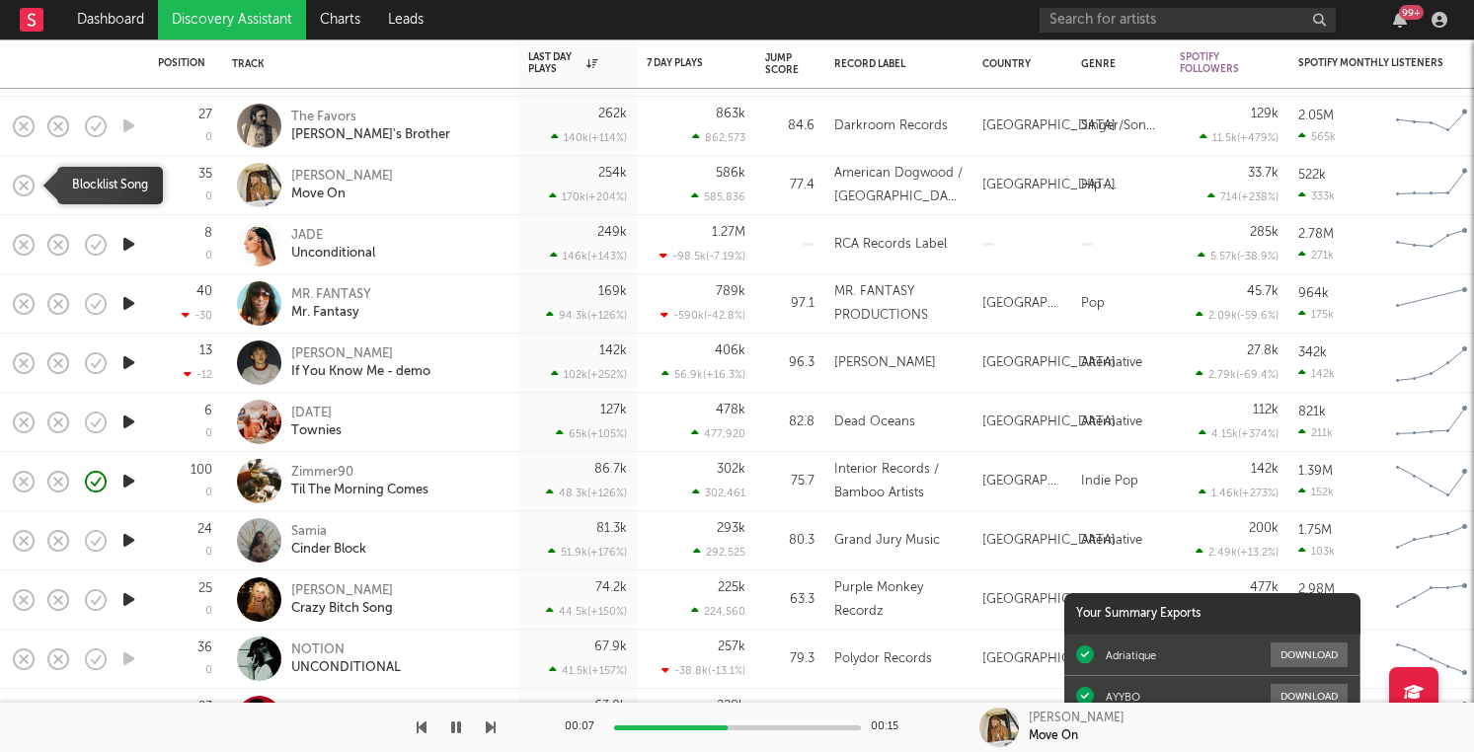
click at [18, 184] on icon "button" at bounding box center [24, 186] width 28 height 28
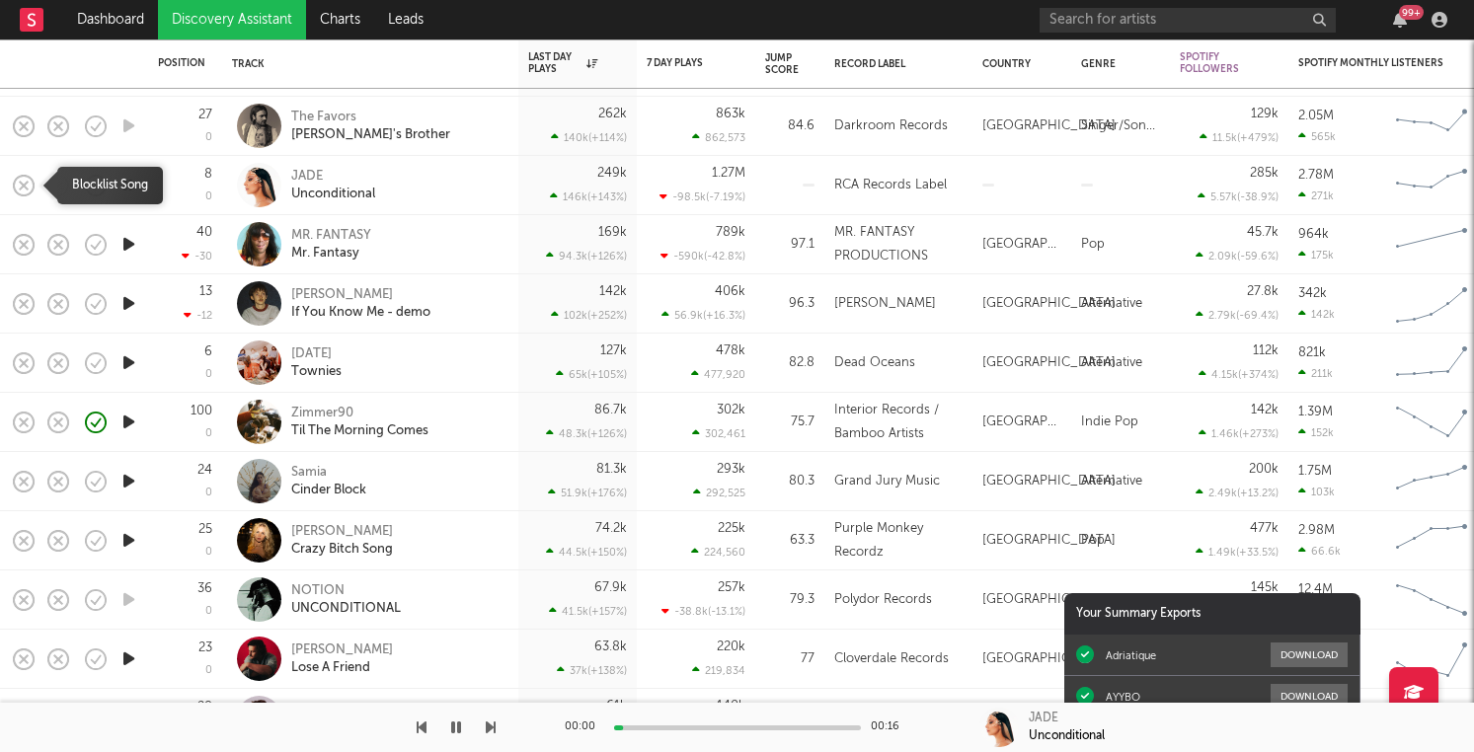
click at [18, 184] on icon "button" at bounding box center [24, 186] width 28 height 28
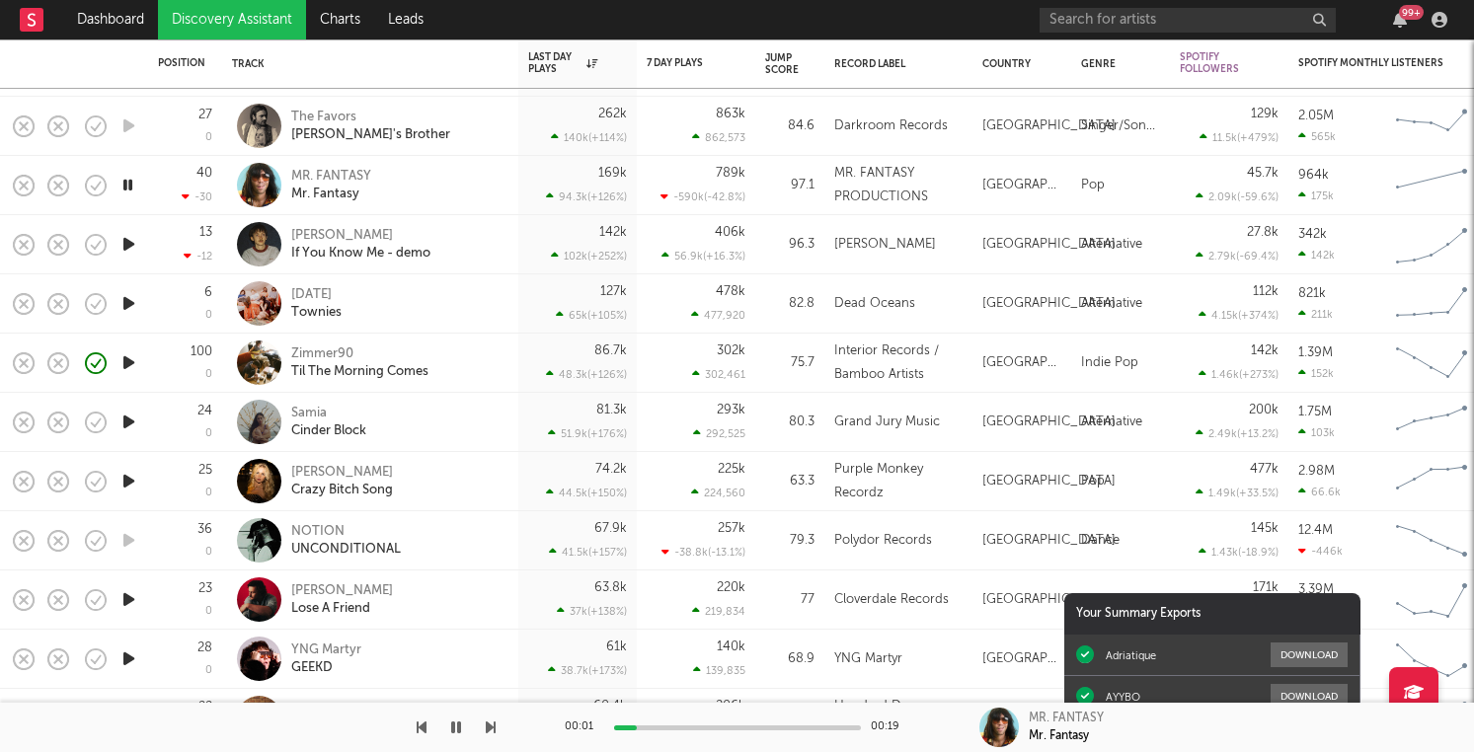
click at [124, 249] on icon "button" at bounding box center [128, 244] width 21 height 25
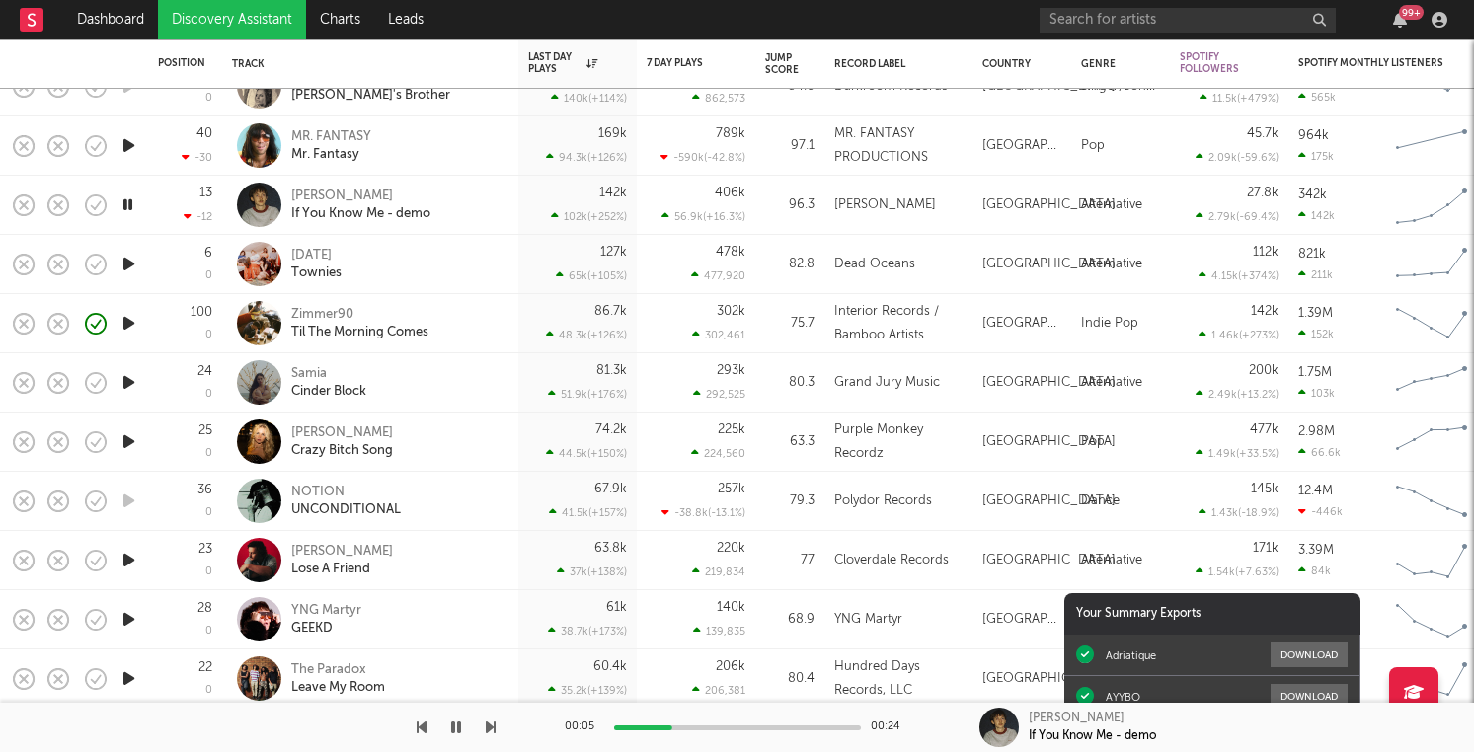
click at [126, 264] on icon "button" at bounding box center [128, 264] width 21 height 25
click at [134, 392] on icon "button" at bounding box center [128, 383] width 21 height 25
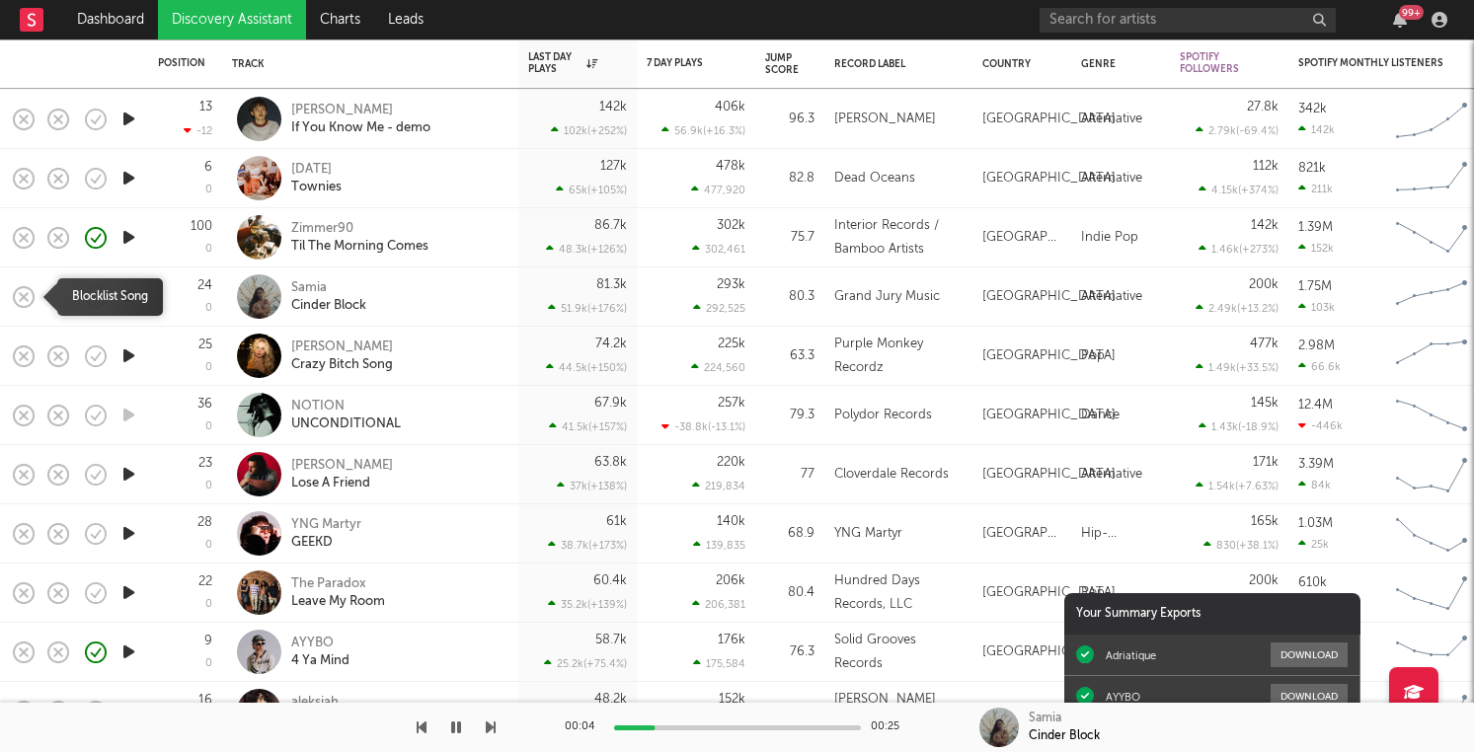
click at [24, 302] on icon "button" at bounding box center [24, 297] width 28 height 28
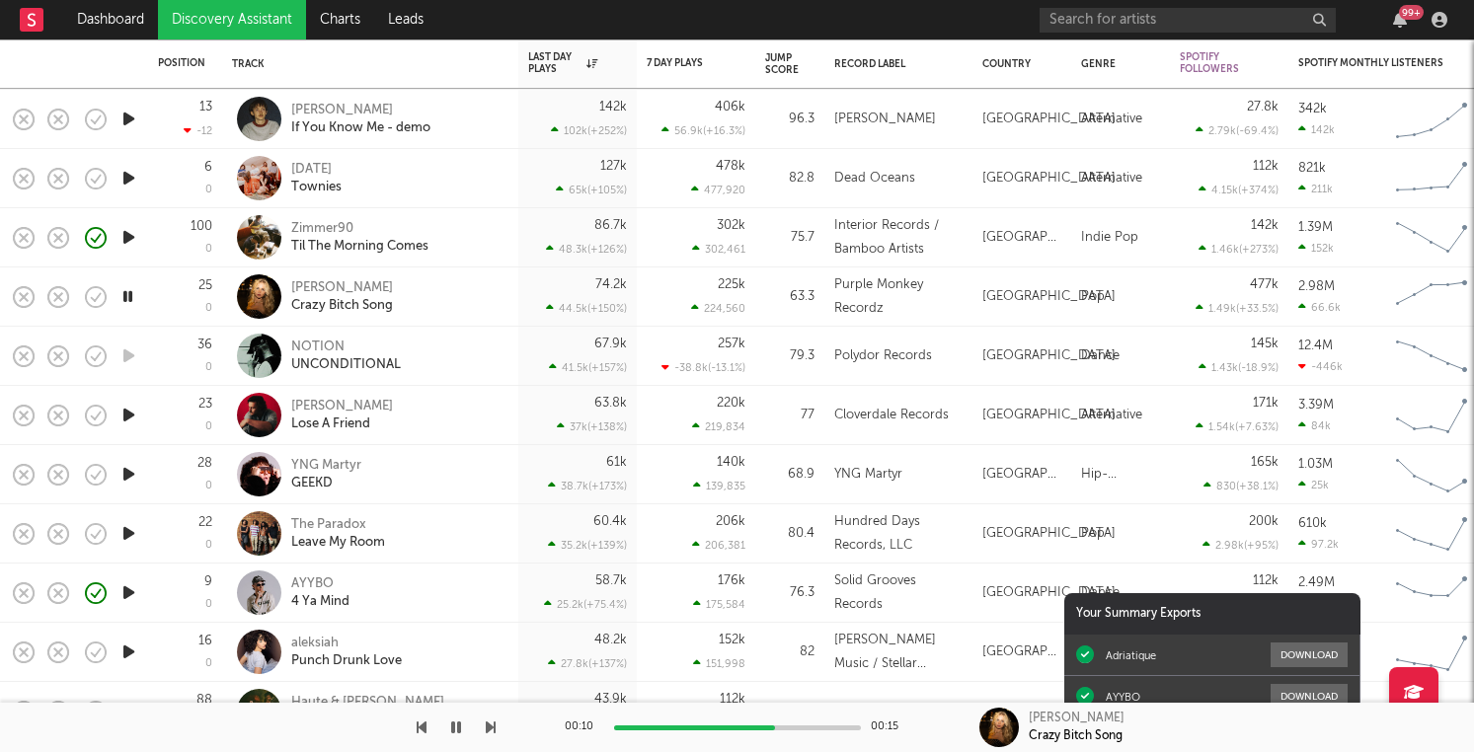
click at [131, 419] on icon "button" at bounding box center [128, 415] width 21 height 25
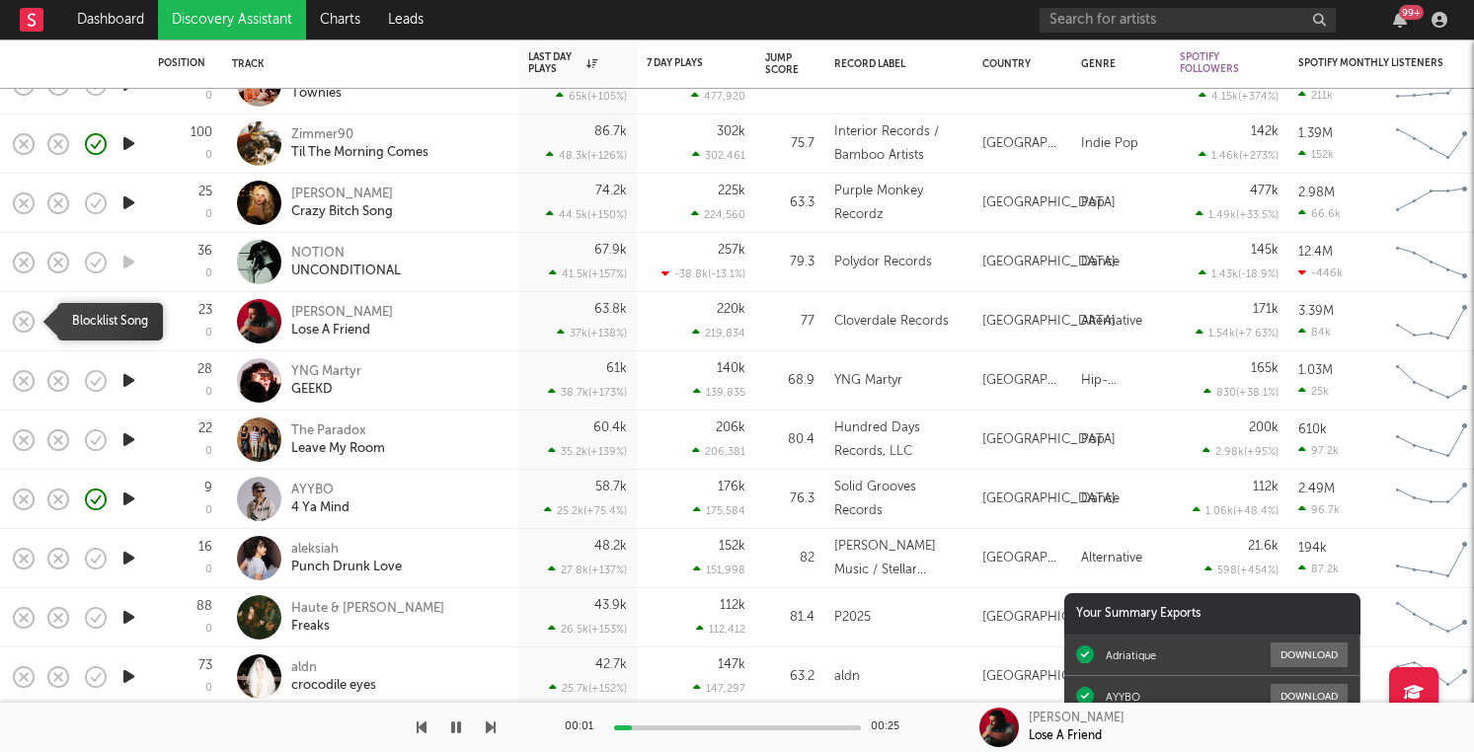
click at [25, 324] on icon "button" at bounding box center [24, 322] width 28 height 28
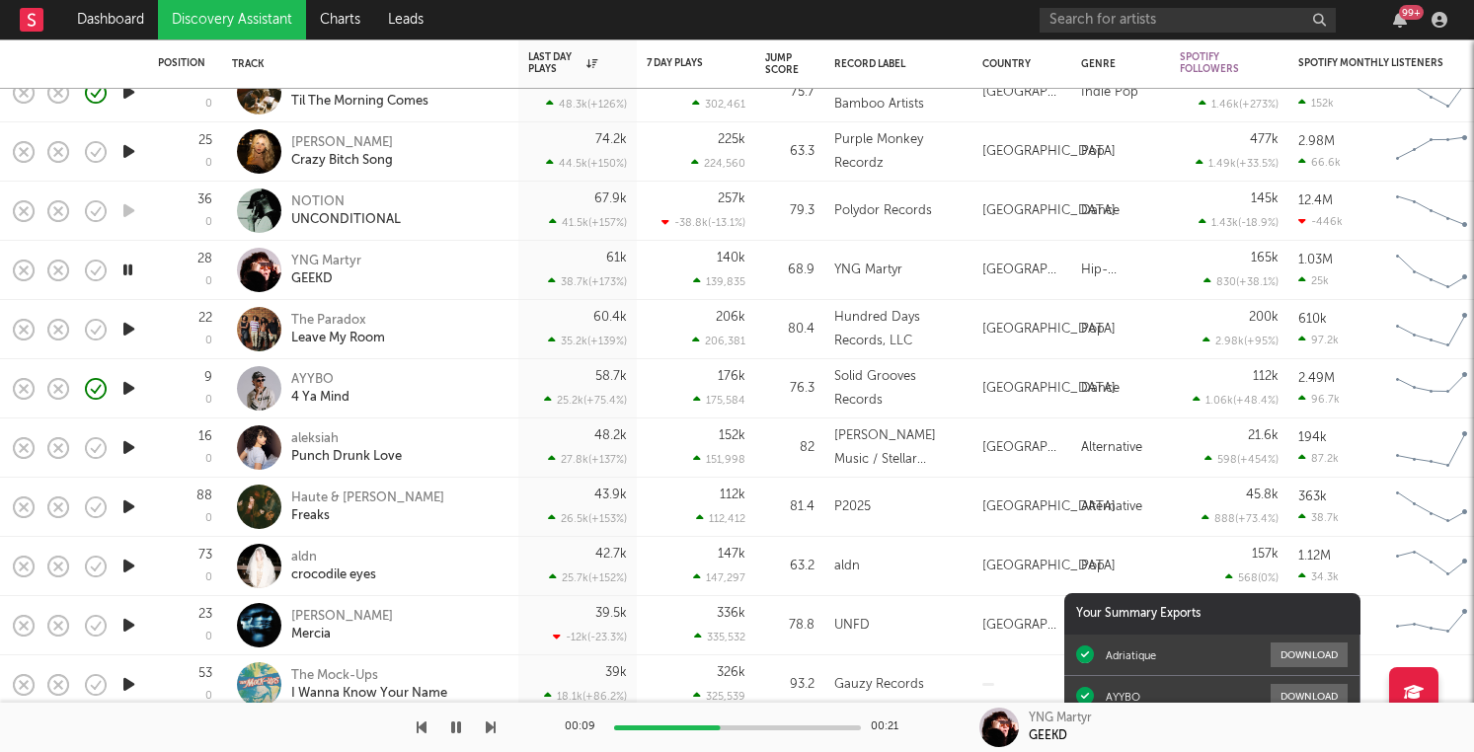
click at [131, 331] on icon "button" at bounding box center [128, 329] width 21 height 25
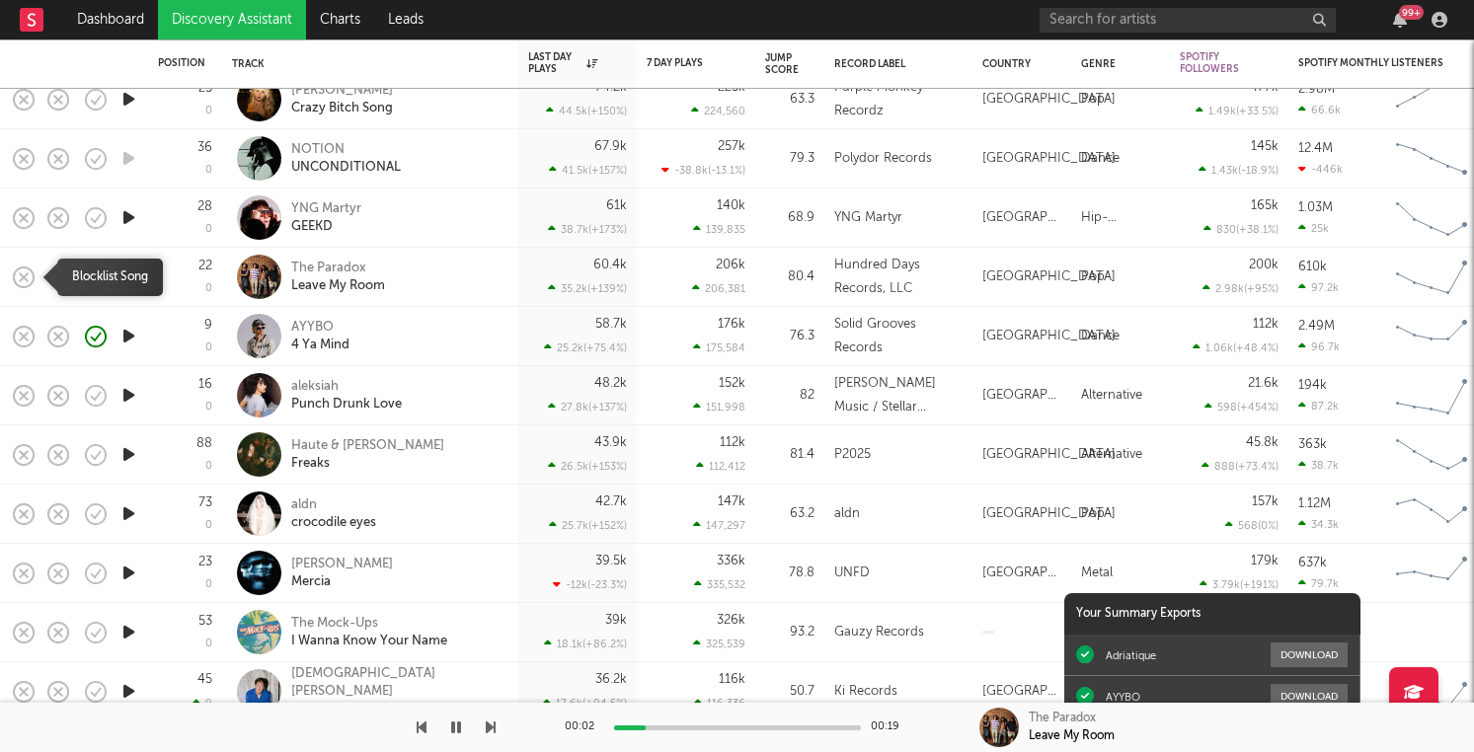
click at [26, 274] on rect "button" at bounding box center [24, 277] width 8 height 8
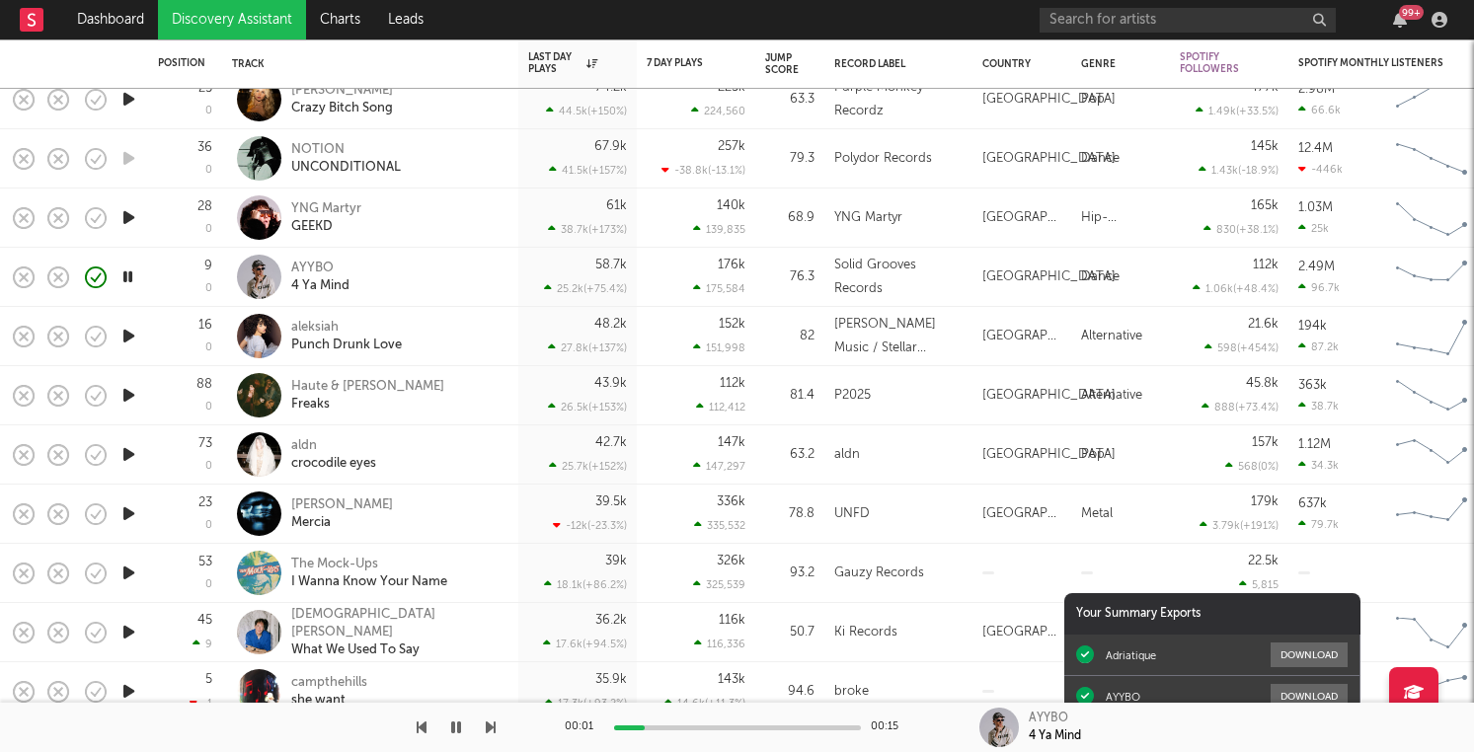
click at [128, 338] on icon "button" at bounding box center [128, 336] width 21 height 25
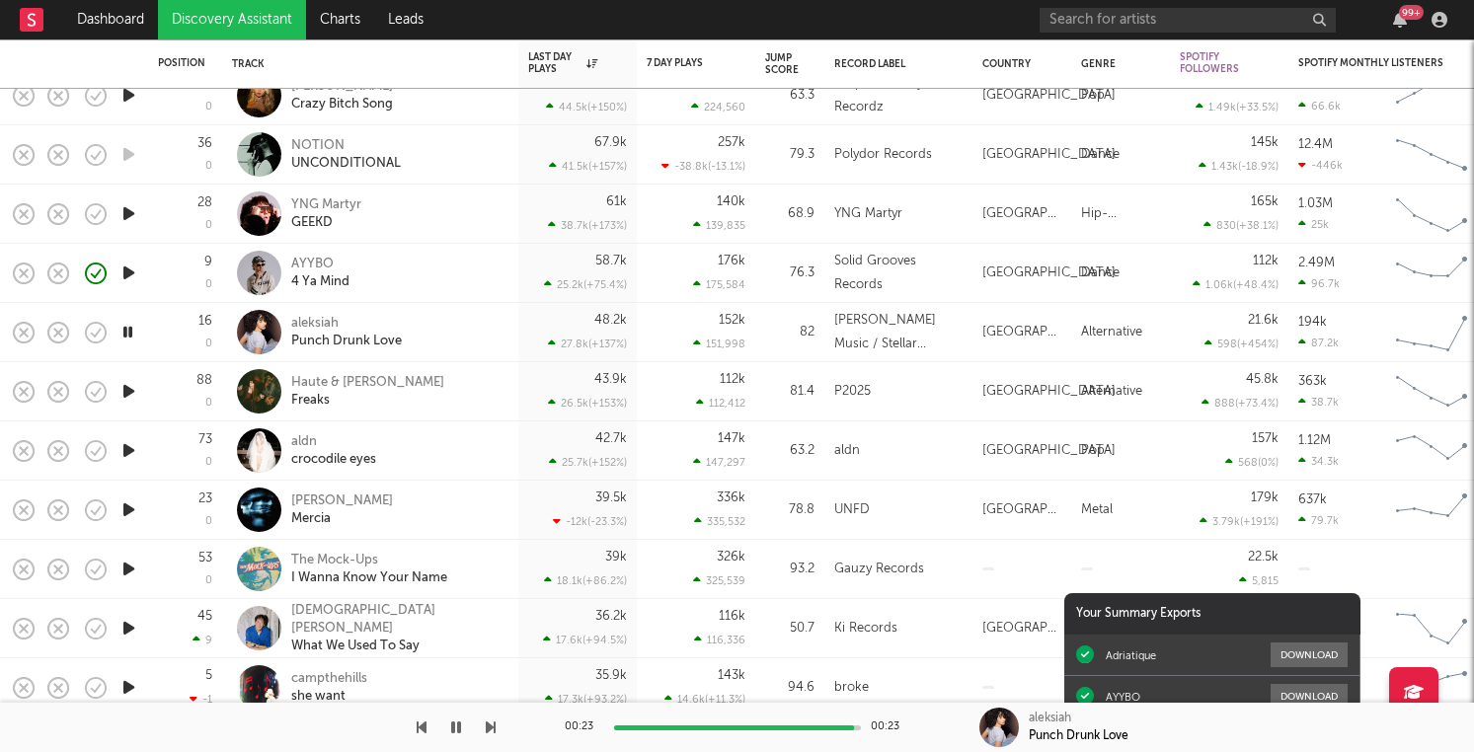
click at [134, 394] on icon "button" at bounding box center [128, 391] width 21 height 25
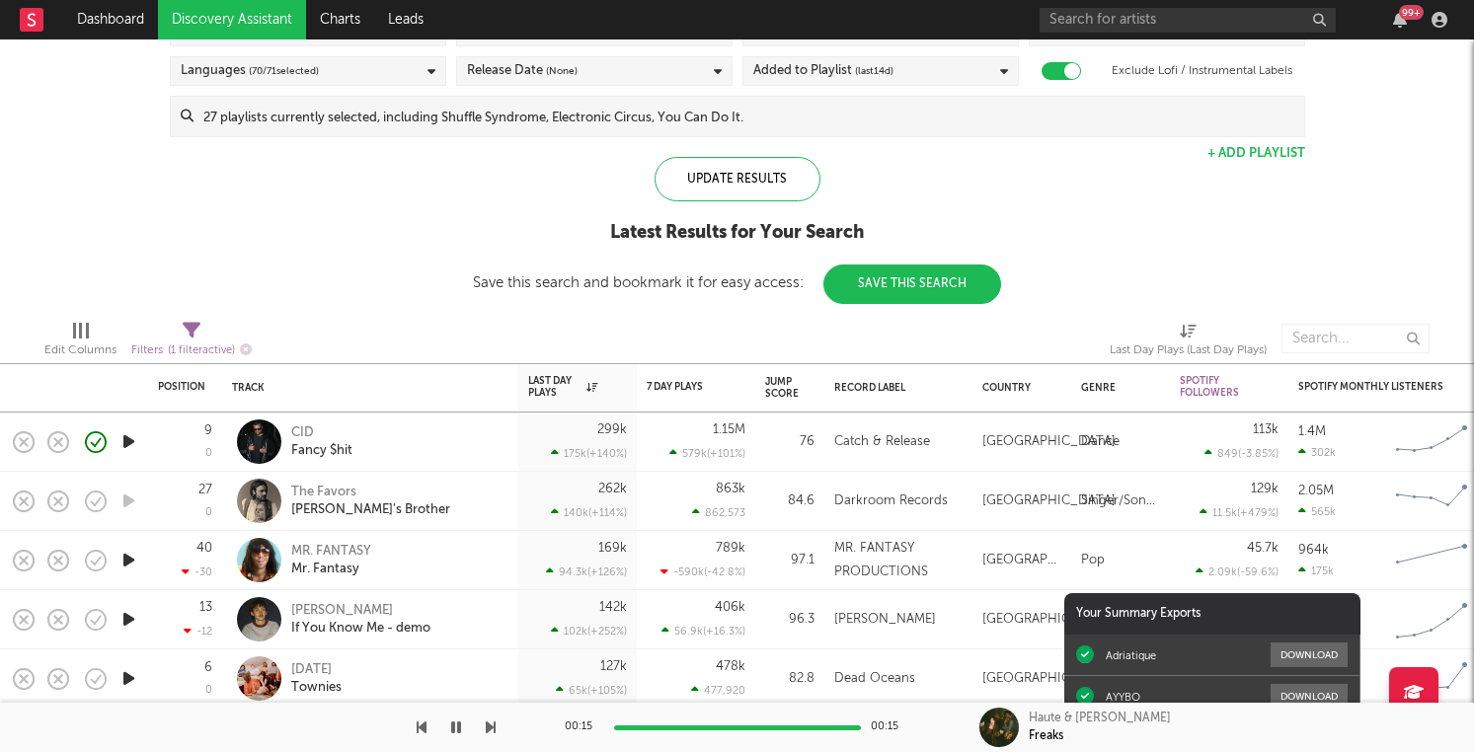
click at [682, 322] on div "Edit Columns Filters ( 1 filter active) Last Day Plays (Last Day Plays)" at bounding box center [737, 333] width 1474 height 59
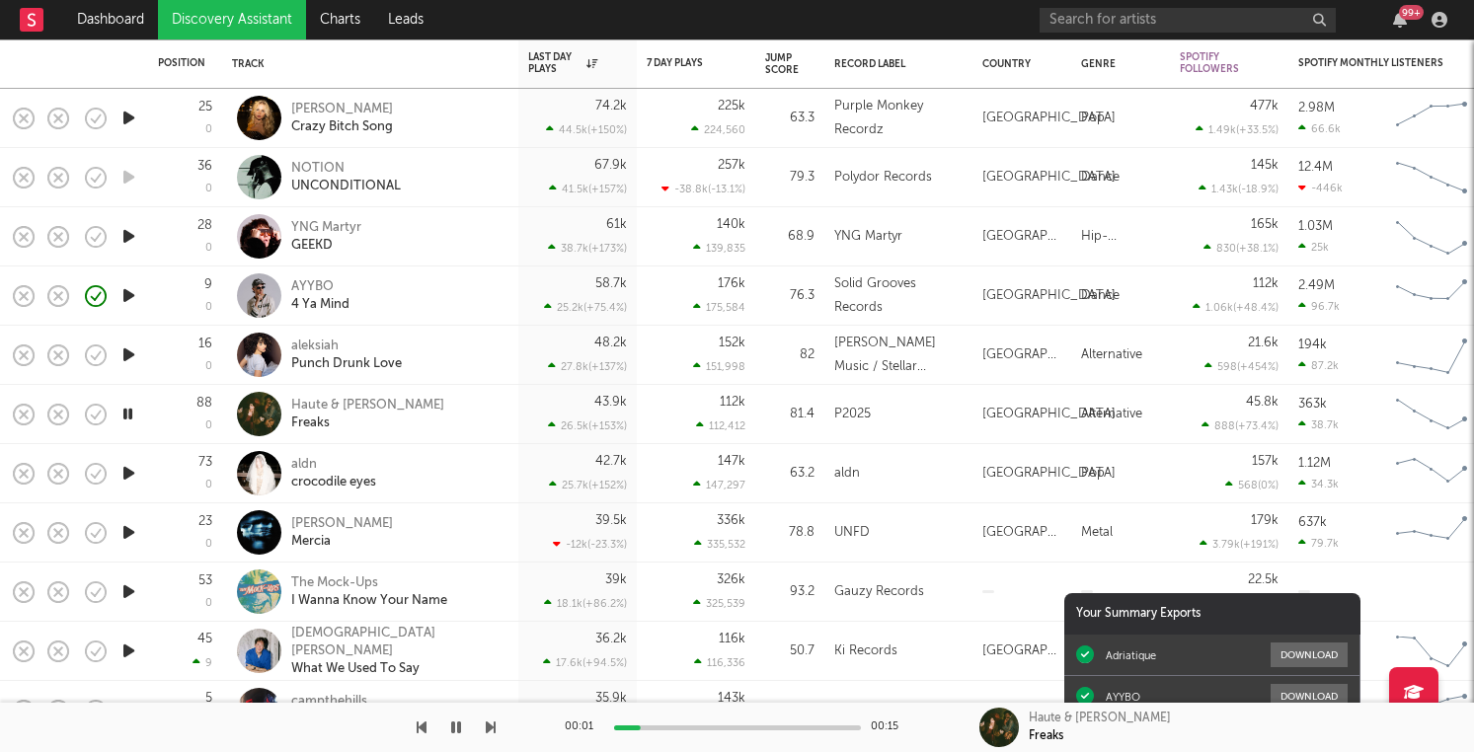
click at [130, 470] on icon "button" at bounding box center [128, 473] width 21 height 25
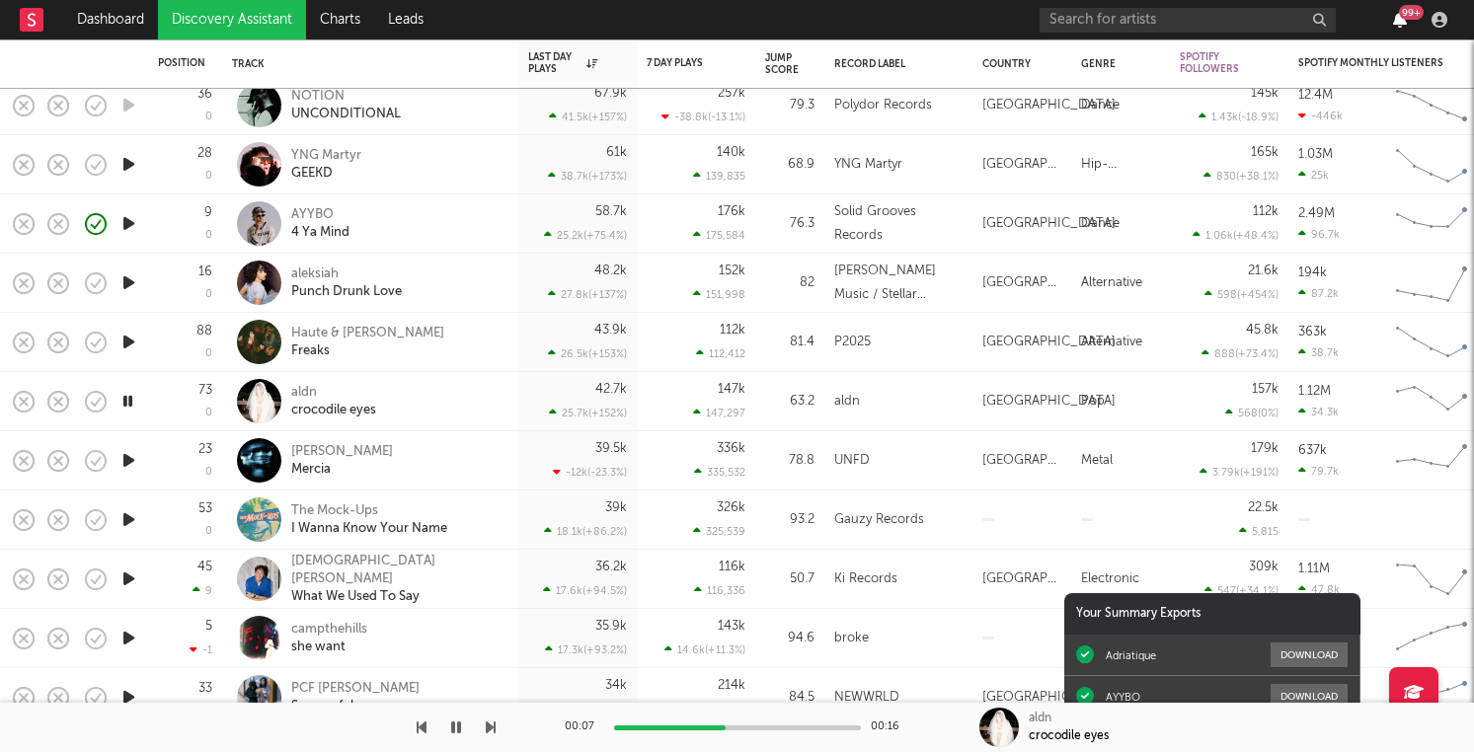
click at [1398, 21] on icon "button" at bounding box center [1400, 20] width 14 height 16
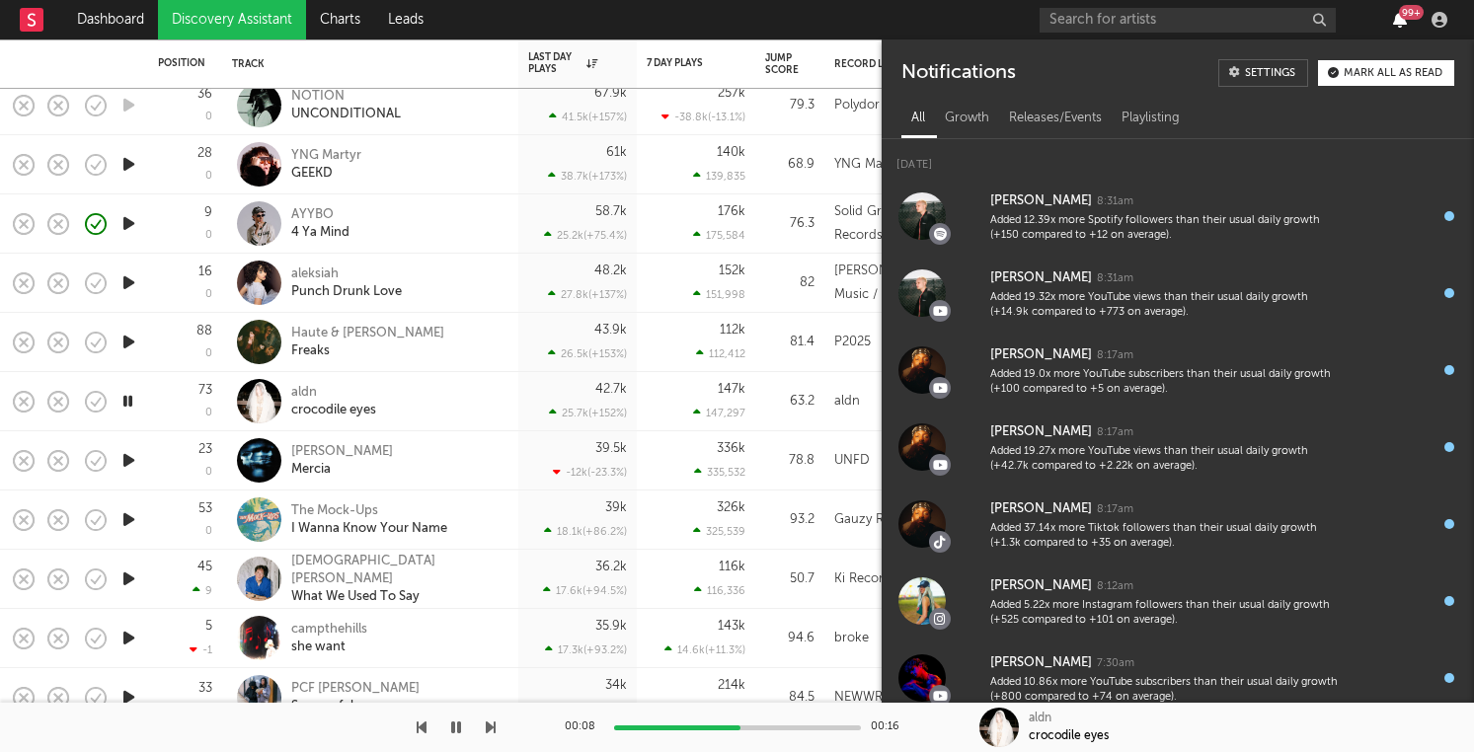
click at [1398, 21] on icon "button" at bounding box center [1400, 20] width 14 height 16
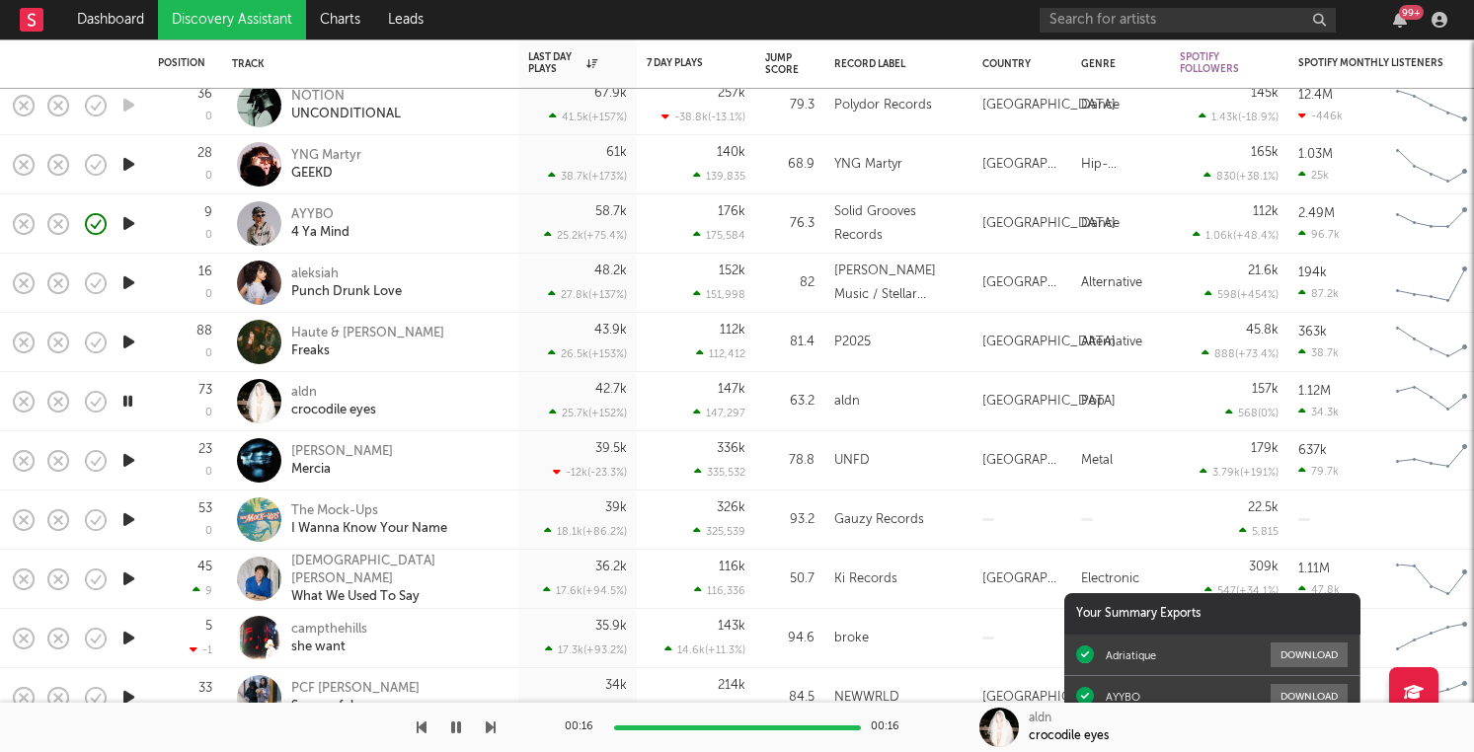
click at [132, 458] on icon "button" at bounding box center [128, 460] width 21 height 25
click at [26, 459] on icon "button" at bounding box center [24, 461] width 28 height 28
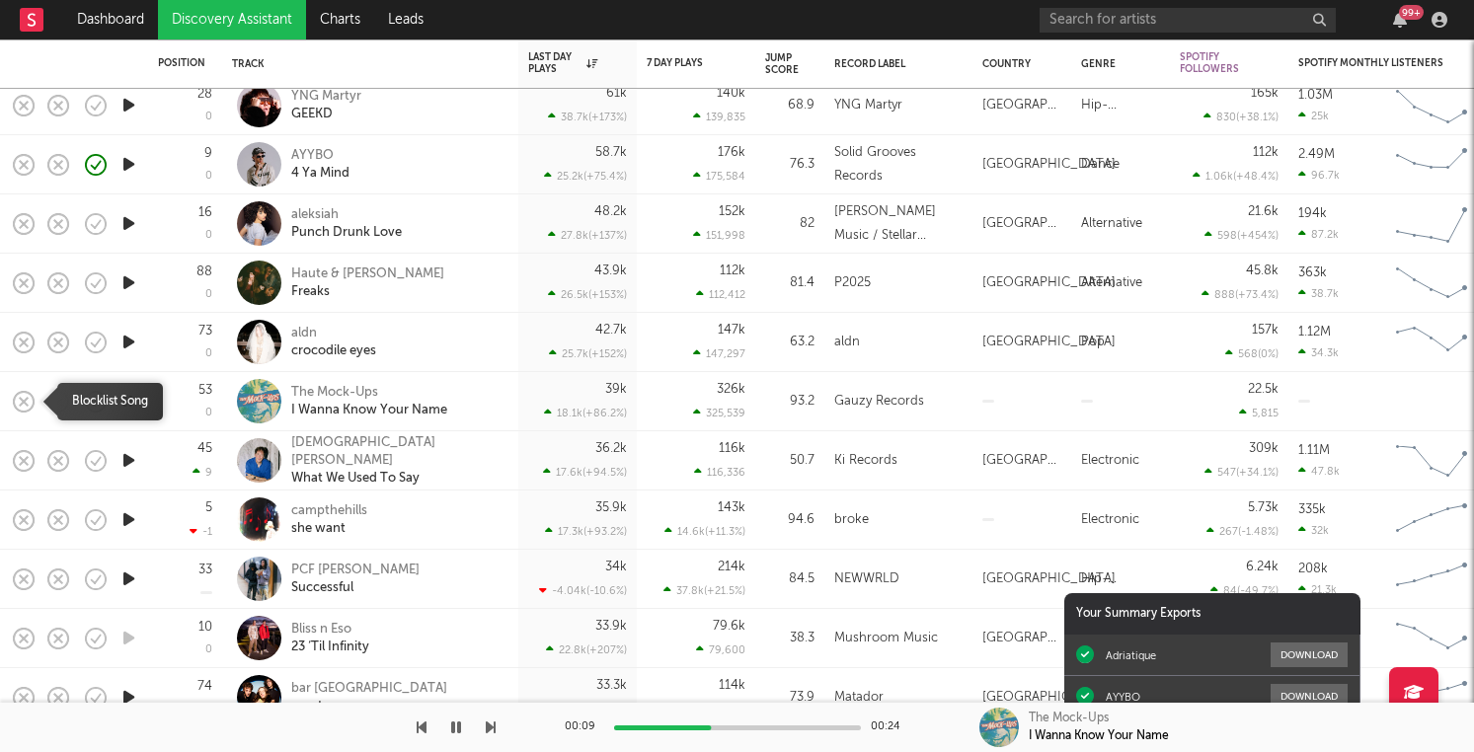
click at [30, 404] on icon "button" at bounding box center [24, 402] width 28 height 28
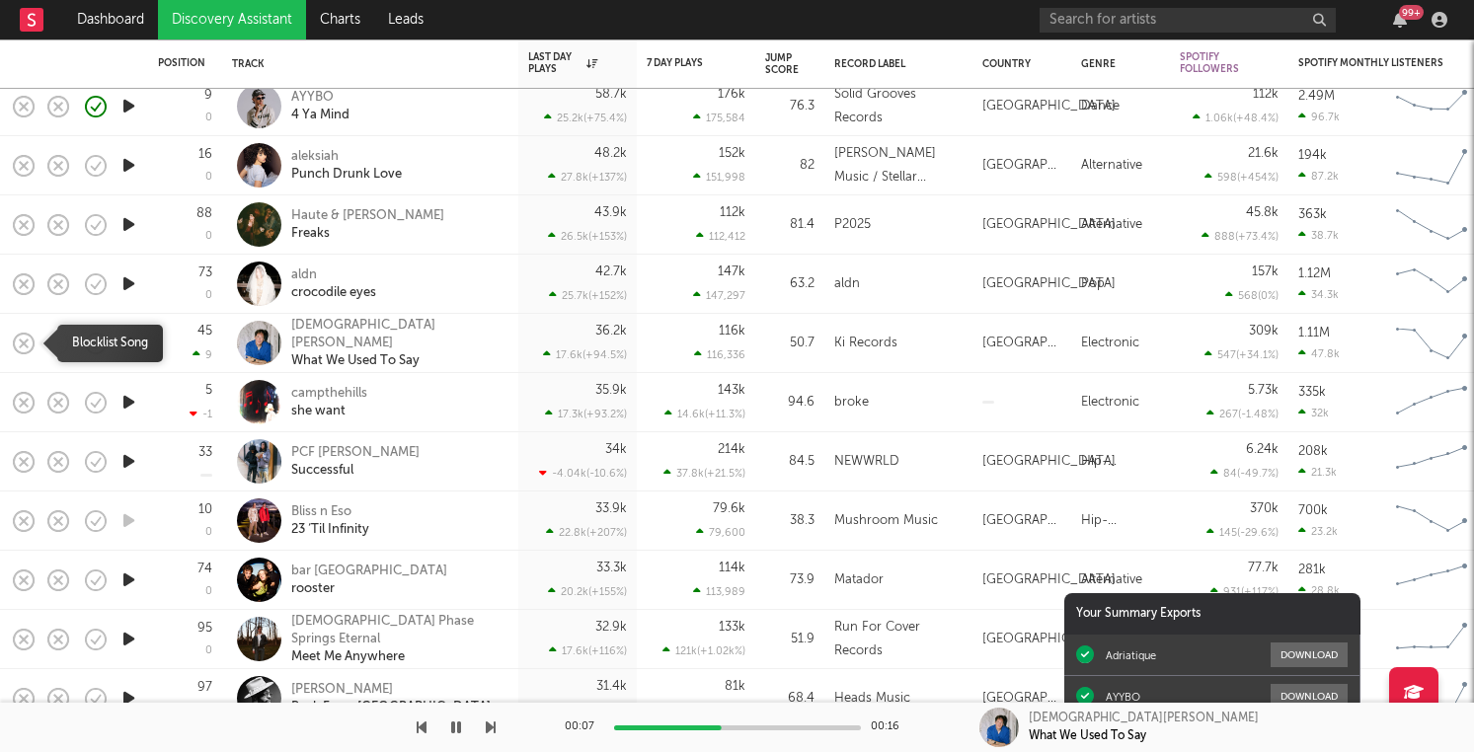
click at [31, 344] on icon "button" at bounding box center [24, 344] width 28 height 28
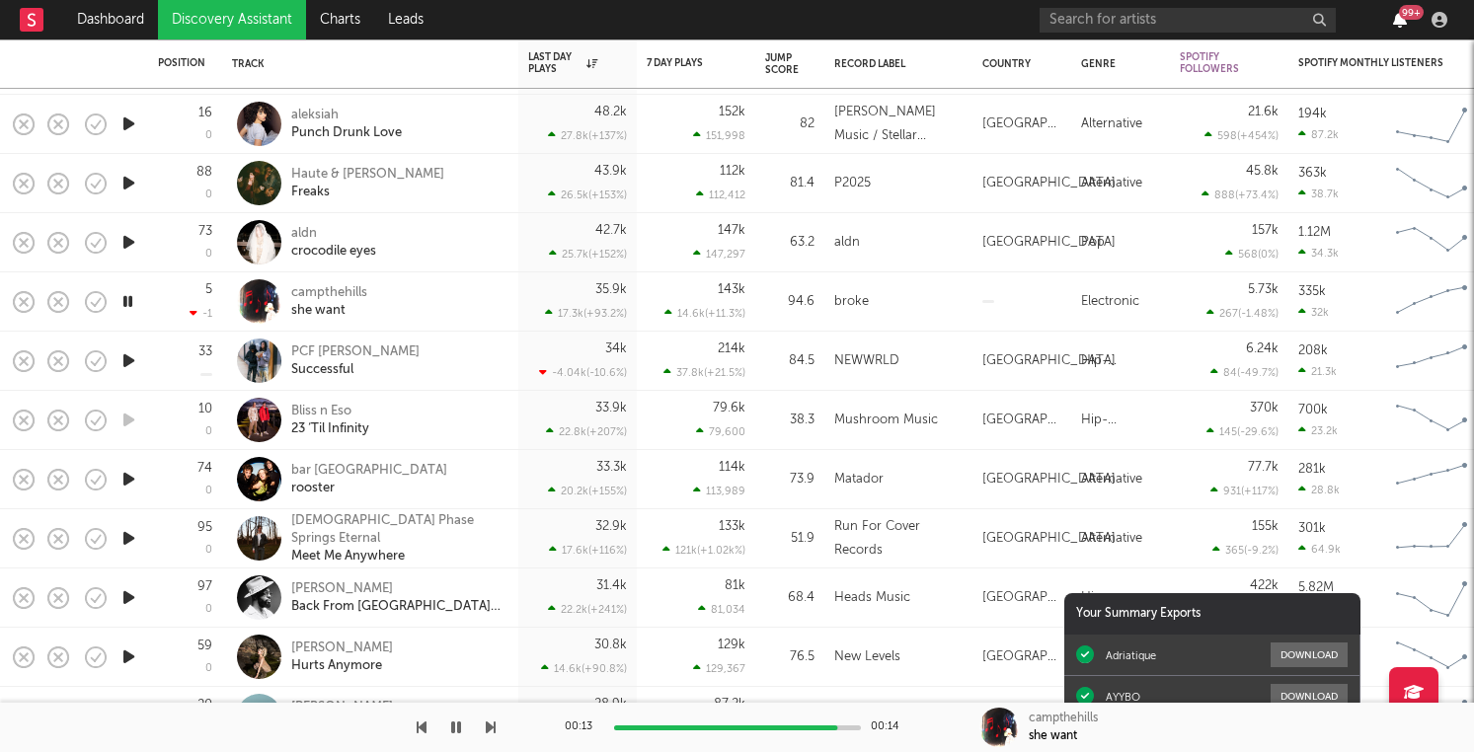
click at [1399, 20] on icon "button" at bounding box center [1400, 20] width 14 height 16
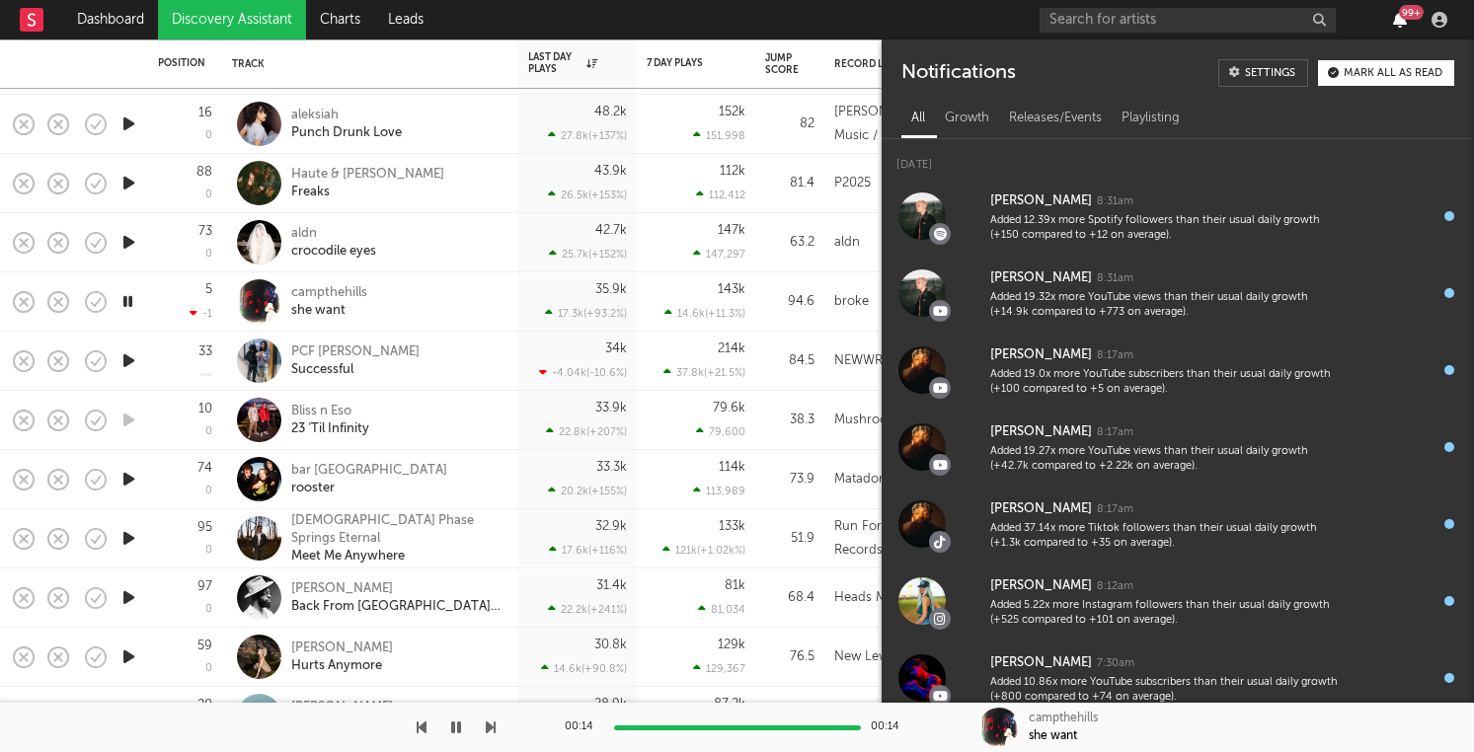
click at [1399, 20] on icon "button" at bounding box center [1400, 20] width 14 height 16
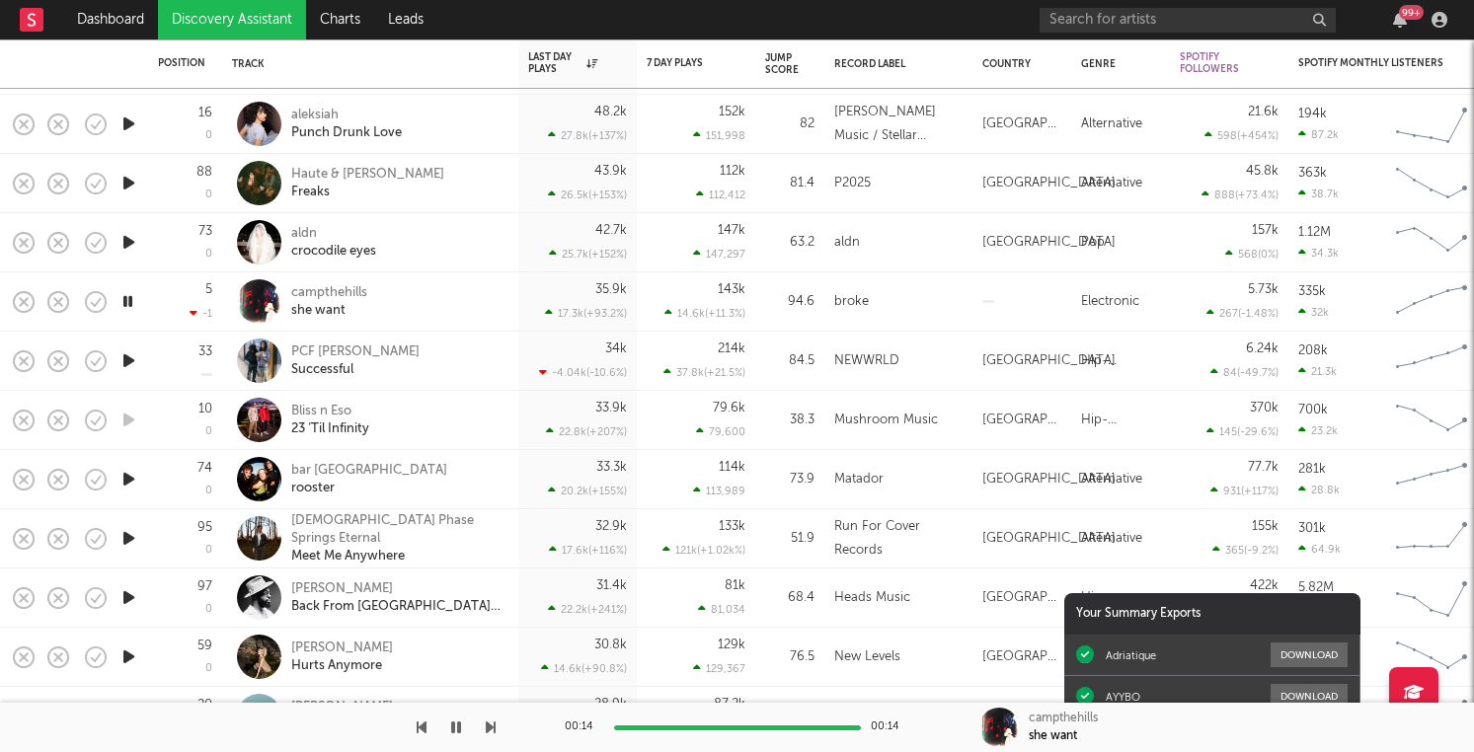
click at [124, 361] on icon "button" at bounding box center [128, 361] width 21 height 25
click at [28, 361] on icon "button" at bounding box center [24, 362] width 28 height 28
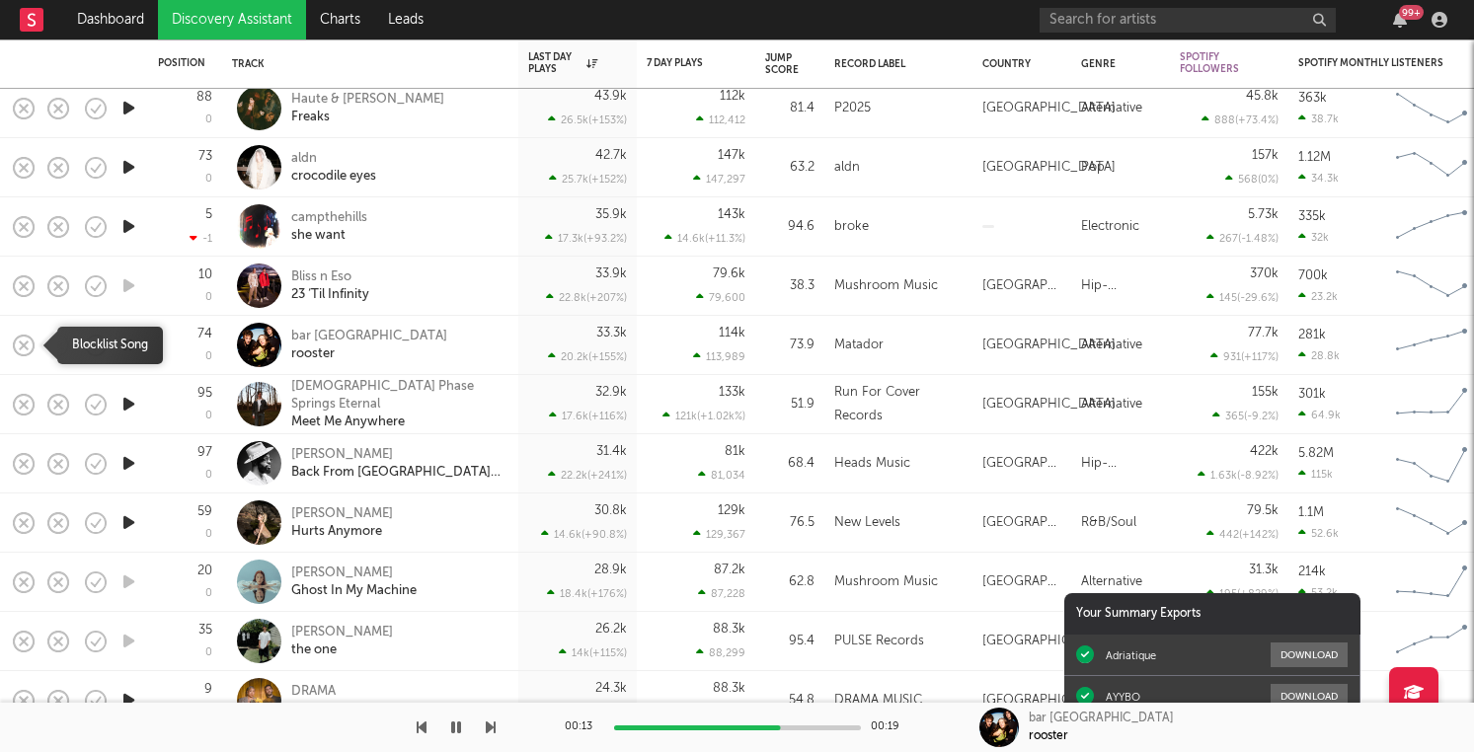
click at [19, 343] on icon "button" at bounding box center [24, 346] width 28 height 28
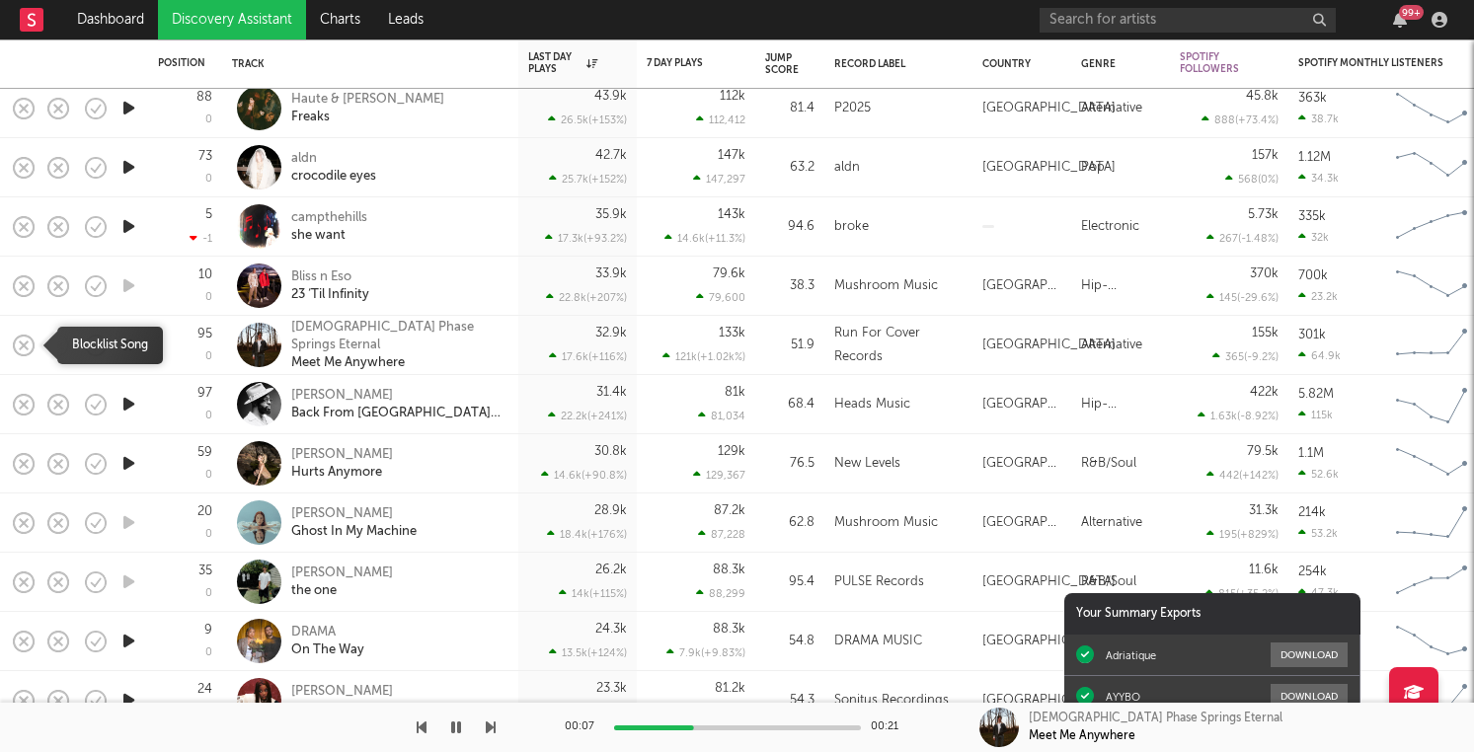
click at [25, 351] on icon "button" at bounding box center [24, 346] width 28 height 28
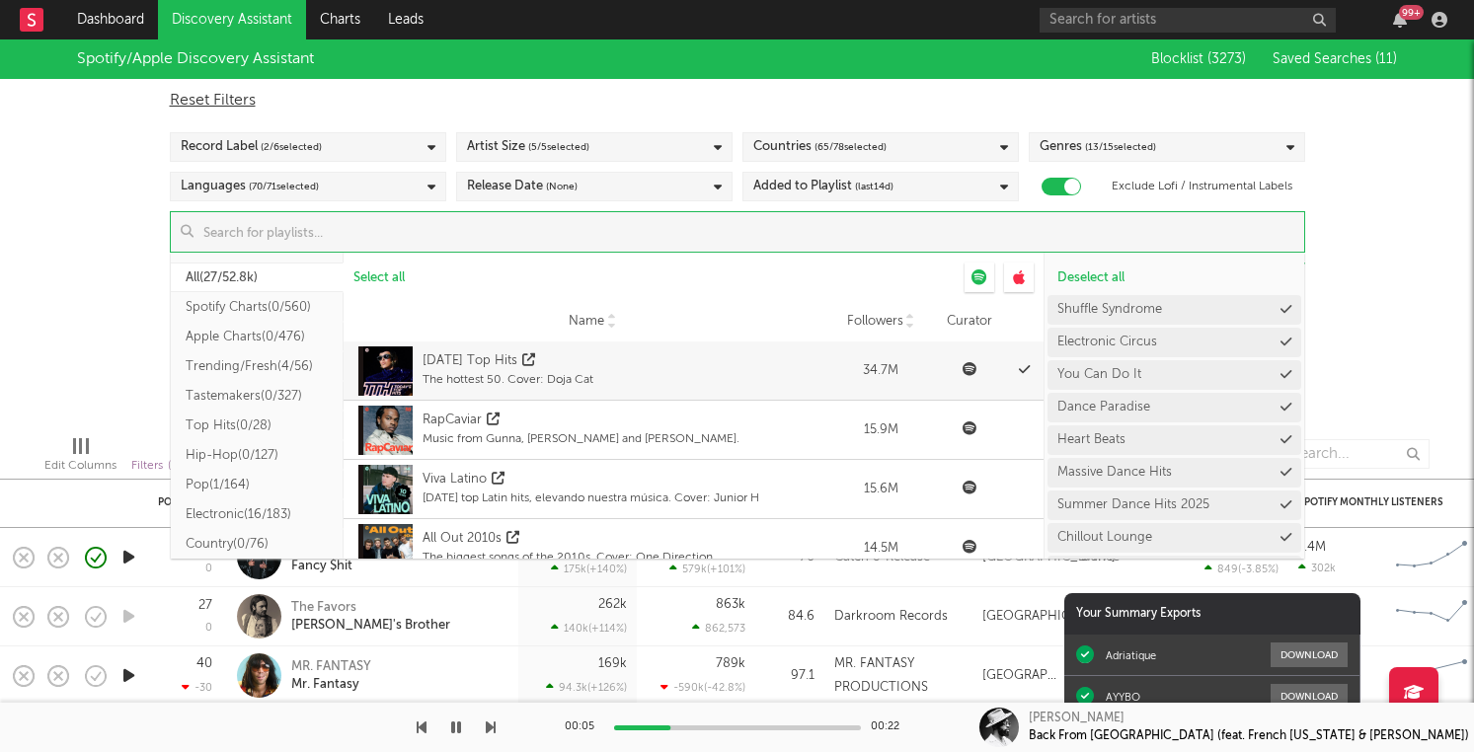
click at [857, 237] on input at bounding box center [749, 231] width 1111 height 39
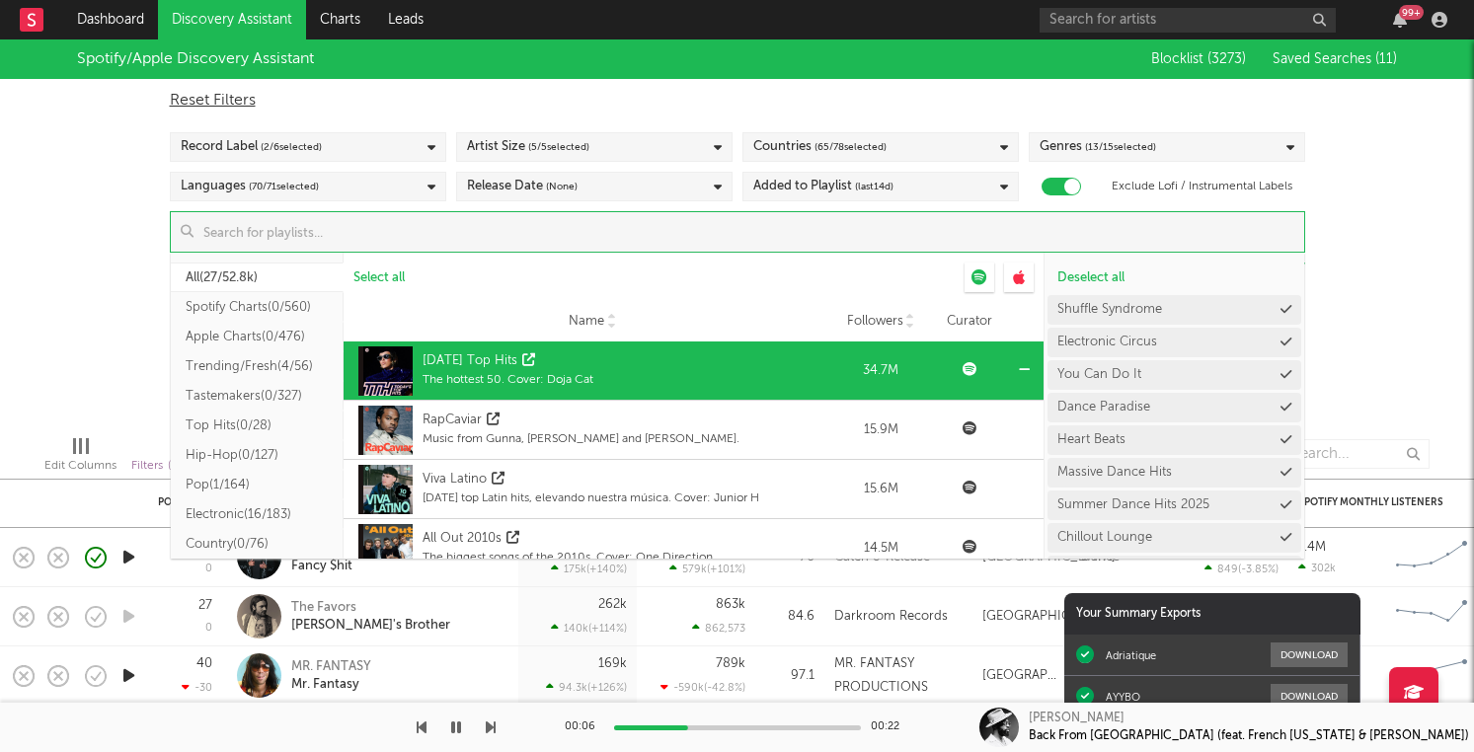
click at [1023, 370] on icon at bounding box center [1024, 369] width 11 height 13
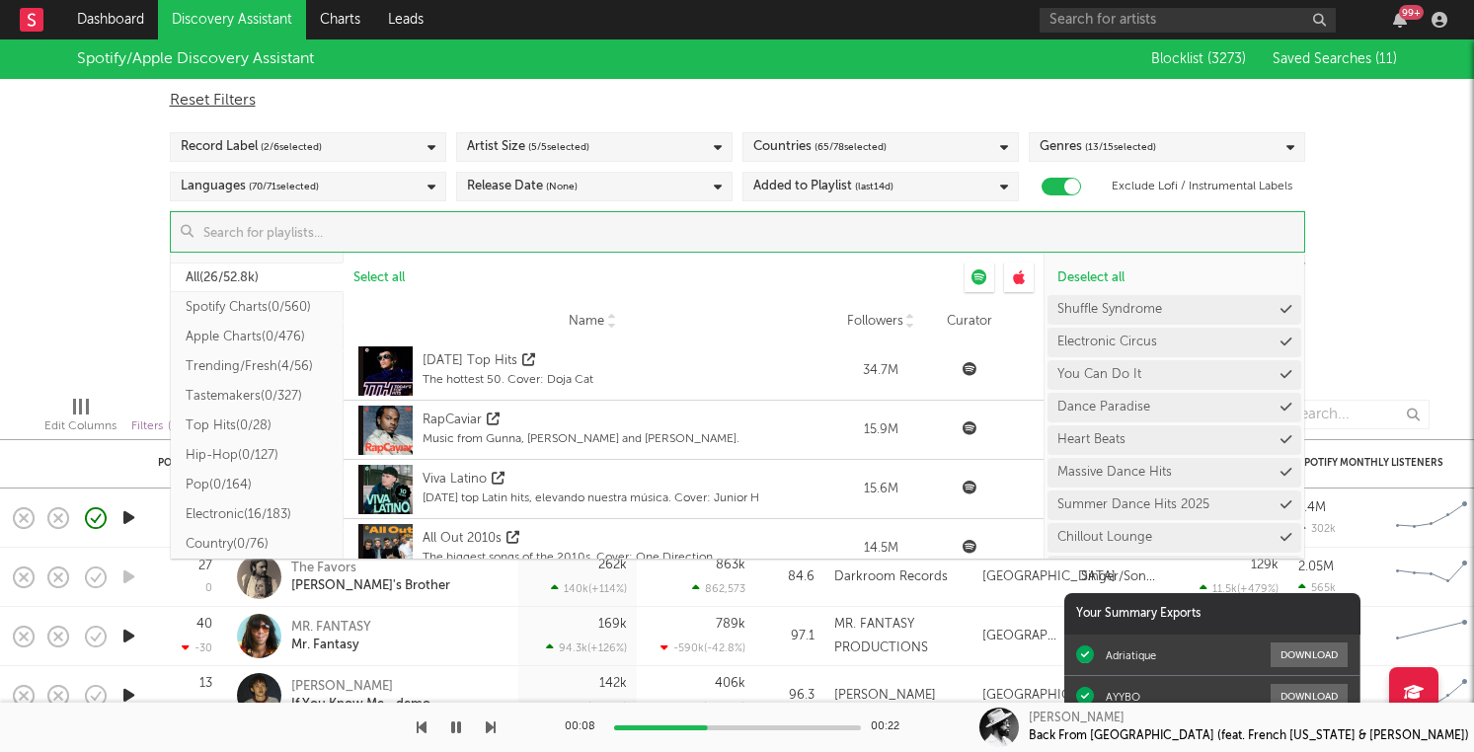
click at [107, 254] on div "Spotify/Apple Discovery Assistant Blocklist ( 3273 ) Saved Searches ( 11 ) Rese…" at bounding box center [737, 209] width 1474 height 341
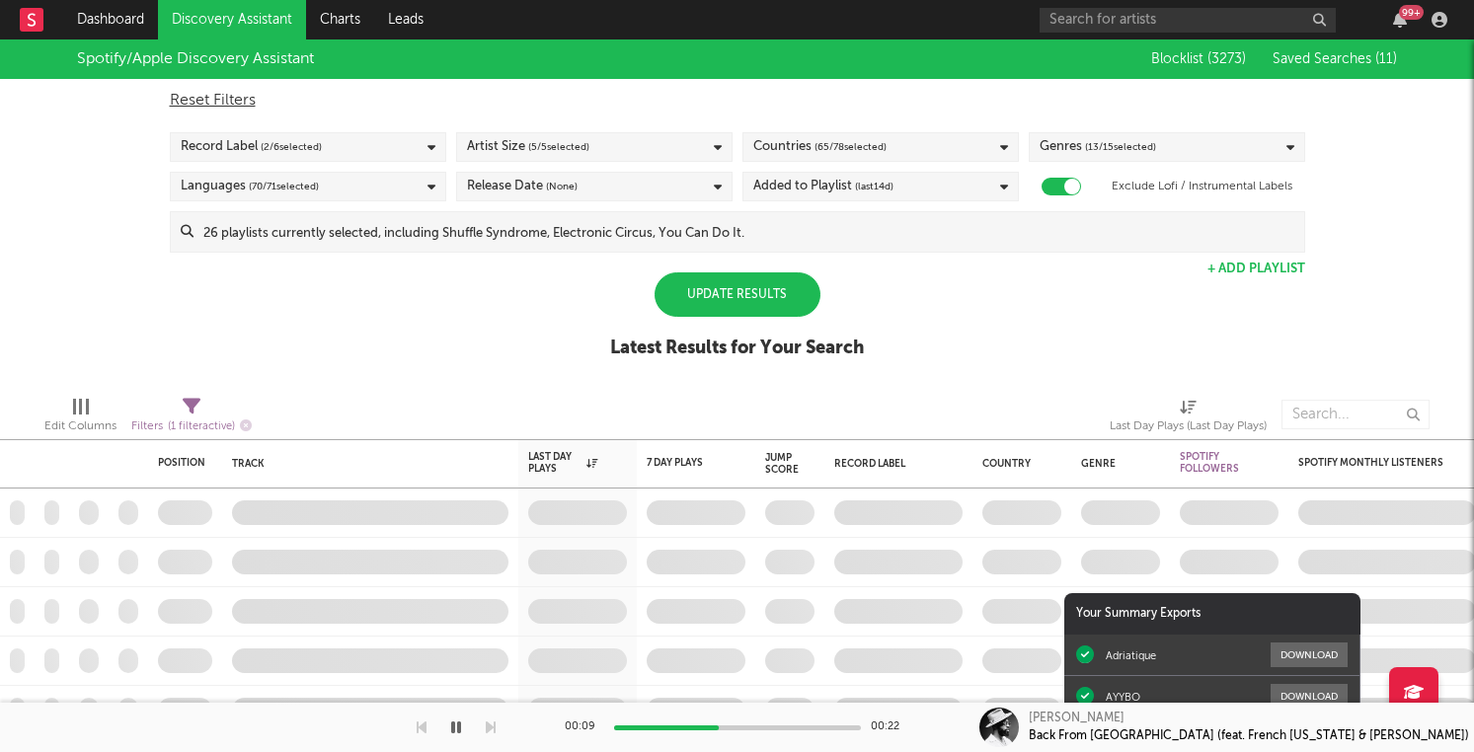
click at [734, 274] on div "Update Results" at bounding box center [738, 295] width 166 height 44
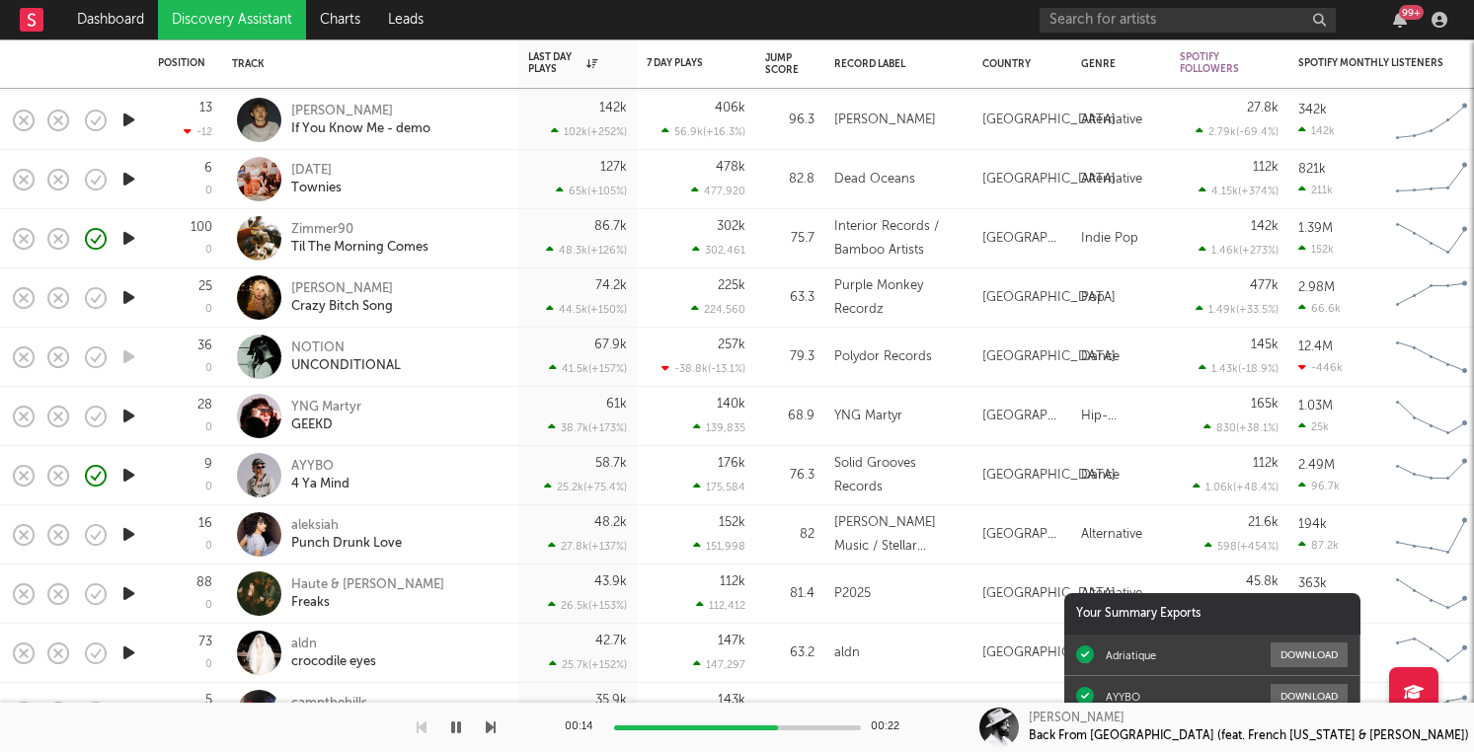
click at [130, 541] on icon "button" at bounding box center [128, 534] width 21 height 25
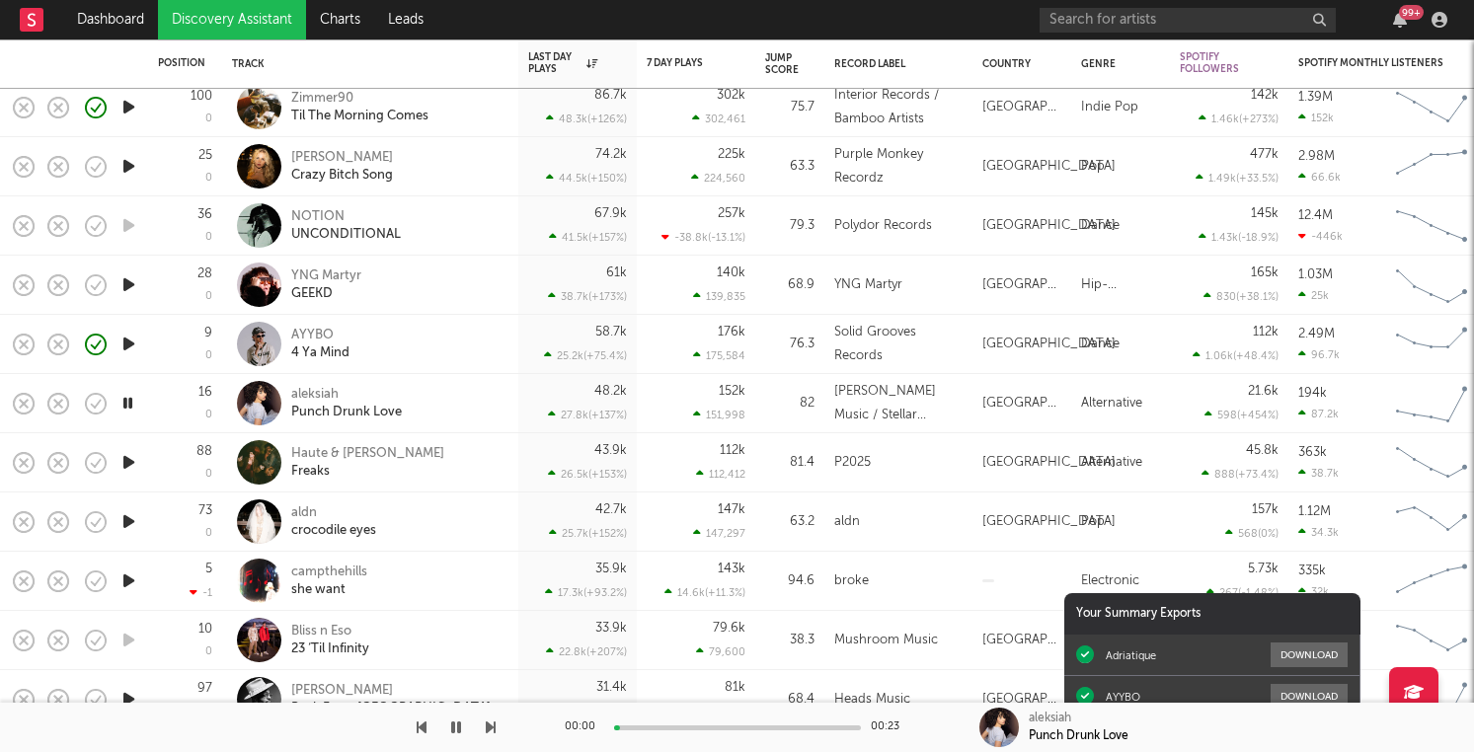
click at [119, 587] on icon "button" at bounding box center [128, 581] width 21 height 25
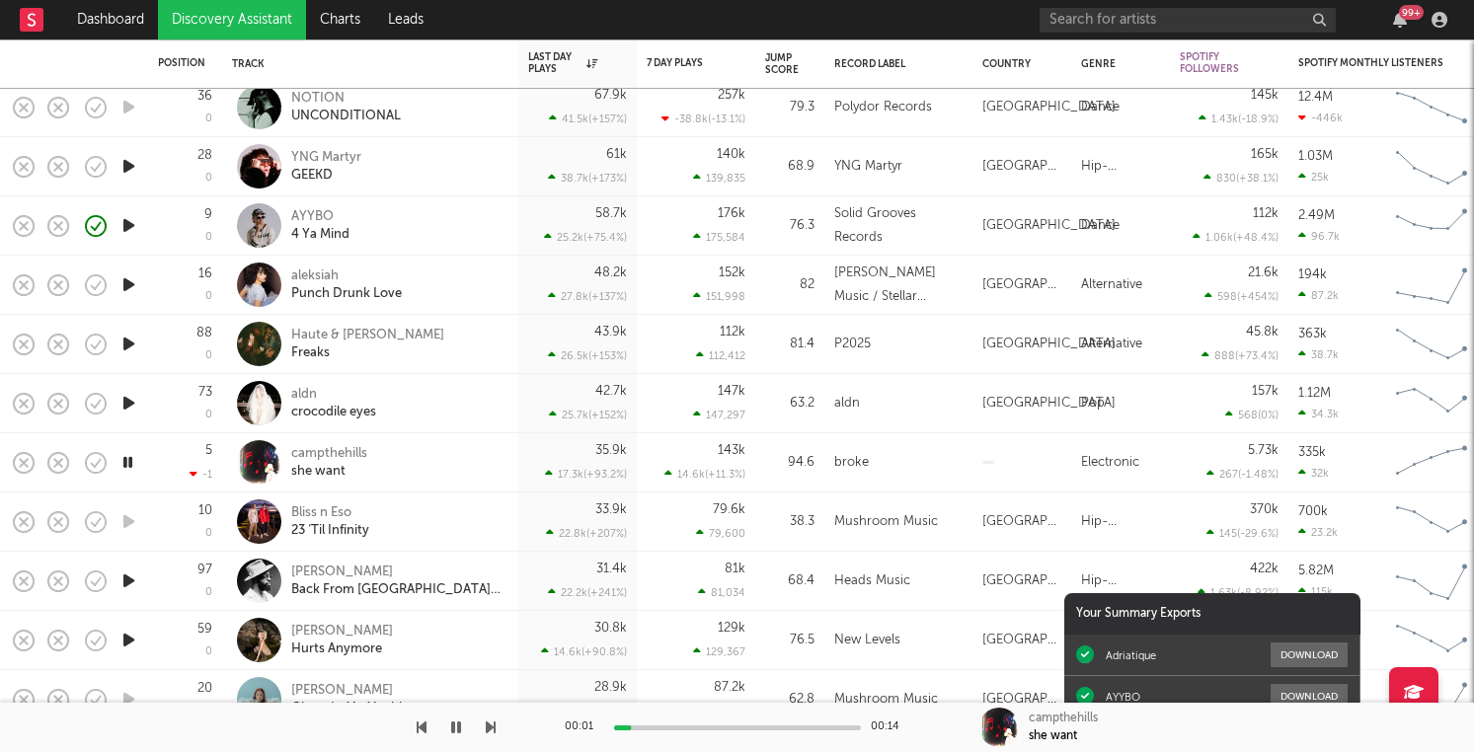
click at [131, 585] on icon "button" at bounding box center [128, 581] width 21 height 25
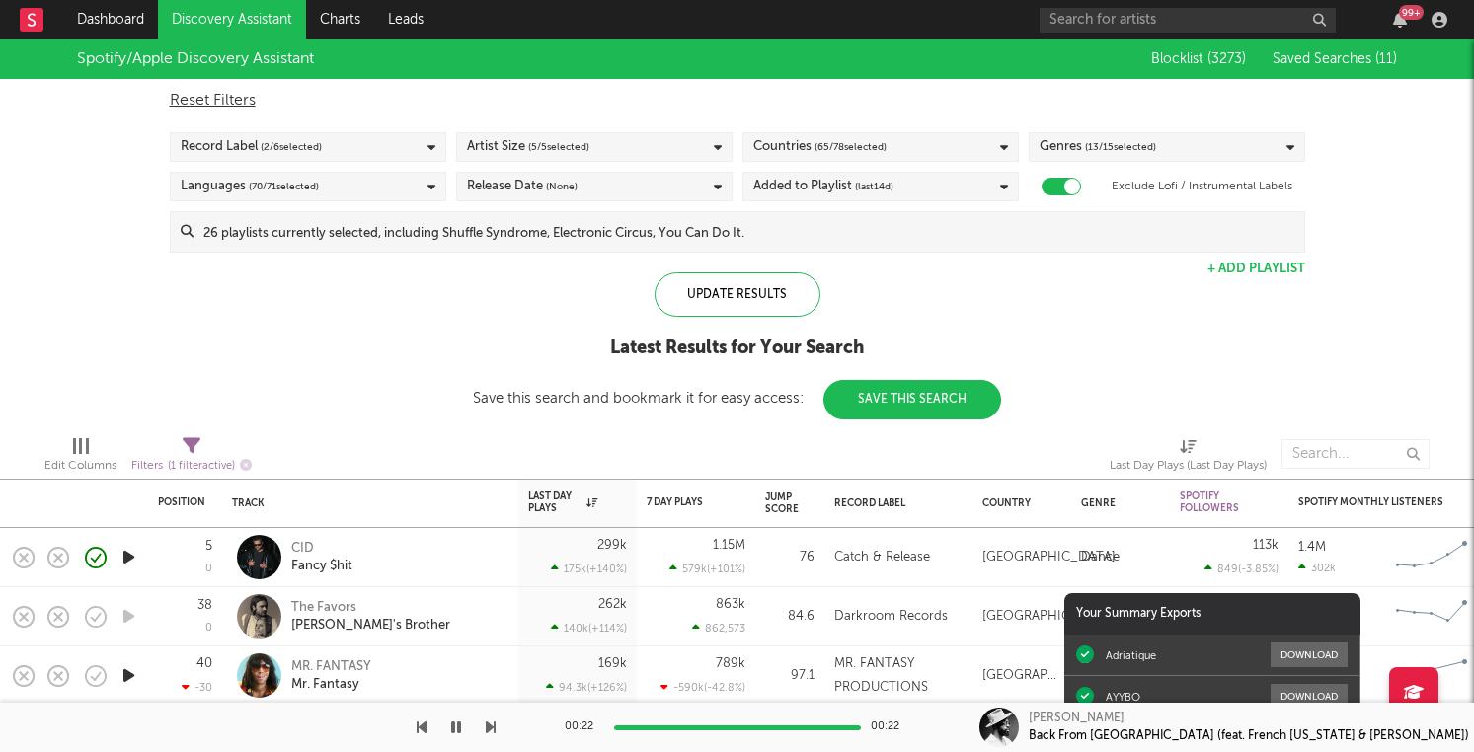
click at [396, 181] on div "Languages ( 70 / 71 selected)" at bounding box center [308, 187] width 276 height 30
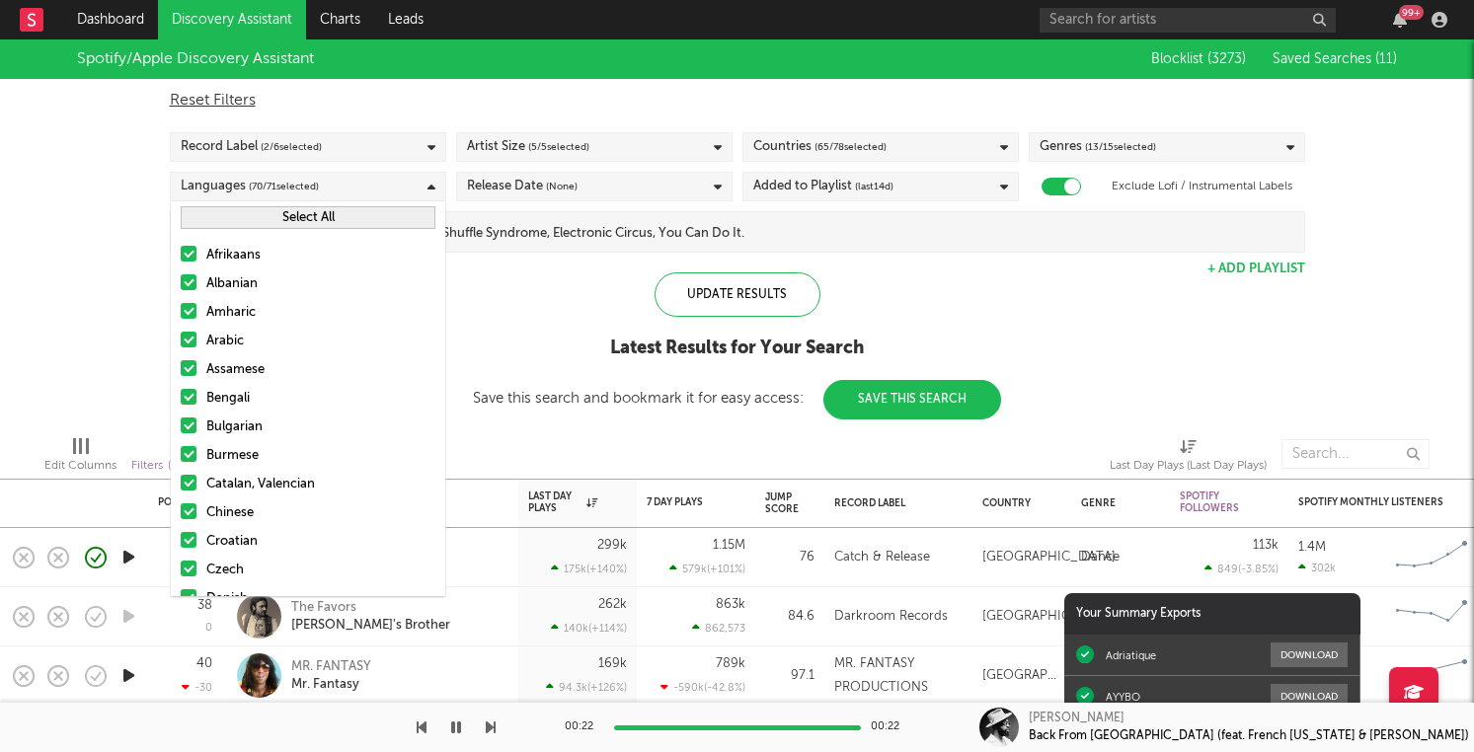
click at [373, 153] on div "Record Label ( 2 / 6 selected)" at bounding box center [308, 147] width 276 height 30
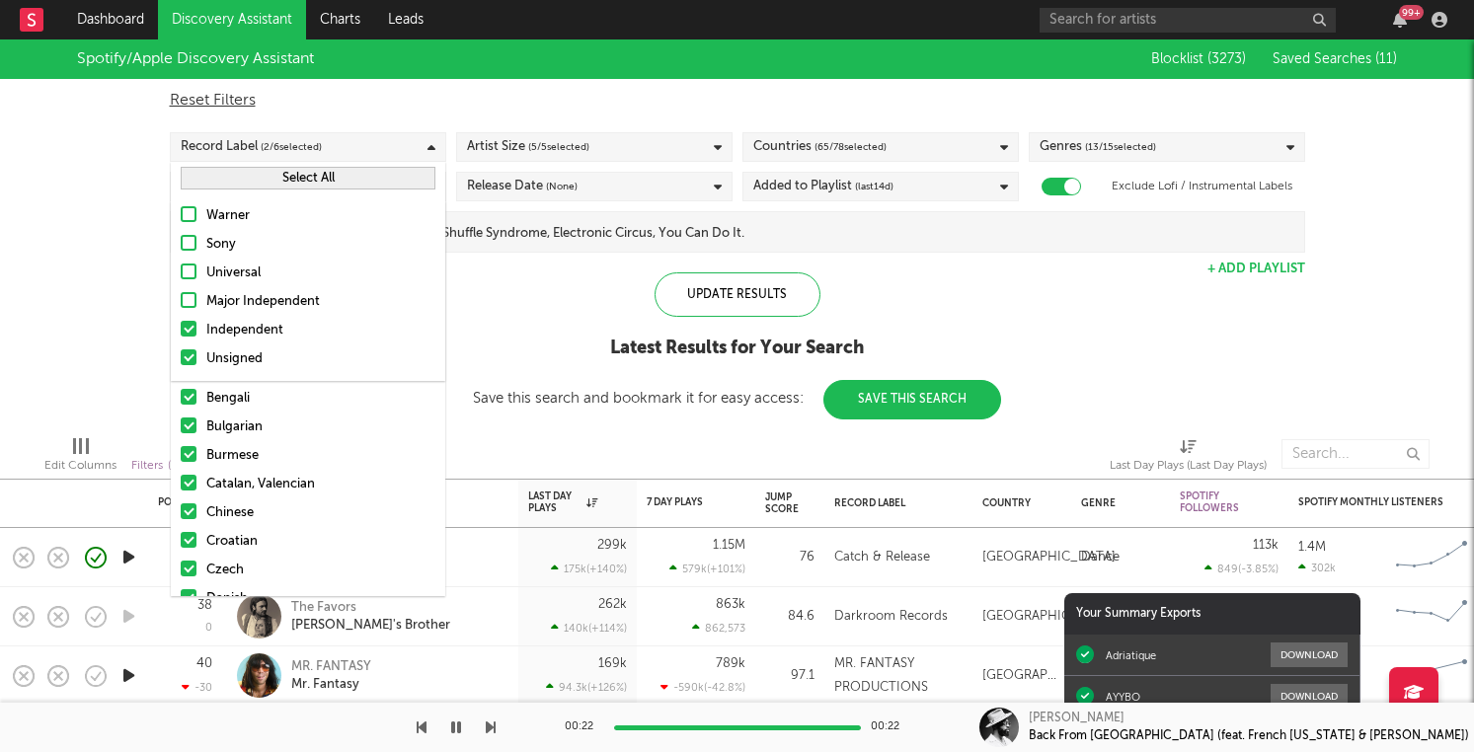
click at [89, 329] on div "Spotify/Apple Discovery Assistant Blocklist ( 3273 ) Saved Searches ( 11 ) Rese…" at bounding box center [737, 229] width 1474 height 380
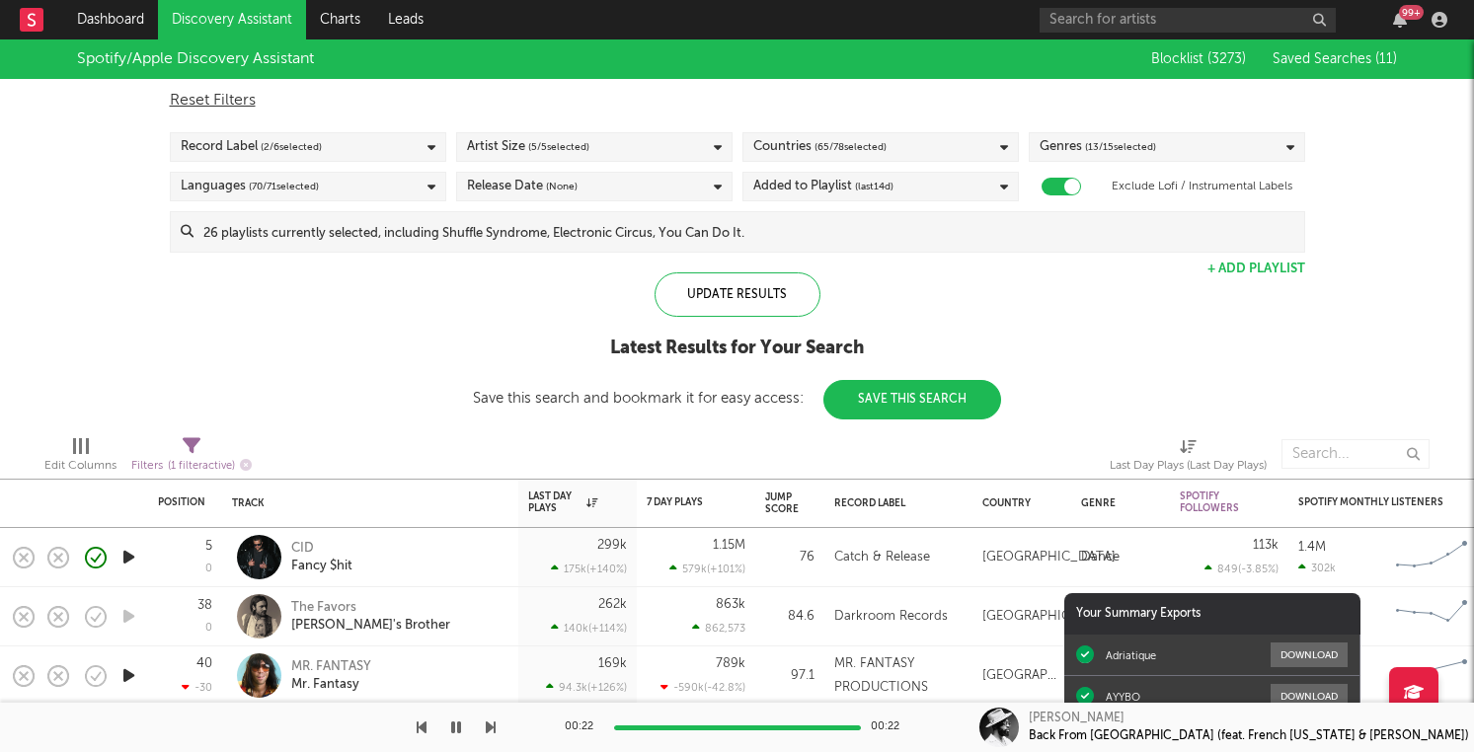
select select "max"
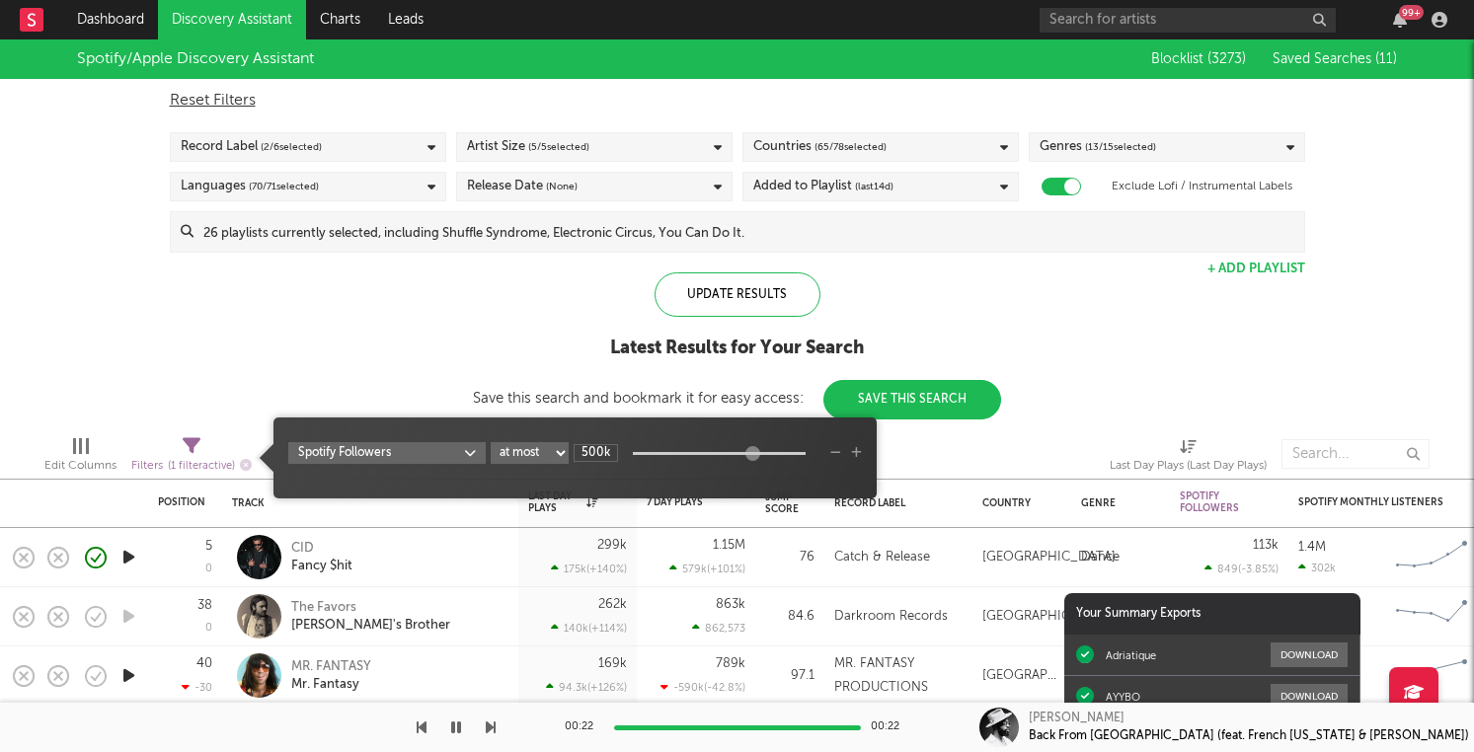
click at [186, 447] on icon at bounding box center [192, 446] width 18 height 18
click at [320, 274] on div "Spotify/Apple Discovery Assistant Blocklist ( 3273 ) Saved Searches ( 11 ) Rese…" at bounding box center [737, 229] width 1474 height 380
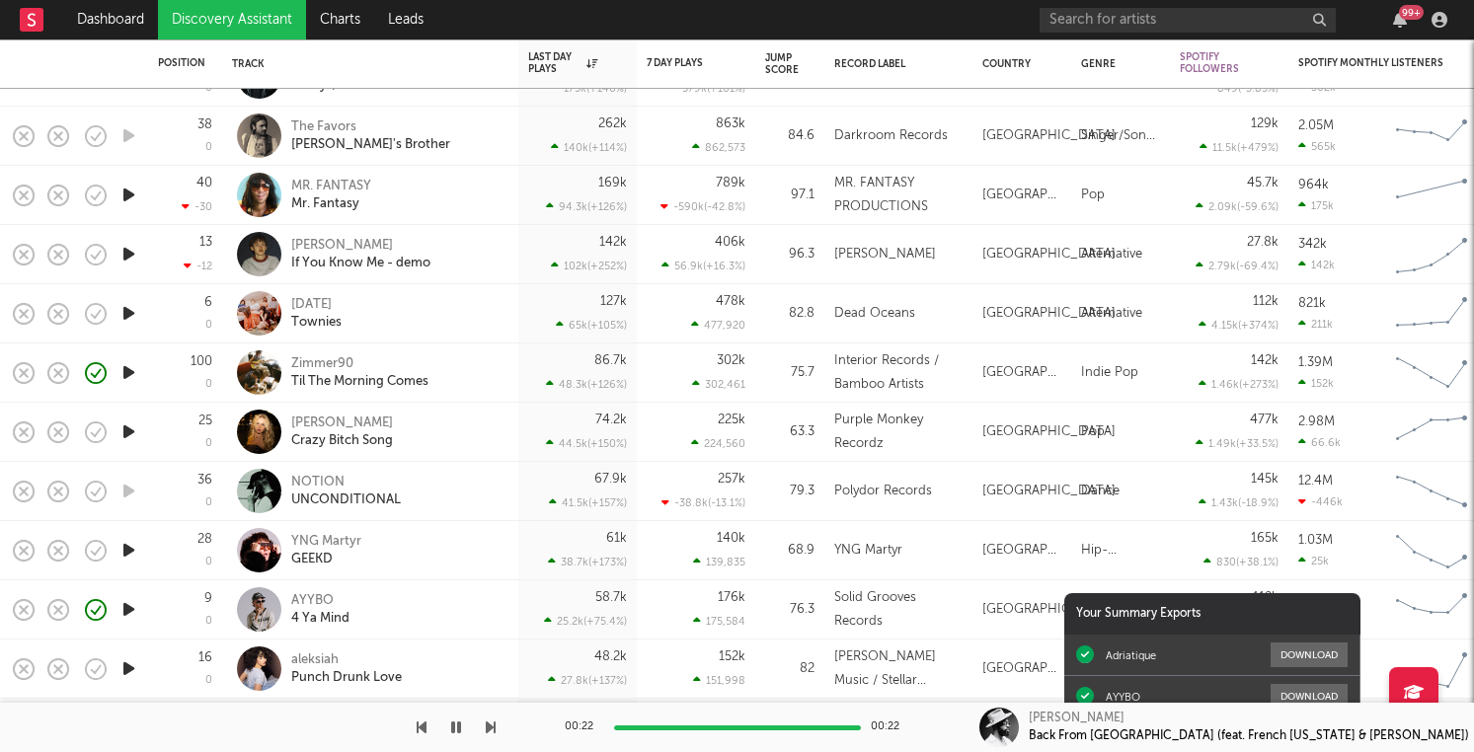
click at [128, 315] on icon "button" at bounding box center [128, 313] width 21 height 25
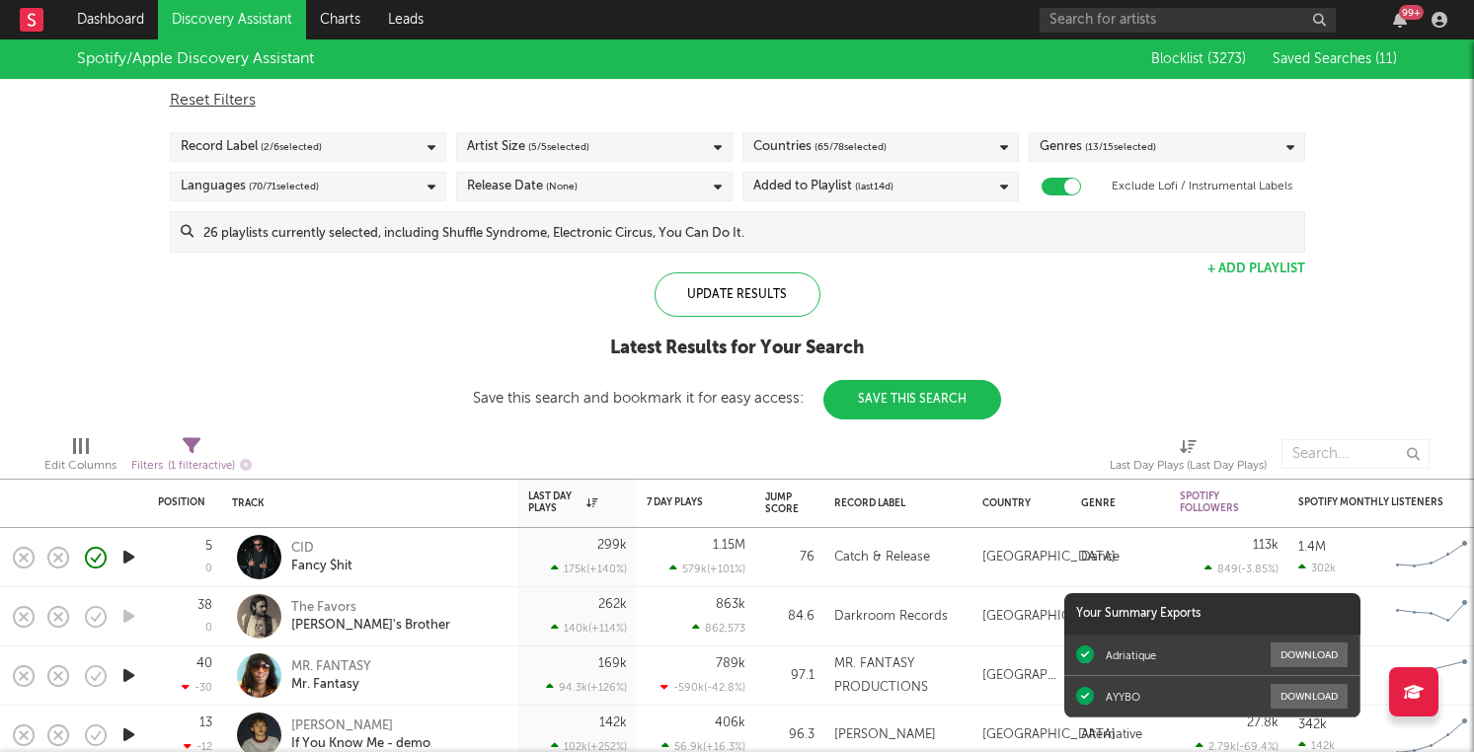
click at [242, 28] on link "Discovery Assistant" at bounding box center [232, 19] width 148 height 39
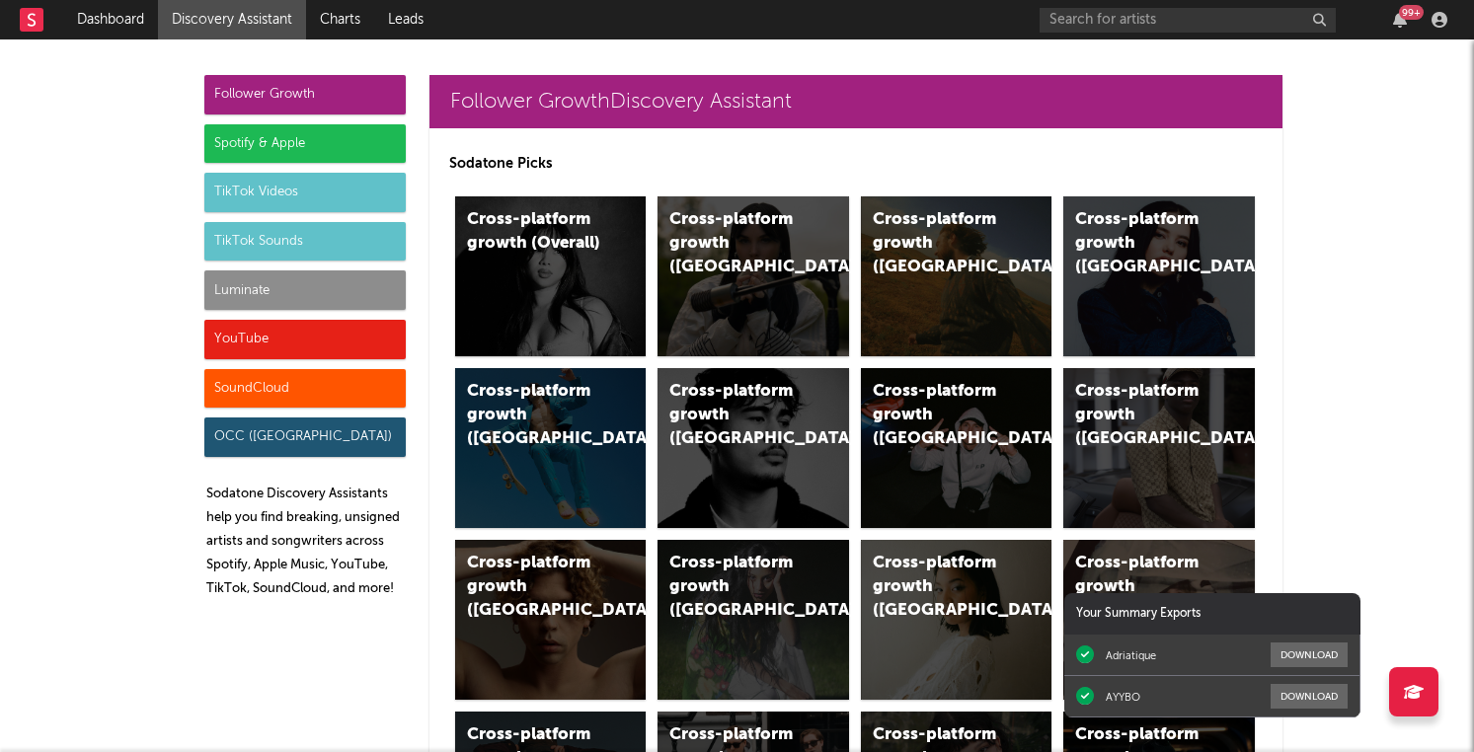
click at [356, 147] on div "Spotify & Apple" at bounding box center [304, 143] width 201 height 39
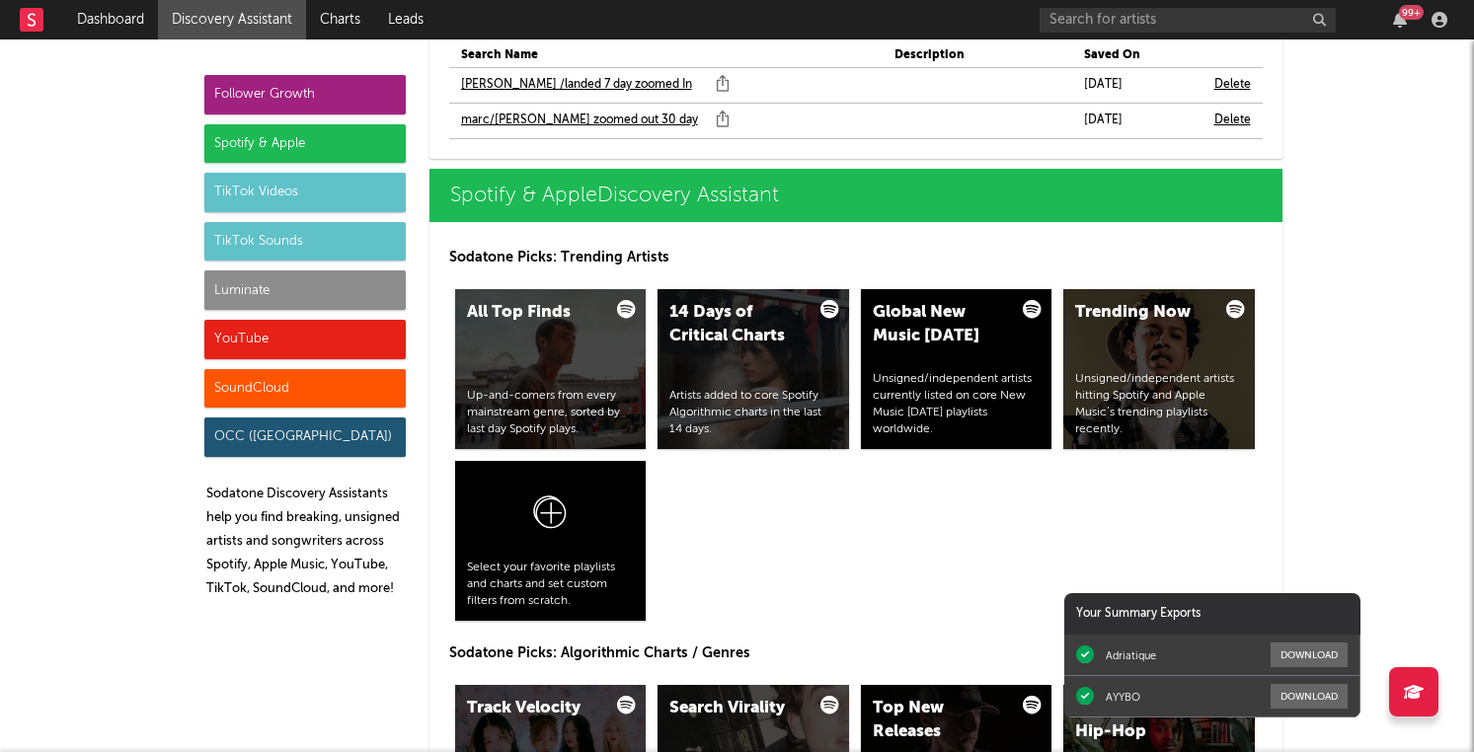
scroll to position [2022, 0]
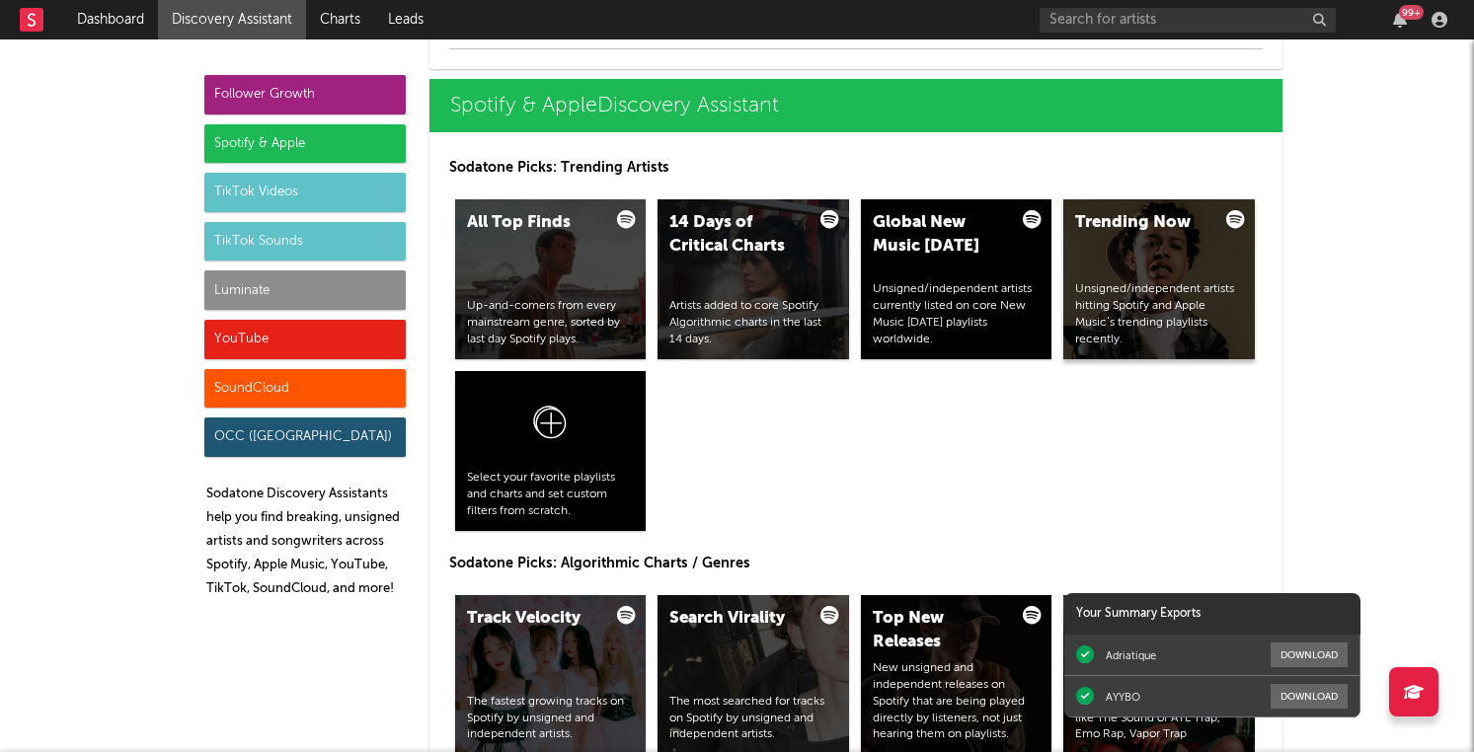
click at [1114, 274] on div "Trending Now Unsigned/independent artists hitting Spotify and Apple Music’s tre…" at bounding box center [1159, 279] width 192 height 160
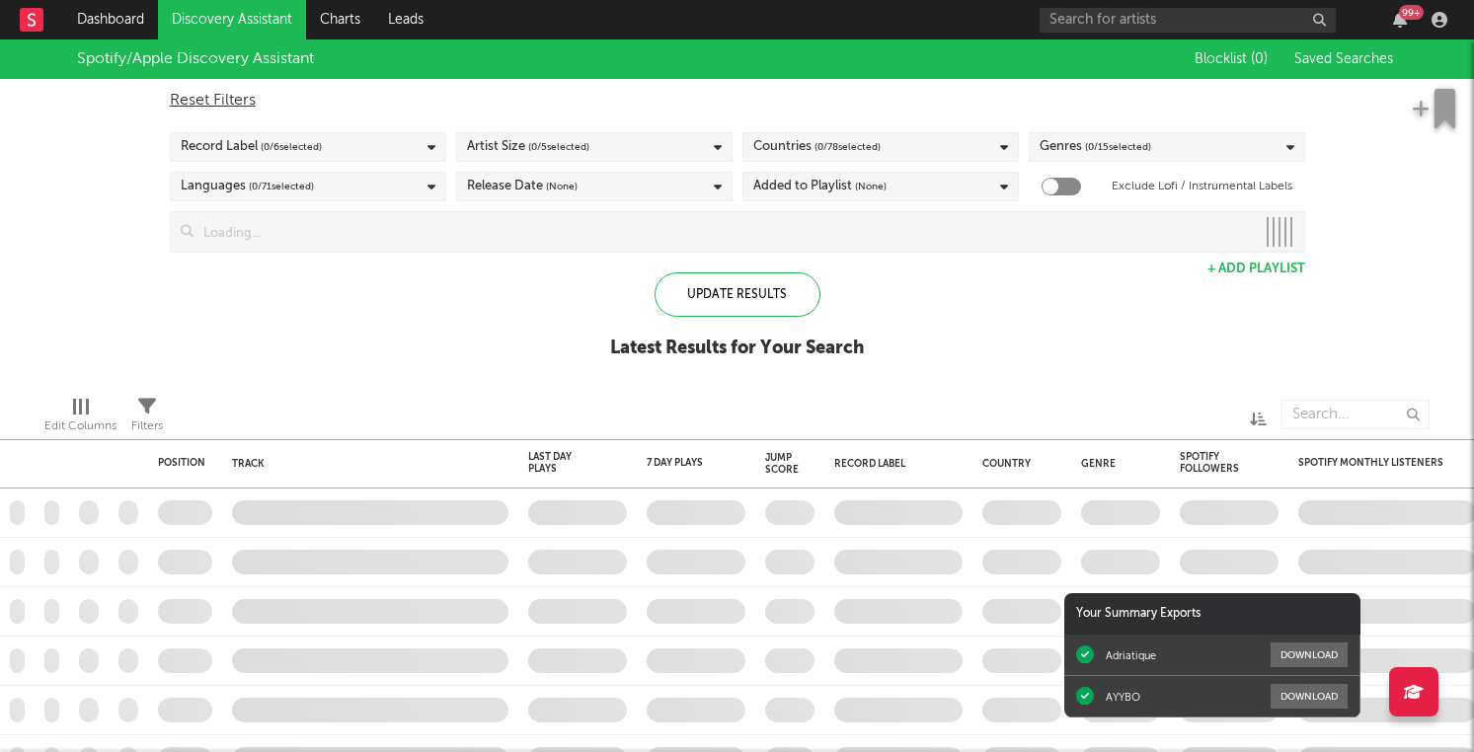
checkbox input "true"
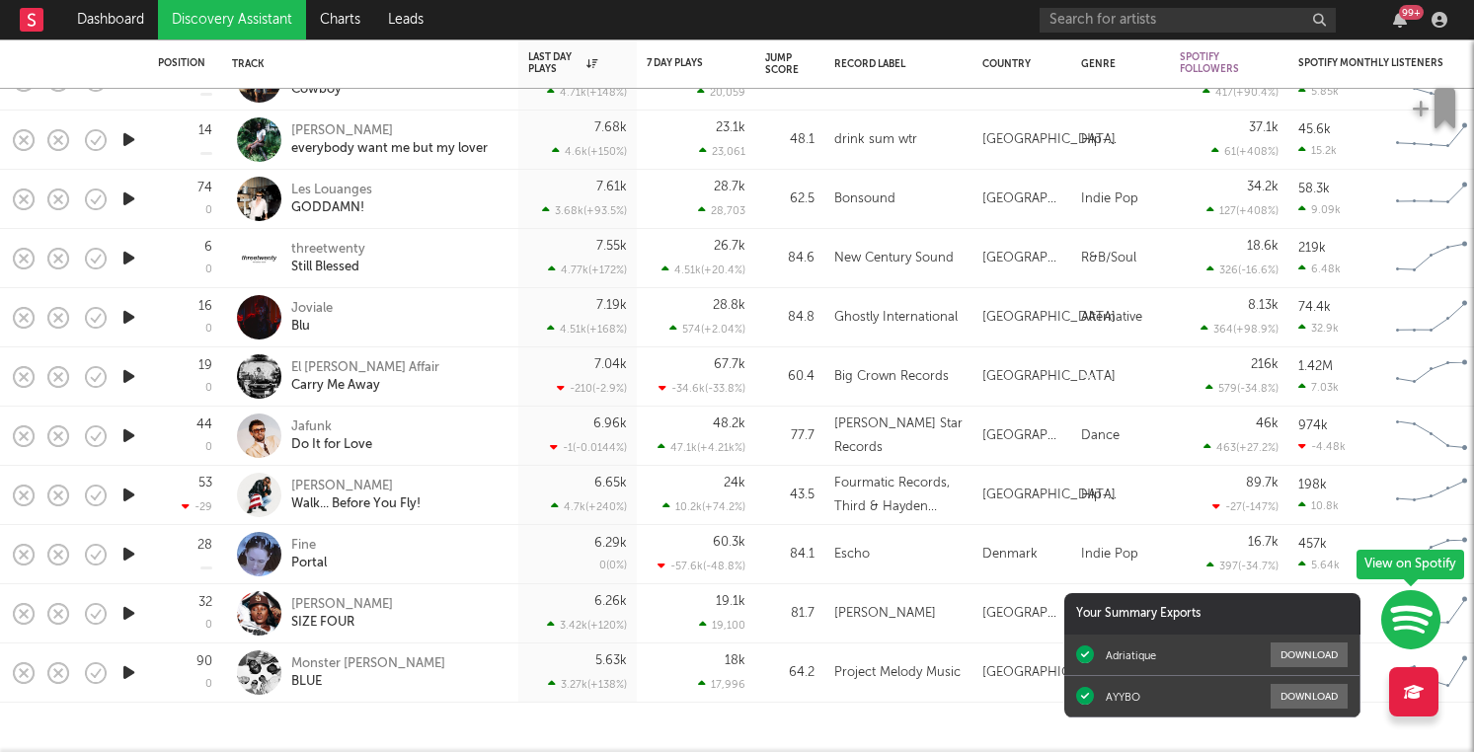
click at [126, 679] on icon "button" at bounding box center [128, 673] width 21 height 25
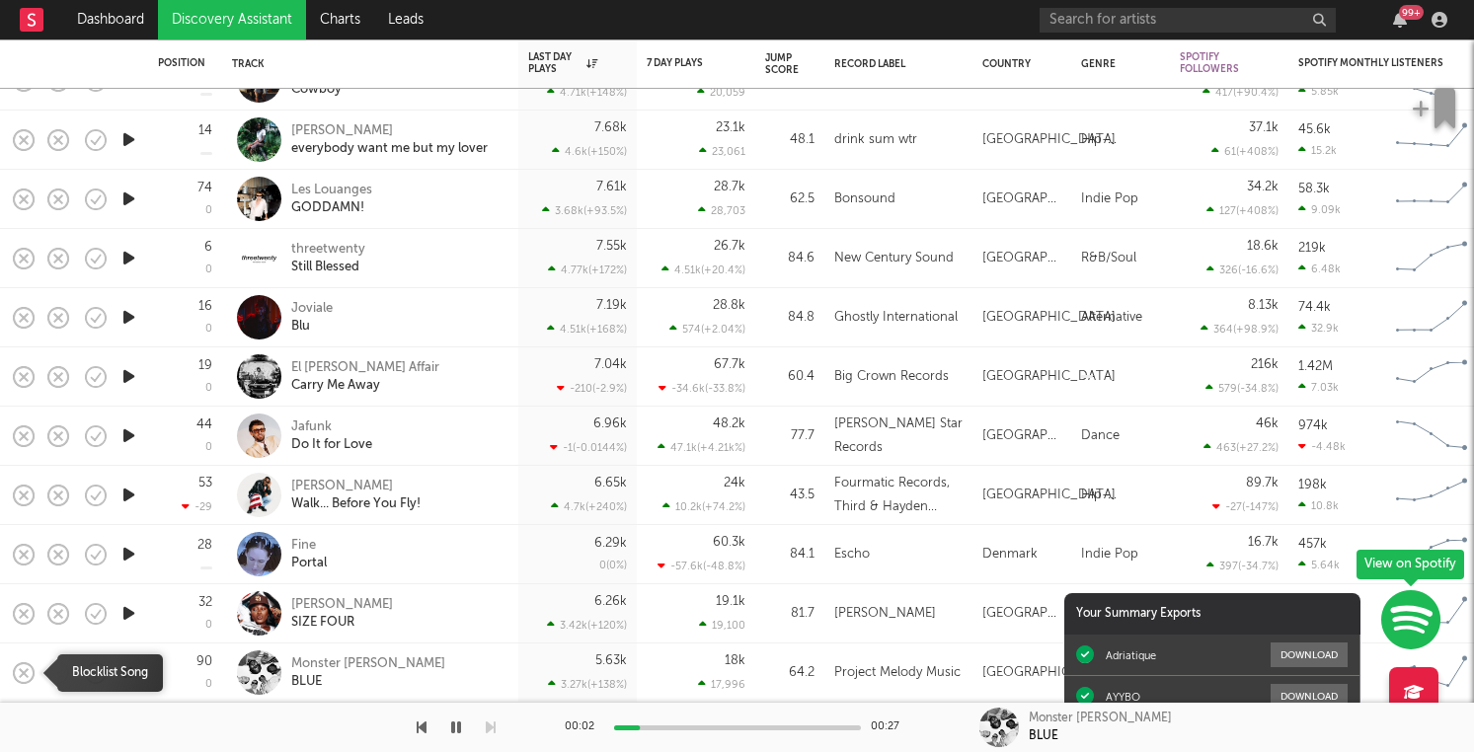
click at [24, 674] on icon "button" at bounding box center [24, 674] width 28 height 28
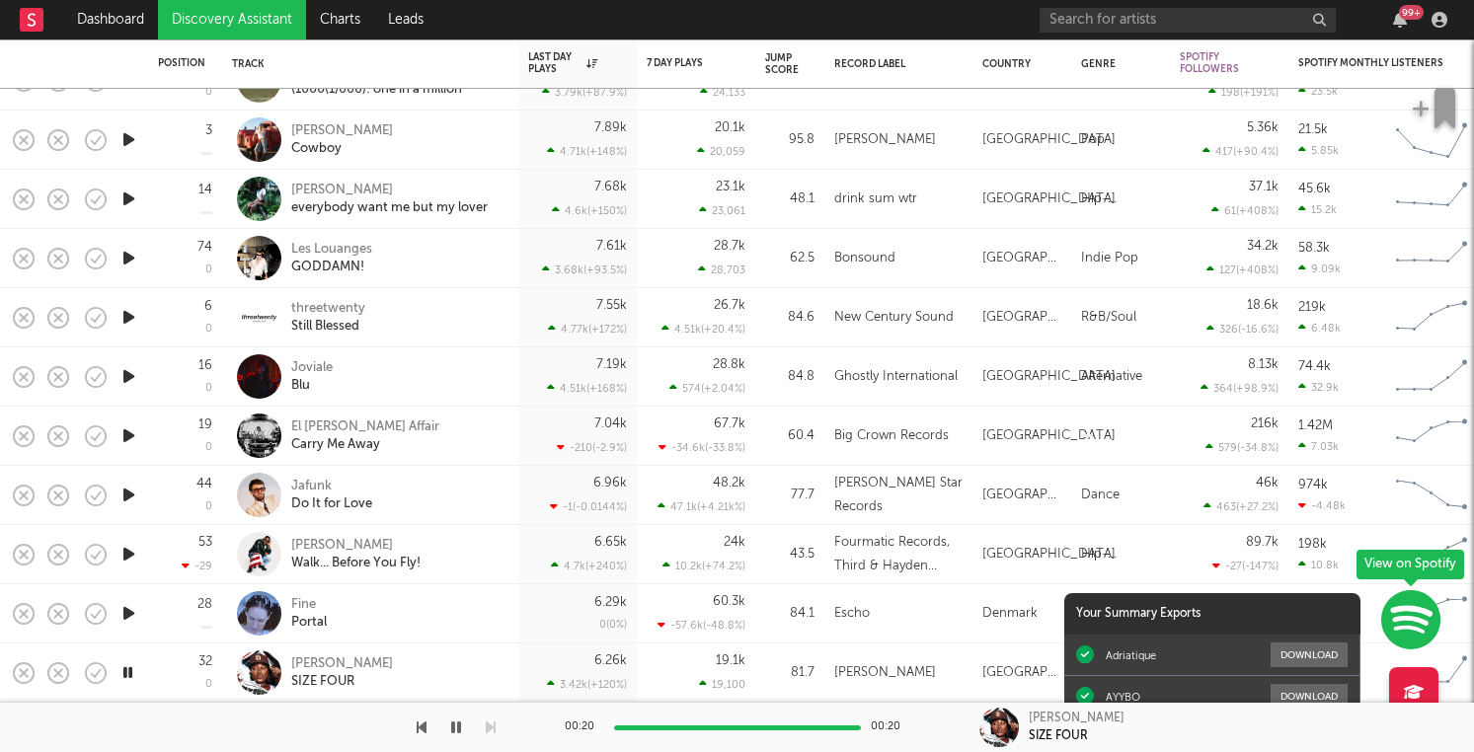
click at [129, 613] on icon "button" at bounding box center [128, 613] width 21 height 25
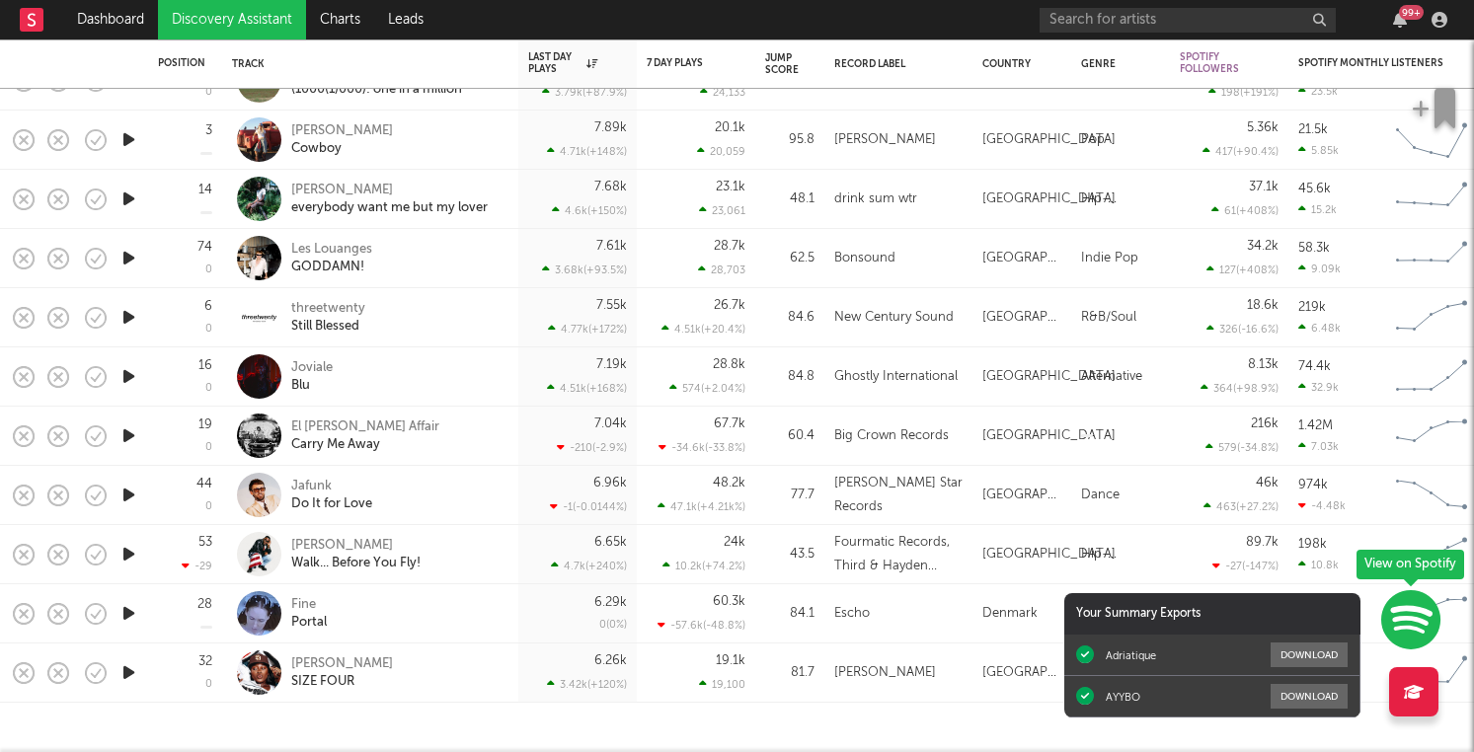
click at [132, 554] on icon "button" at bounding box center [128, 554] width 21 height 25
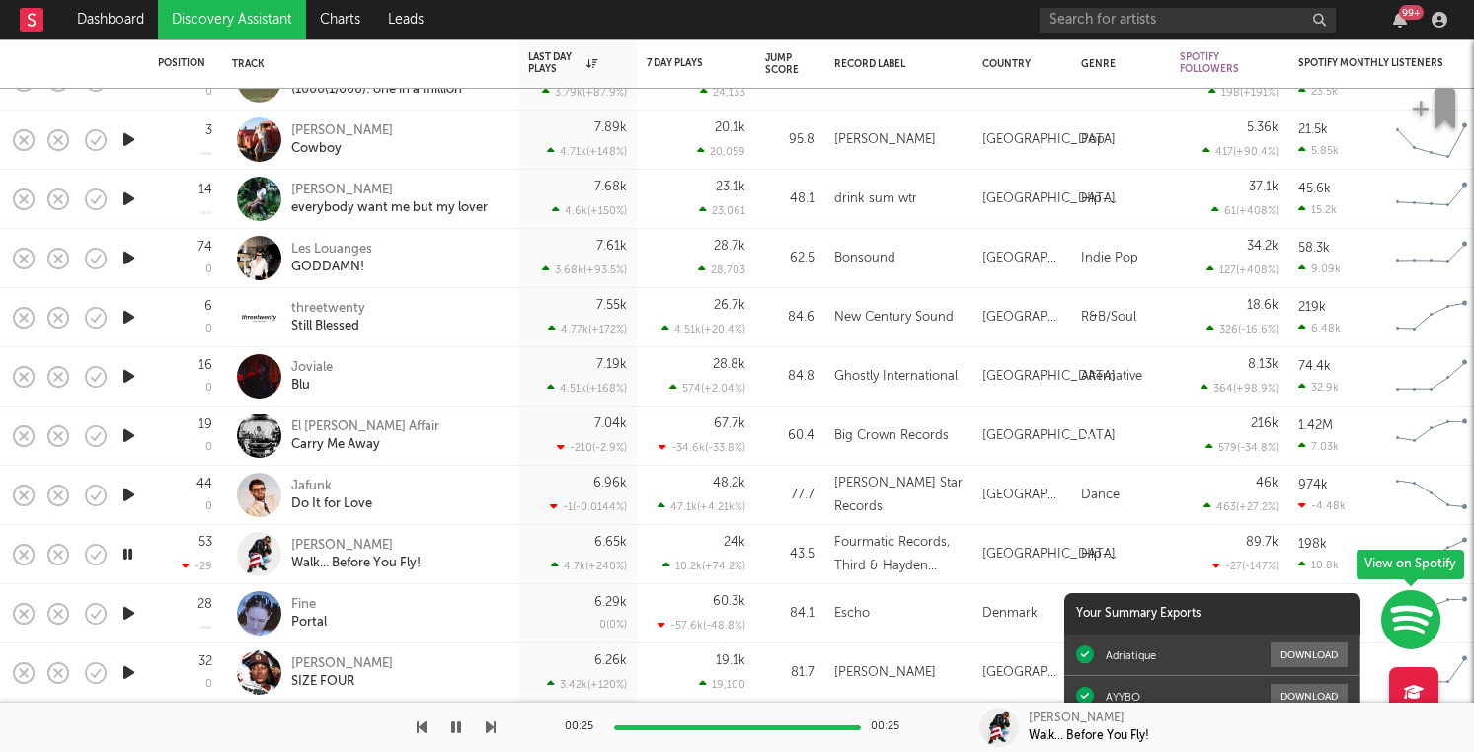
click at [128, 497] on icon "button" at bounding box center [128, 495] width 21 height 25
click at [703, 726] on div at bounding box center [737, 728] width 247 height 5
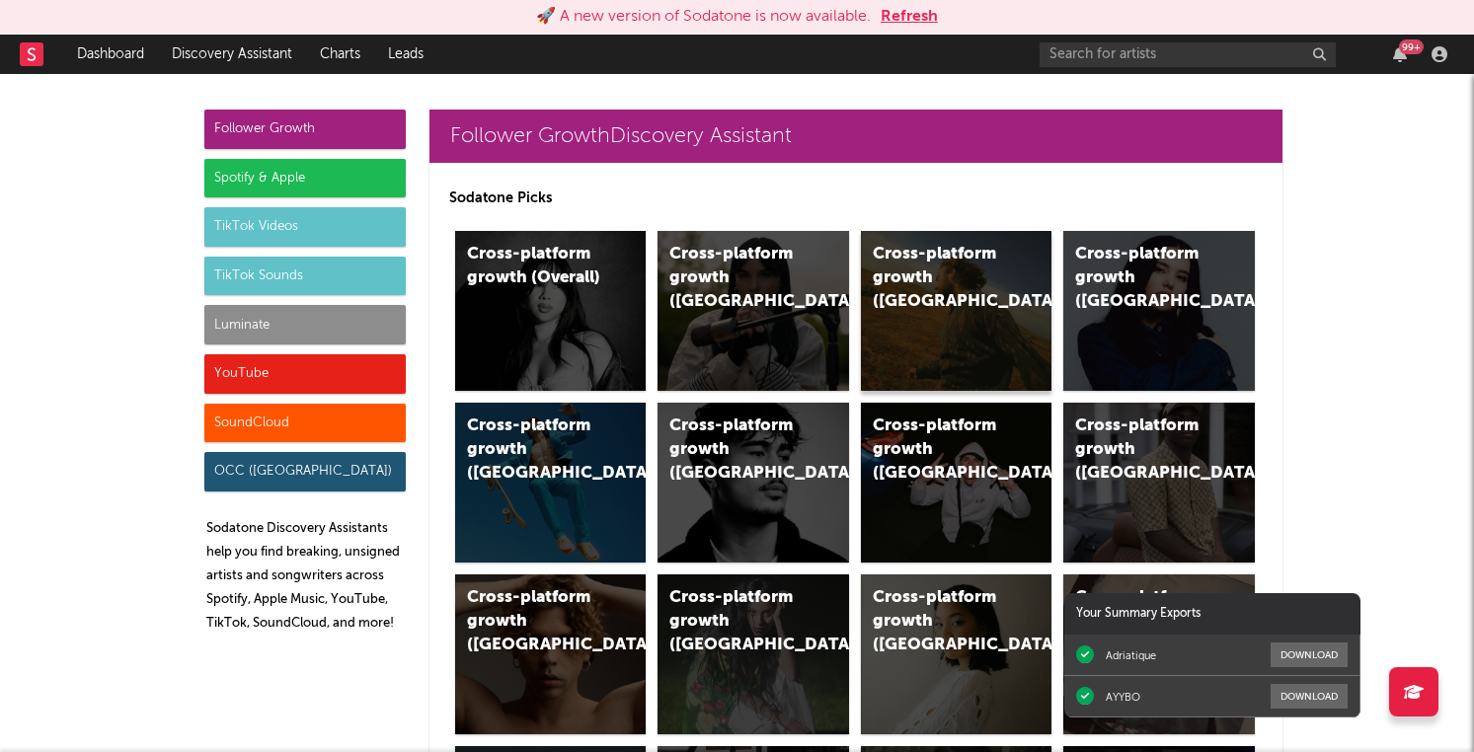
click at [959, 283] on div "Cross-platform growth ([GEOGRAPHIC_DATA])" at bounding box center [940, 278] width 134 height 71
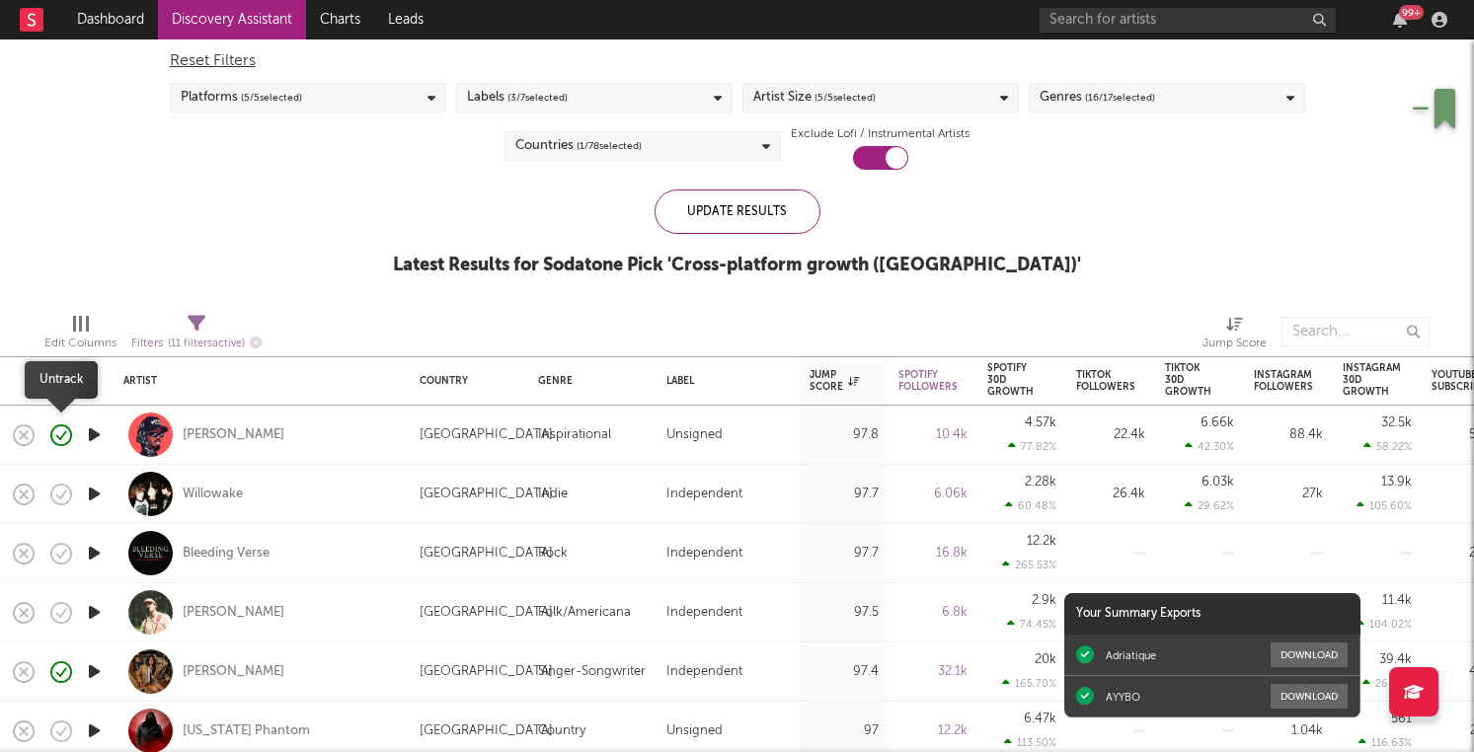
click at [89, 434] on icon "button" at bounding box center [94, 435] width 21 height 25
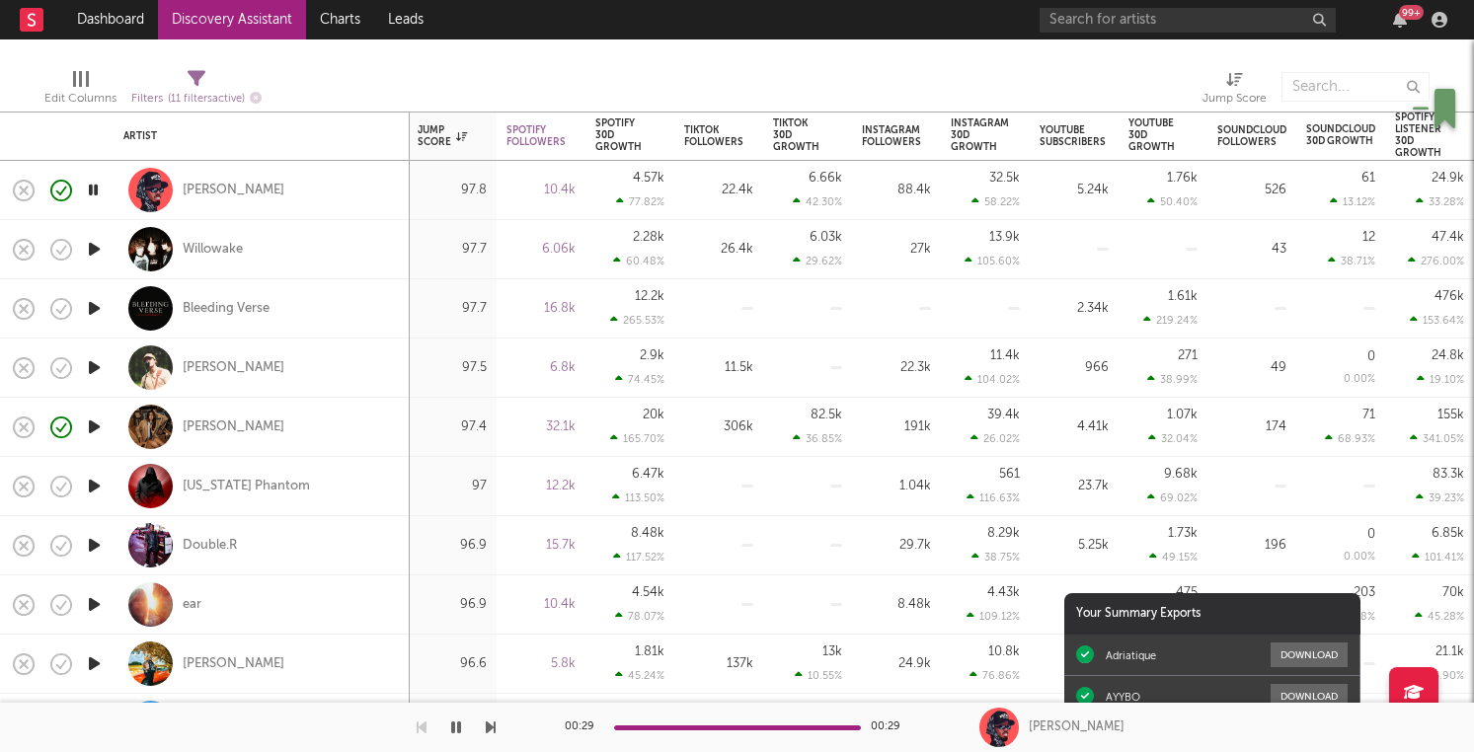
click at [92, 256] on icon "button" at bounding box center [94, 249] width 21 height 25
click at [28, 248] on icon "button" at bounding box center [24, 250] width 28 height 28
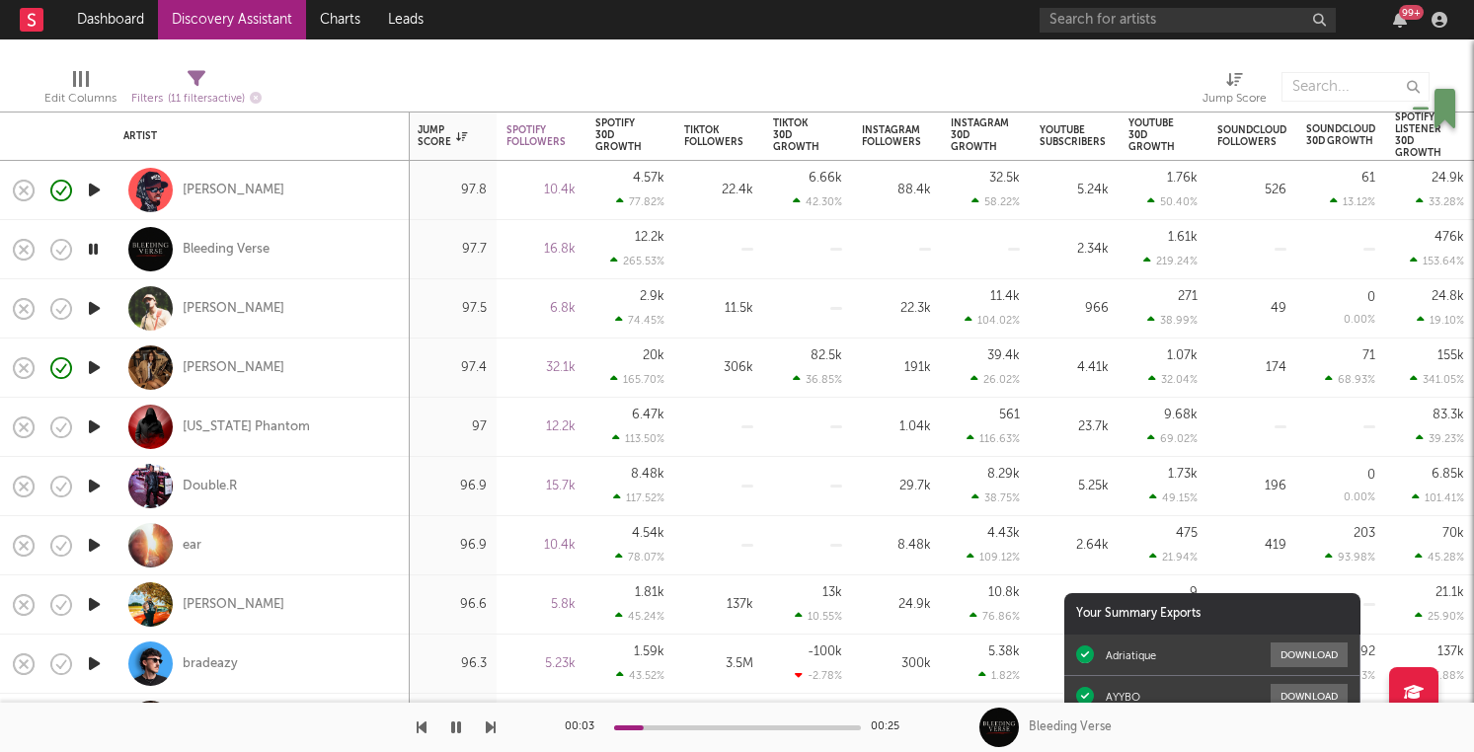
click at [19, 247] on icon "button" at bounding box center [24, 250] width 28 height 28
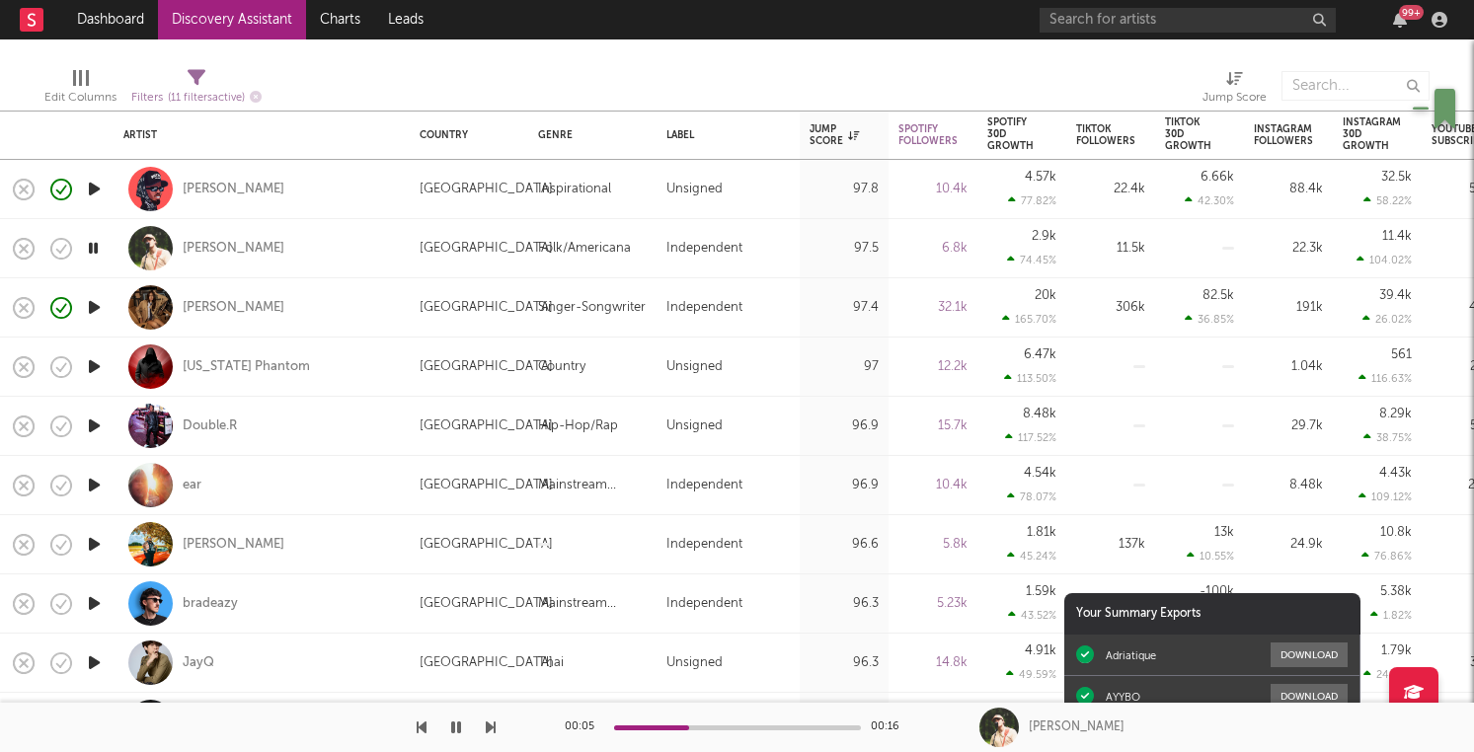
click at [720, 727] on div at bounding box center [737, 728] width 247 height 5
click at [760, 729] on div at bounding box center [737, 728] width 247 height 5
click at [19, 246] on icon "button" at bounding box center [24, 249] width 28 height 28
